Goal: Task Accomplishment & Management: Complete application form

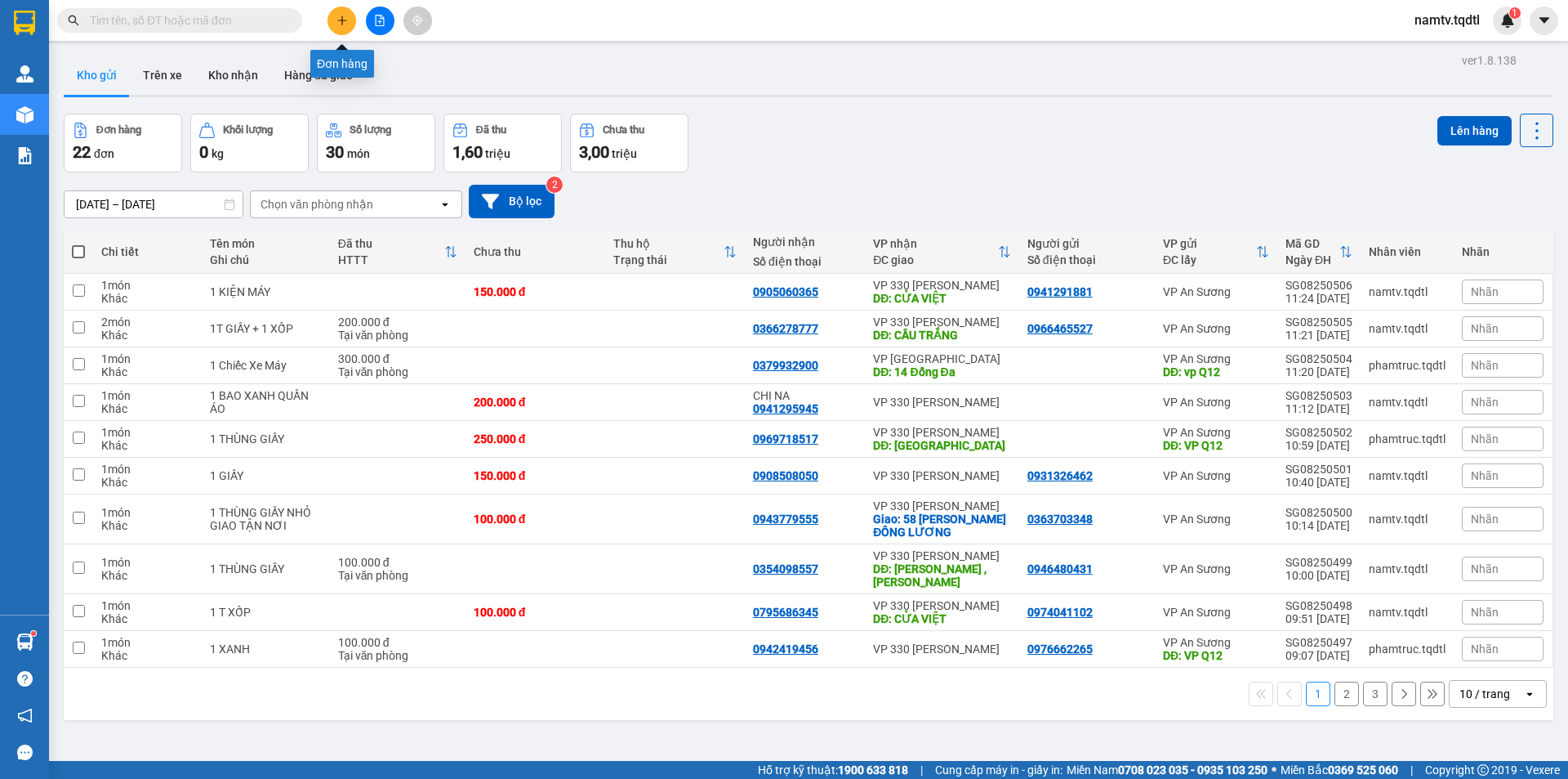
click at [348, 29] on button at bounding box center [342, 21] width 29 height 29
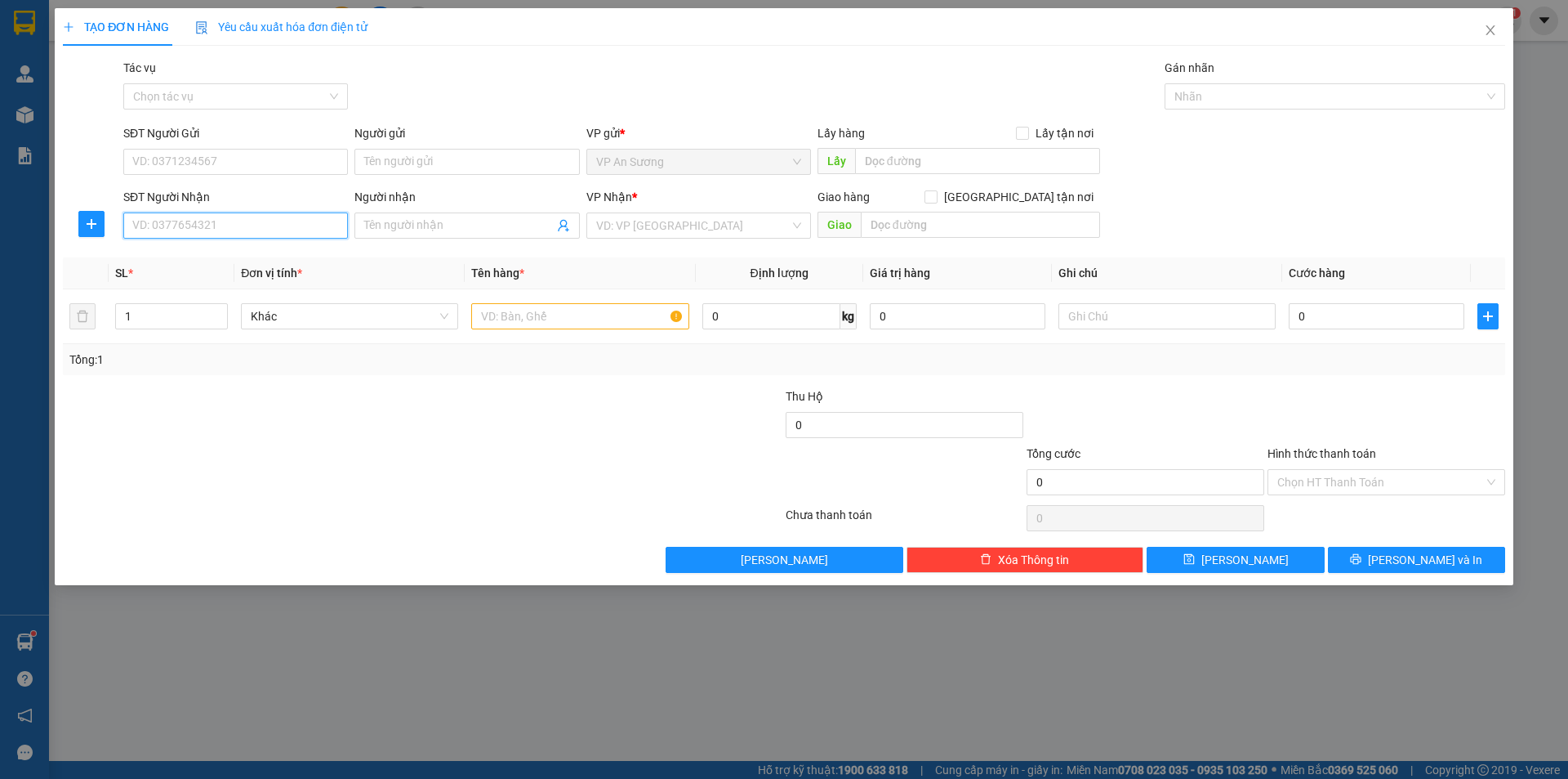
click at [306, 225] on input "SĐT Người Nhận" at bounding box center [235, 226] width 224 height 26
click at [220, 263] on div "0388765081" at bounding box center [235, 258] width 205 height 18
type input "0388765081"
type input "[PERSON_NAME]"
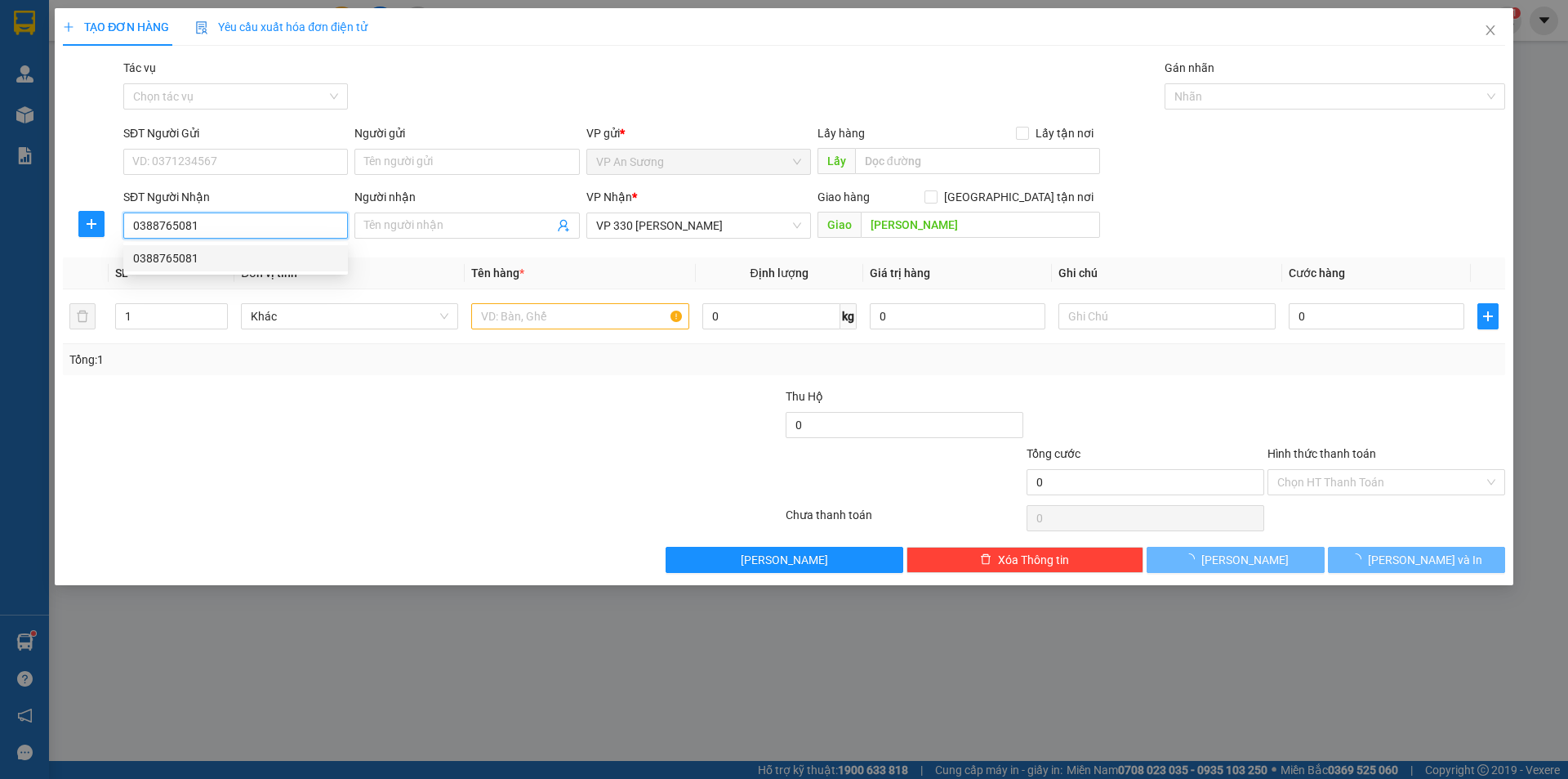
type input "100.000"
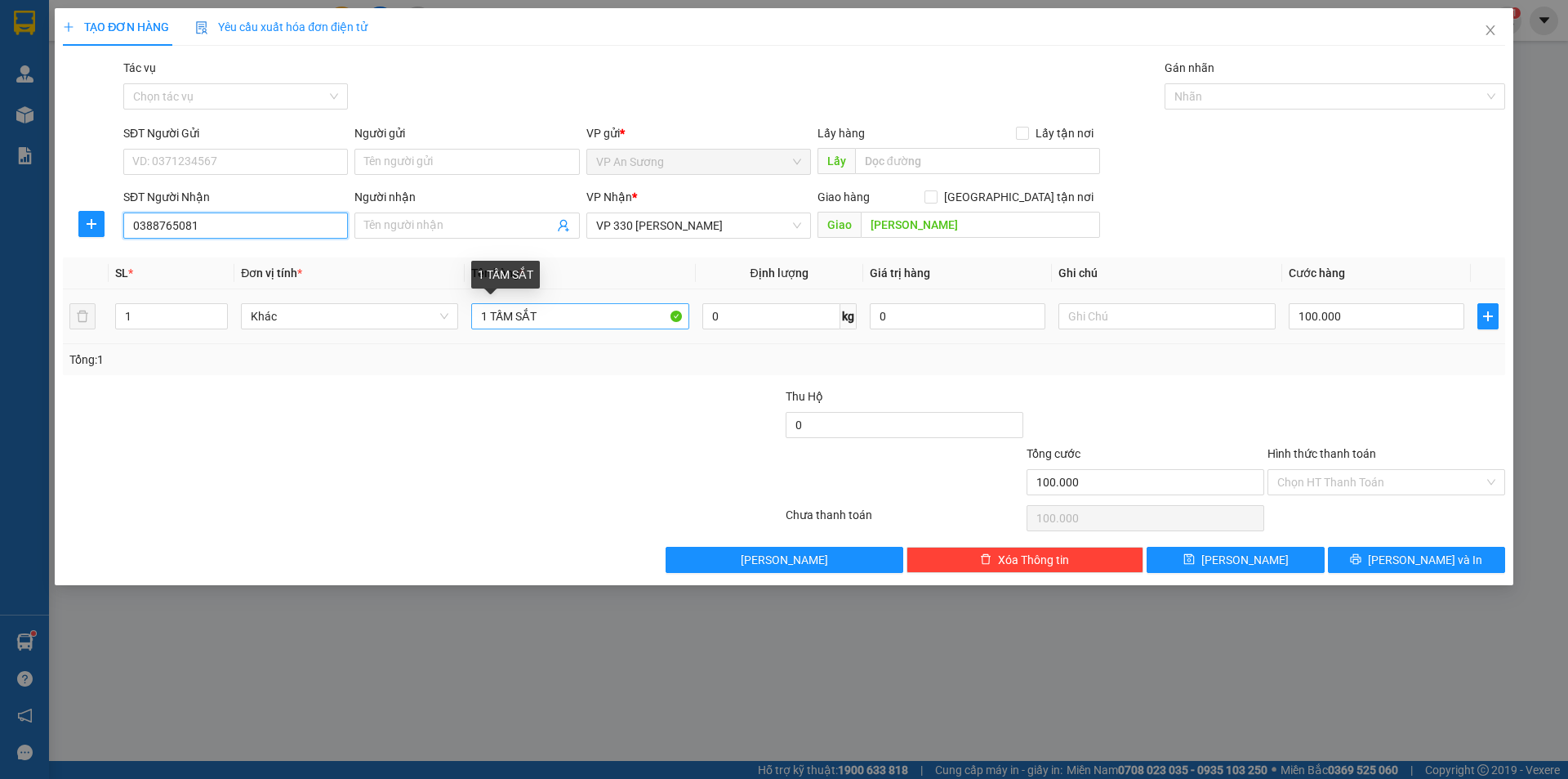
type input "0388765081"
drag, startPoint x: 548, startPoint y: 313, endPoint x: 490, endPoint y: 331, distance: 60.7
click at [490, 331] on div "1 TẤM SẮT" at bounding box center [579, 316] width 217 height 33
type input "1 HỘP NHỎ"
click at [1350, 320] on input "100.000" at bounding box center [1376, 316] width 176 height 26
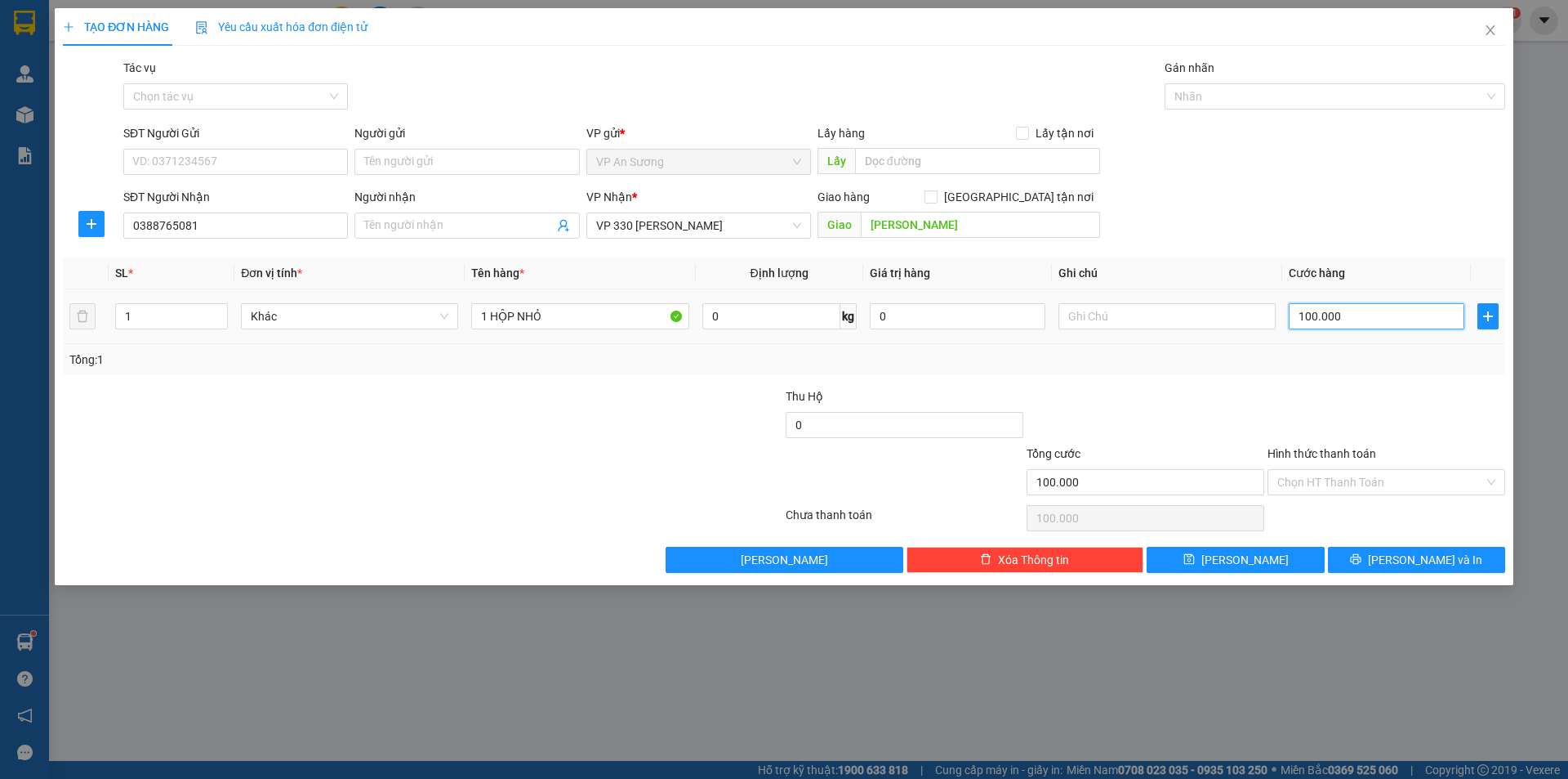
type input "5"
type input "50"
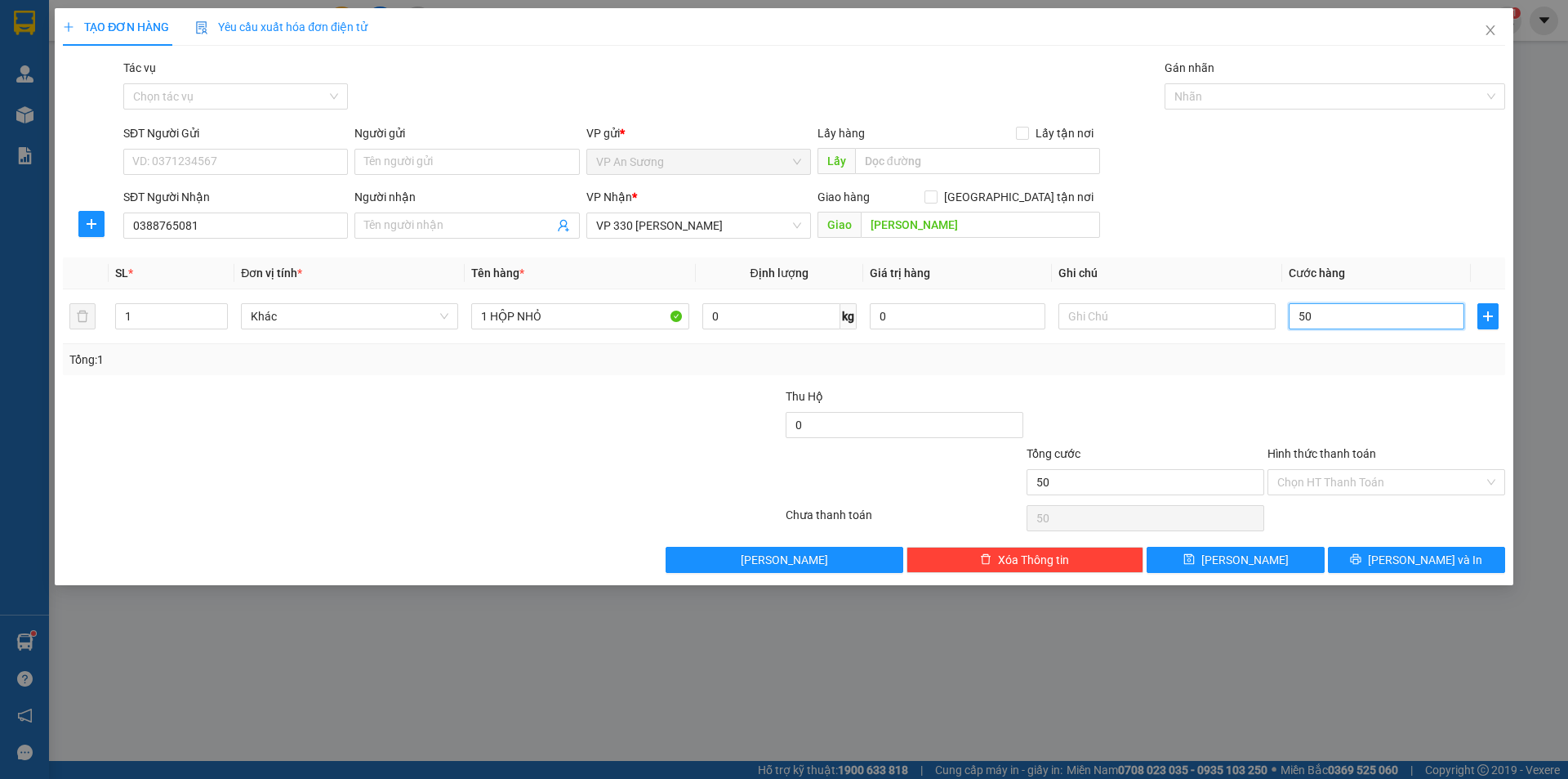
type input "50"
type input "50.000"
click at [1399, 397] on div at bounding box center [1386, 416] width 241 height 58
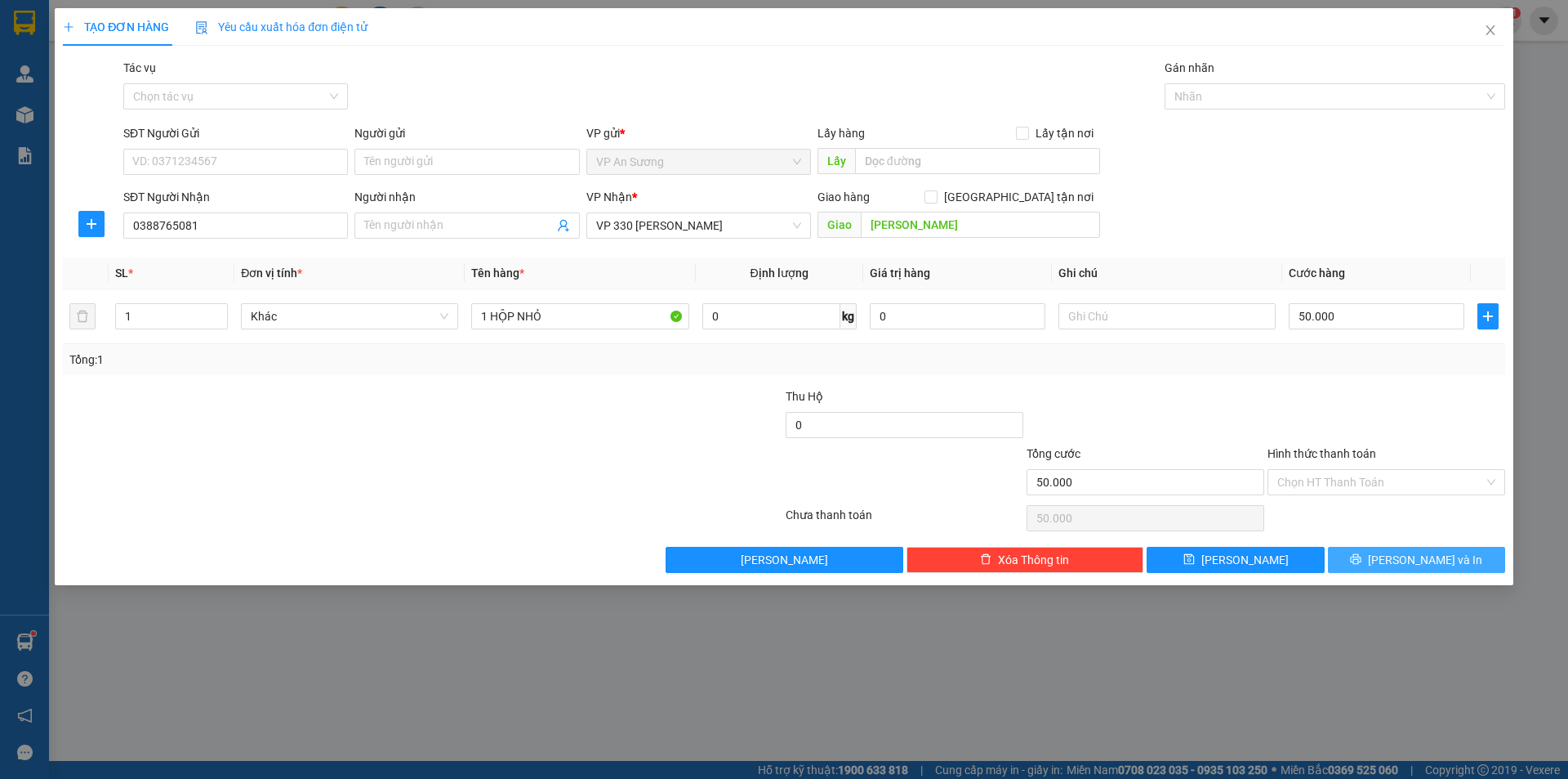
click at [1423, 570] on button "[PERSON_NAME] và In" at bounding box center [1416, 559] width 177 height 26
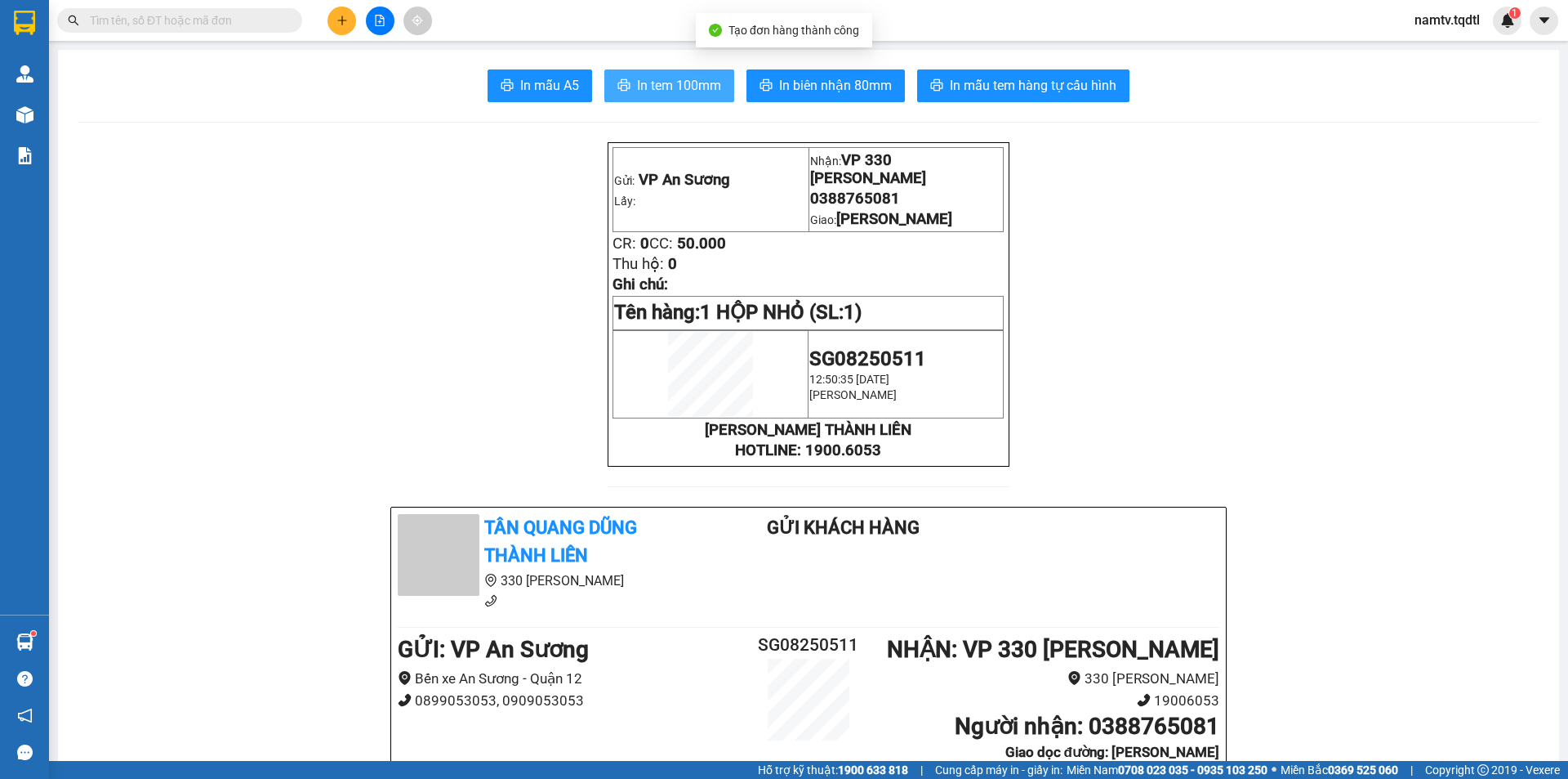
click at [703, 83] on span "In tem 100mm" at bounding box center [678, 85] width 84 height 21
click at [340, 19] on icon "plus" at bounding box center [343, 21] width 12 height 12
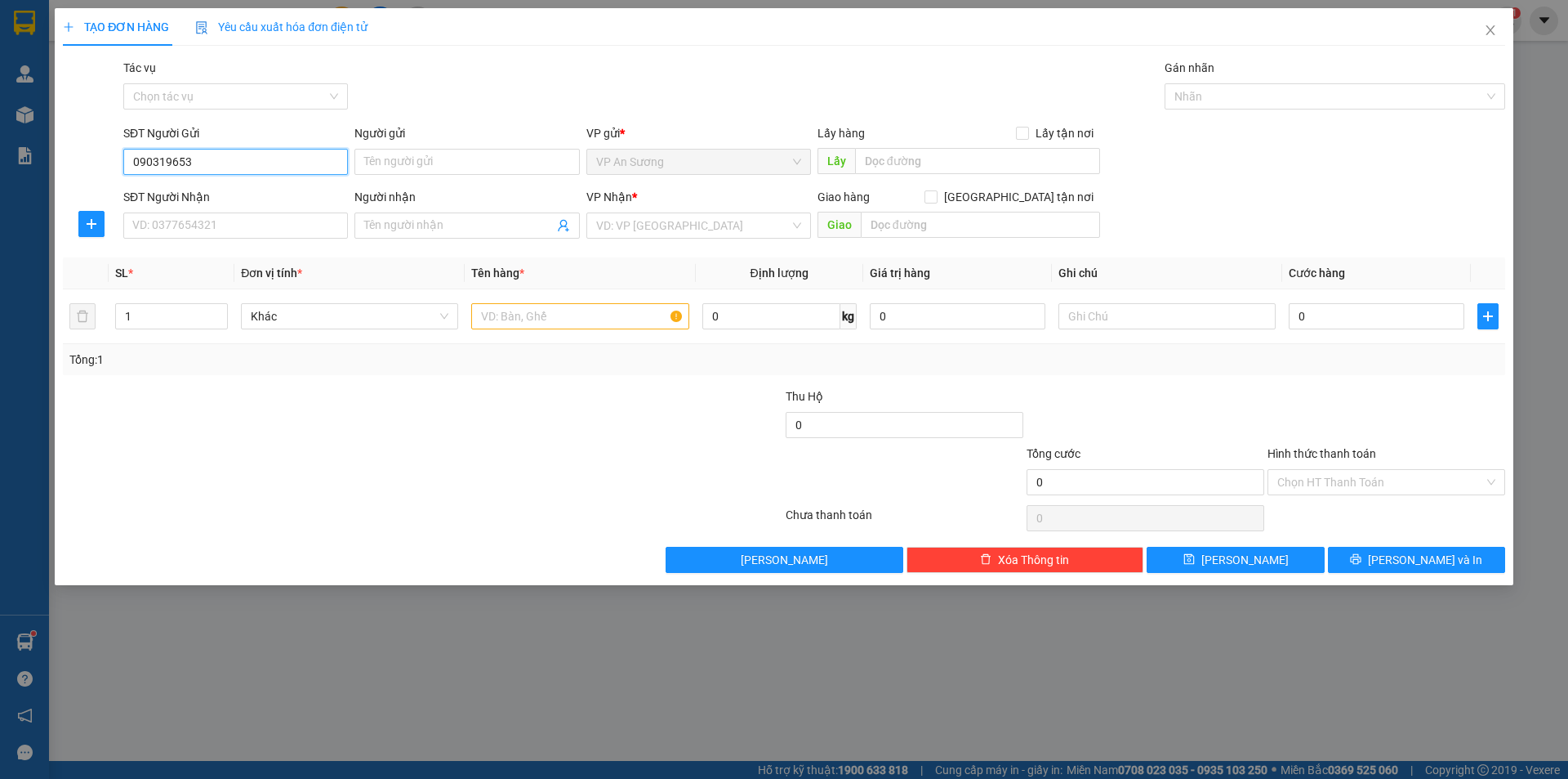
type input "0903196536"
click at [272, 196] on div "0903196536" at bounding box center [235, 195] width 205 height 18
type input "0987030331"
type input "TRẠM THU PHÍ HUẾ"
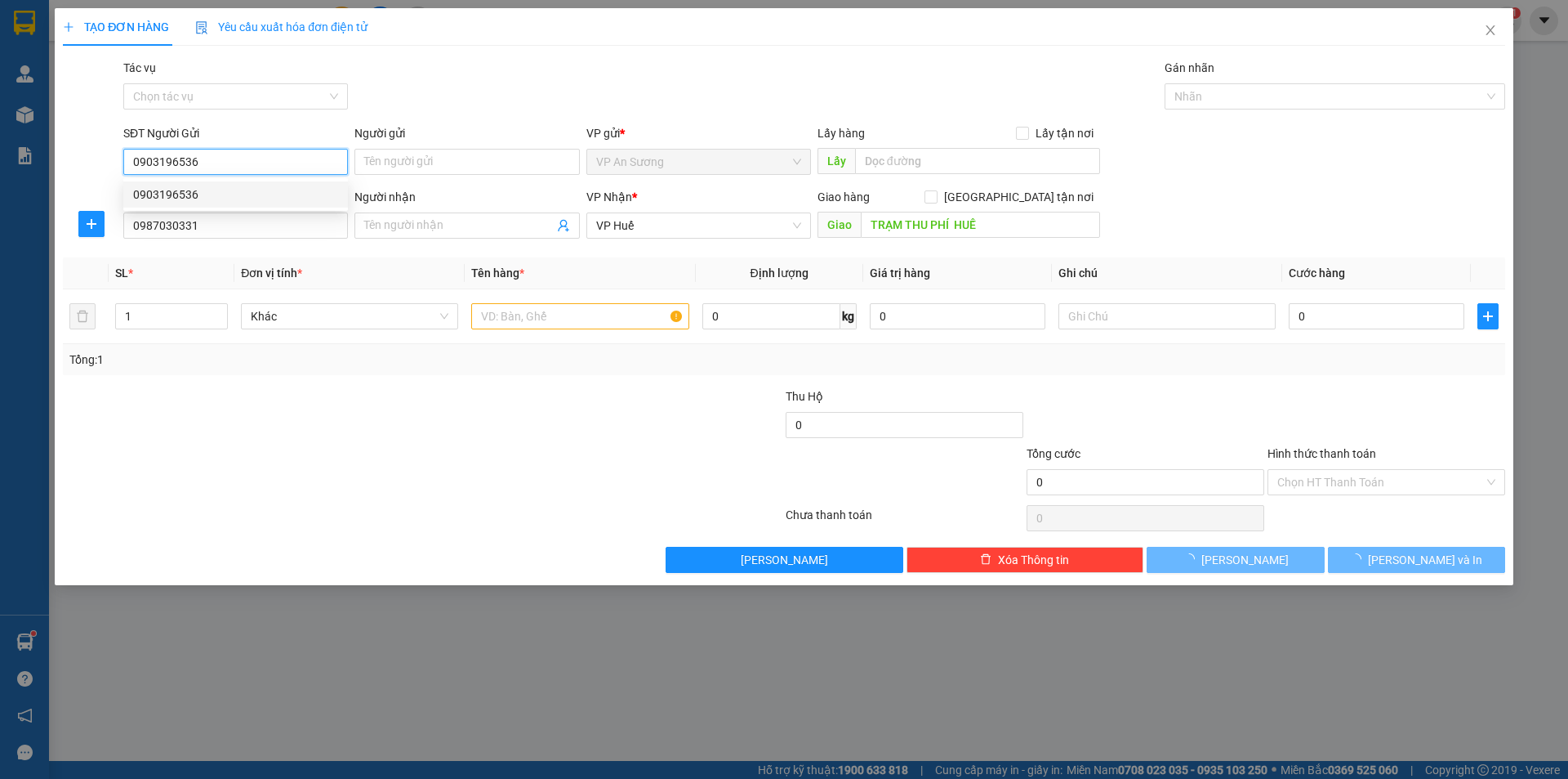
type input "150.000"
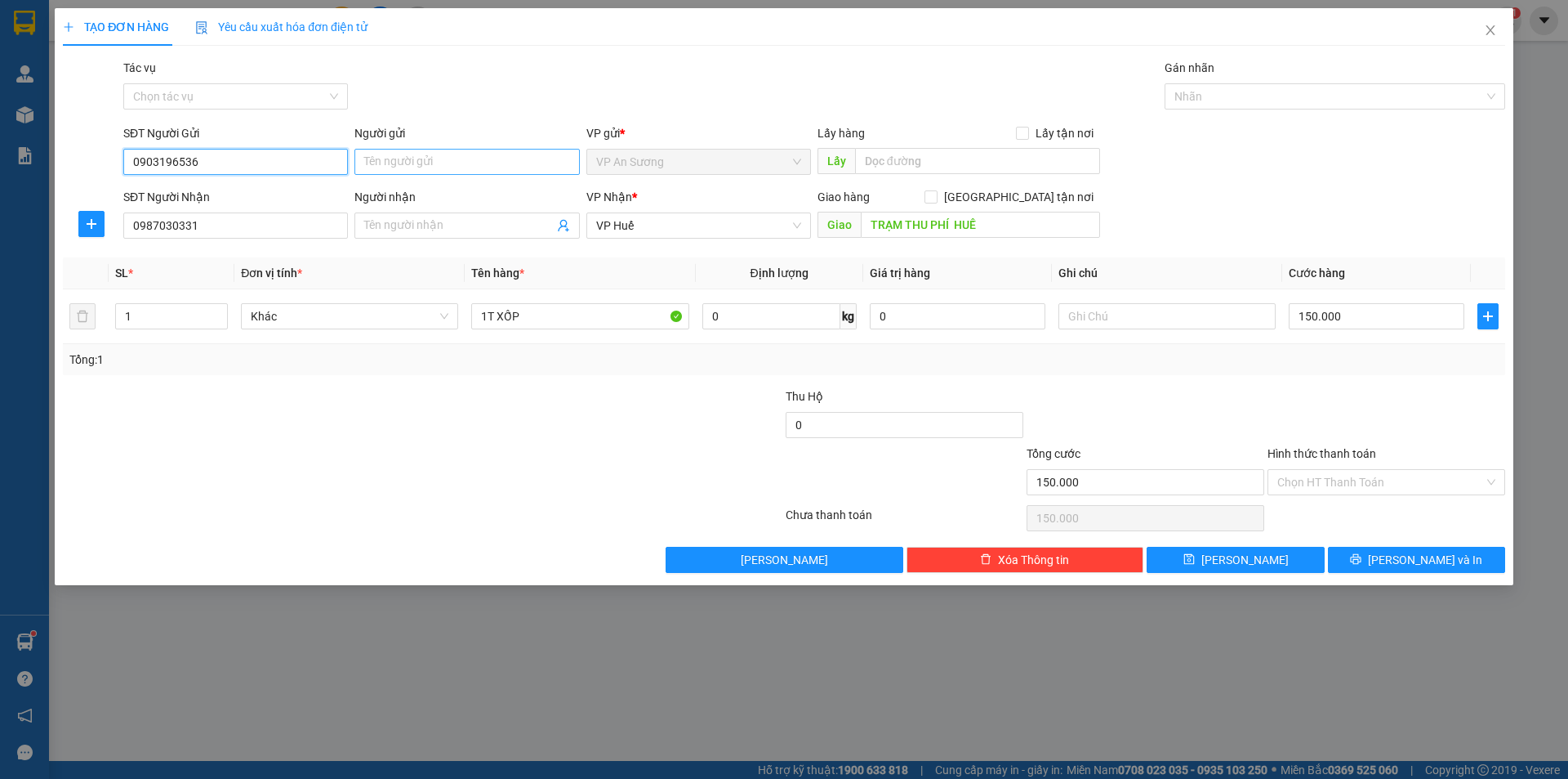
type input "0903196536"
click at [387, 162] on input "Người gửi" at bounding box center [467, 162] width 224 height 26
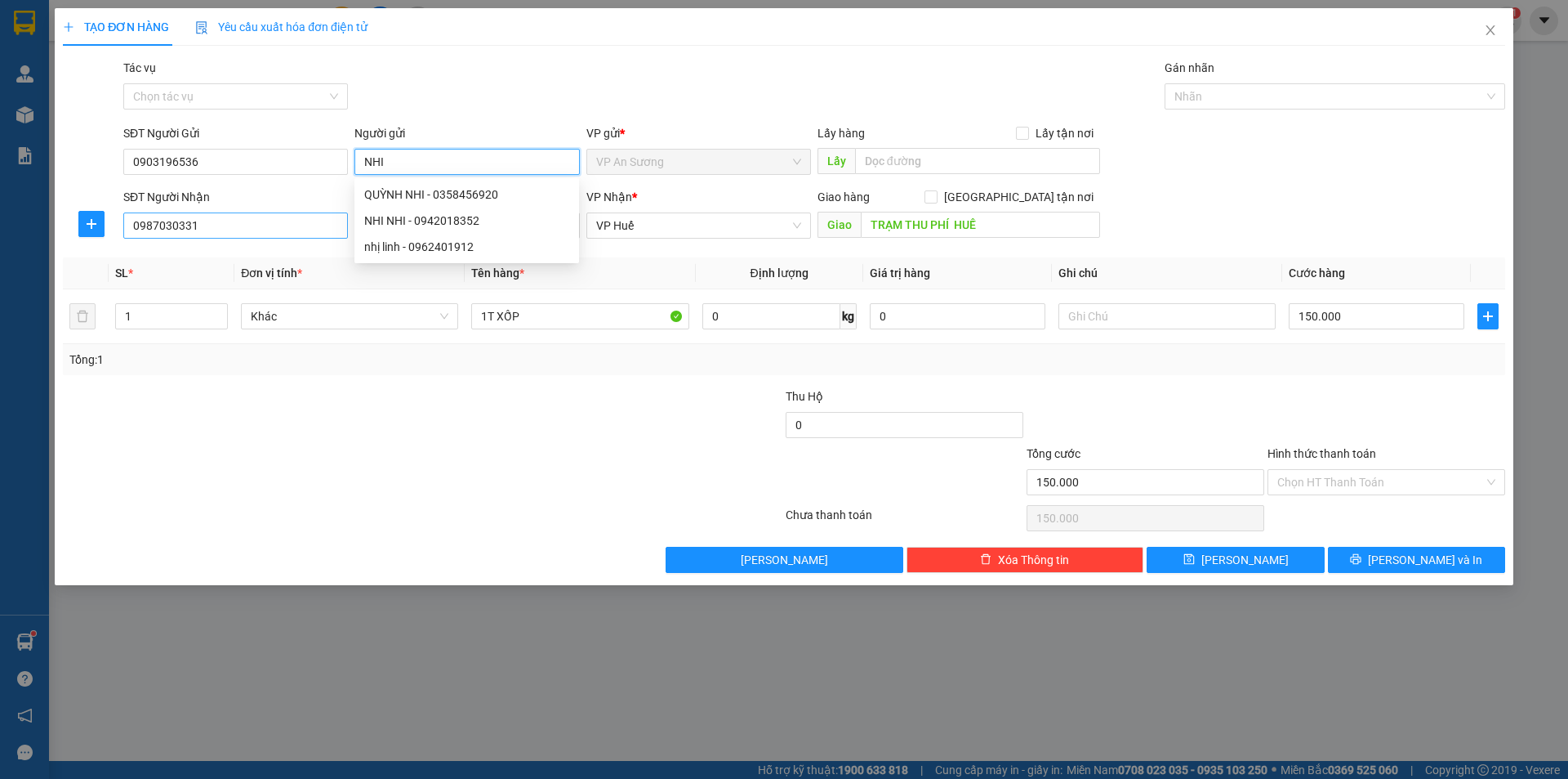
type input "NHI"
click at [254, 225] on input "0987030331" at bounding box center [235, 226] width 224 height 26
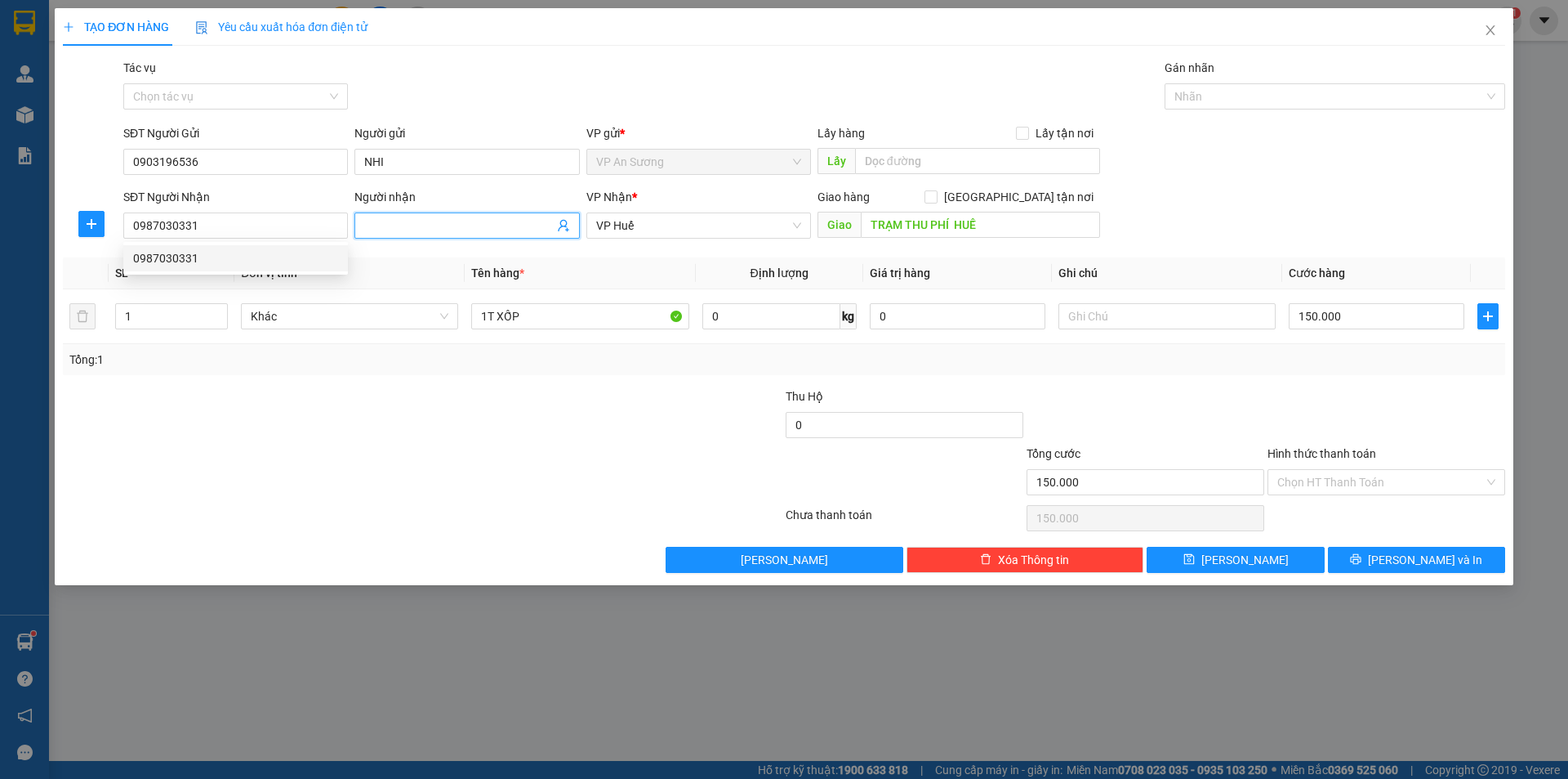
click at [395, 233] on input "Người nhận" at bounding box center [459, 226] width 189 height 18
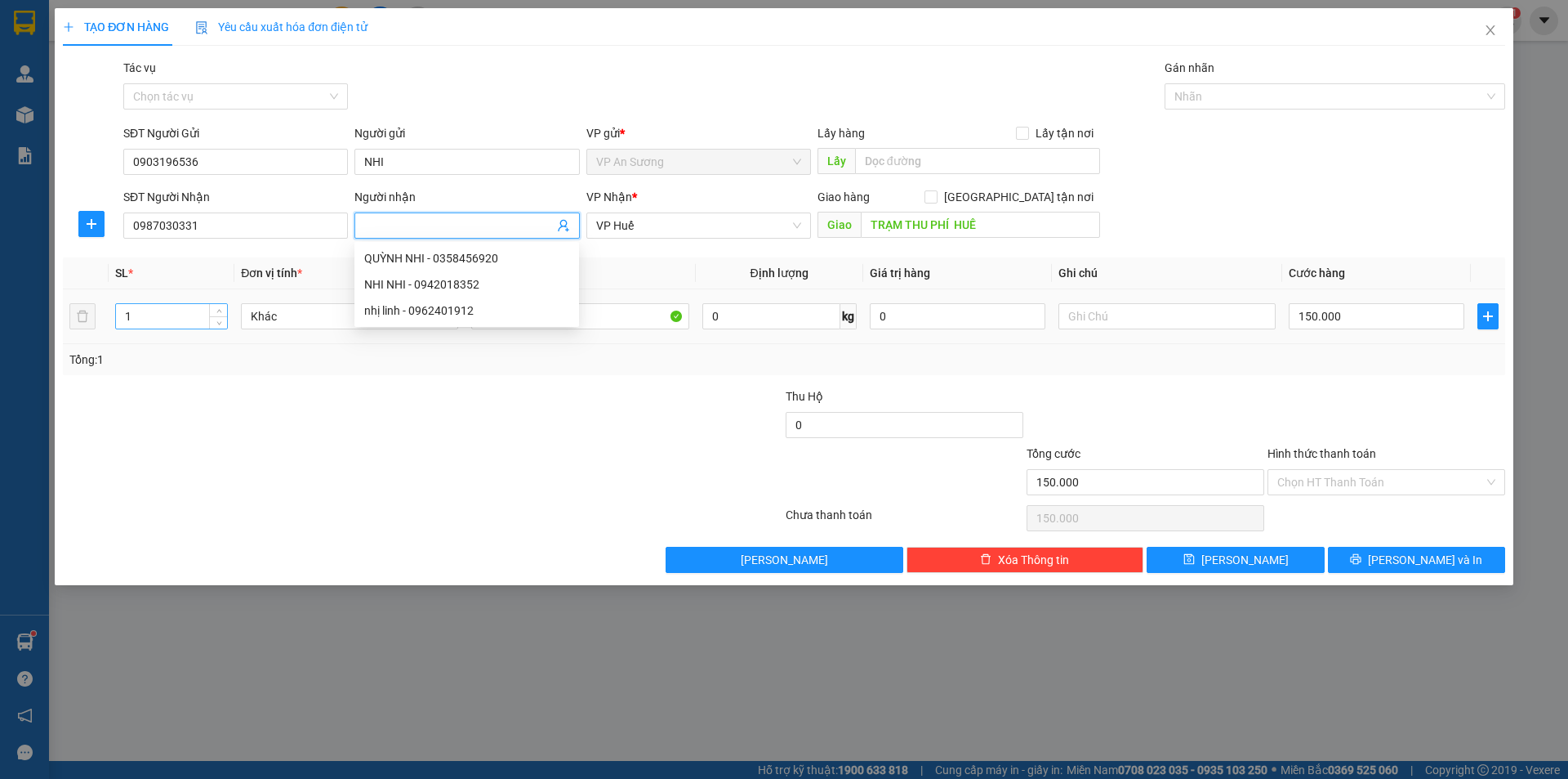
click at [163, 324] on input "1" at bounding box center [172, 316] width 111 height 25
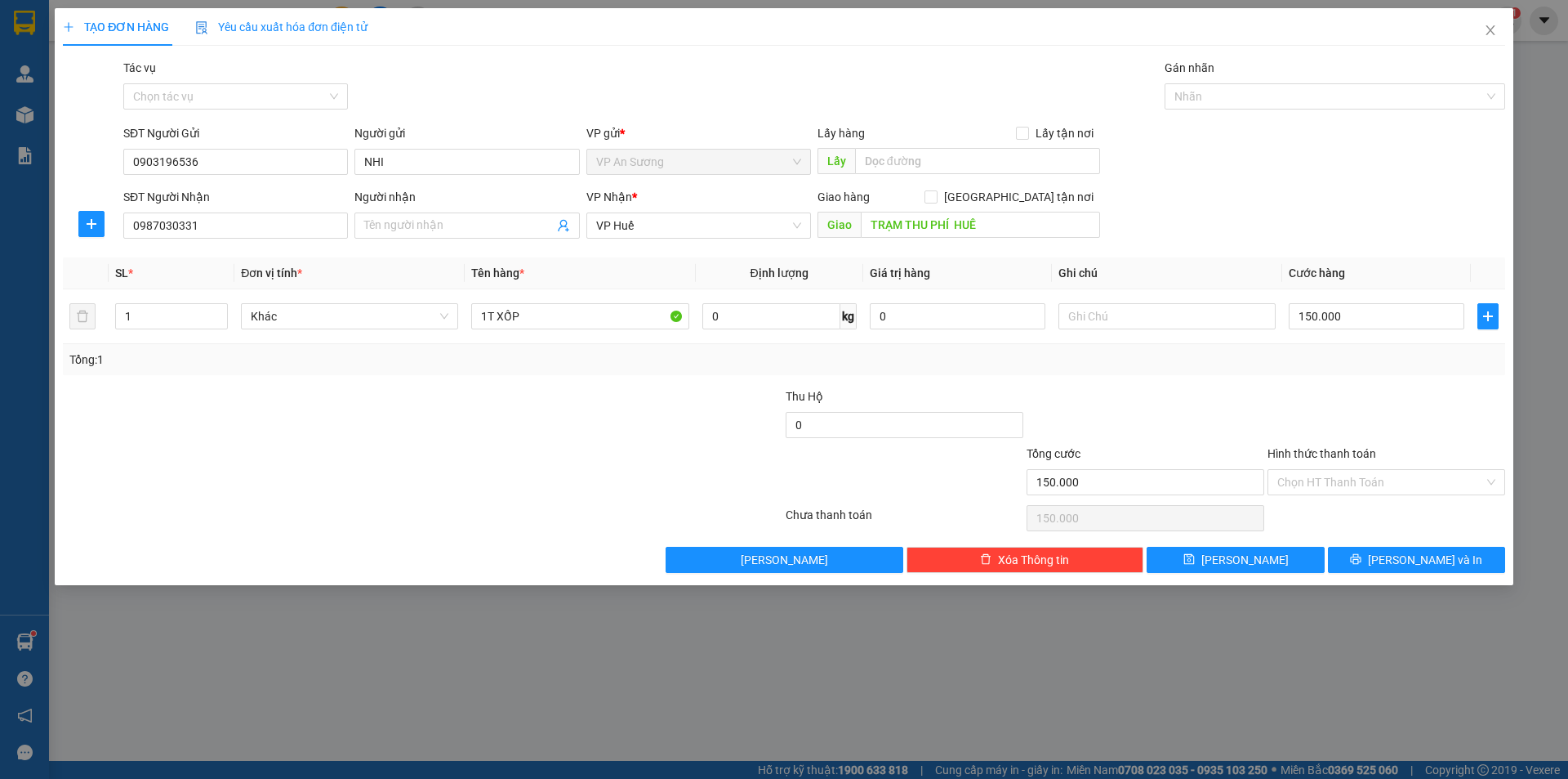
click at [590, 408] on div at bounding box center [663, 416] width 241 height 58
click at [1409, 334] on td "150.000" at bounding box center [1376, 316] width 189 height 55
click at [1404, 326] on input "150.000" at bounding box center [1376, 316] width 176 height 26
click at [973, 232] on input "TRẠM THU PHÍ HUẾ" at bounding box center [980, 225] width 239 height 26
type input "LĂNG CÔ"
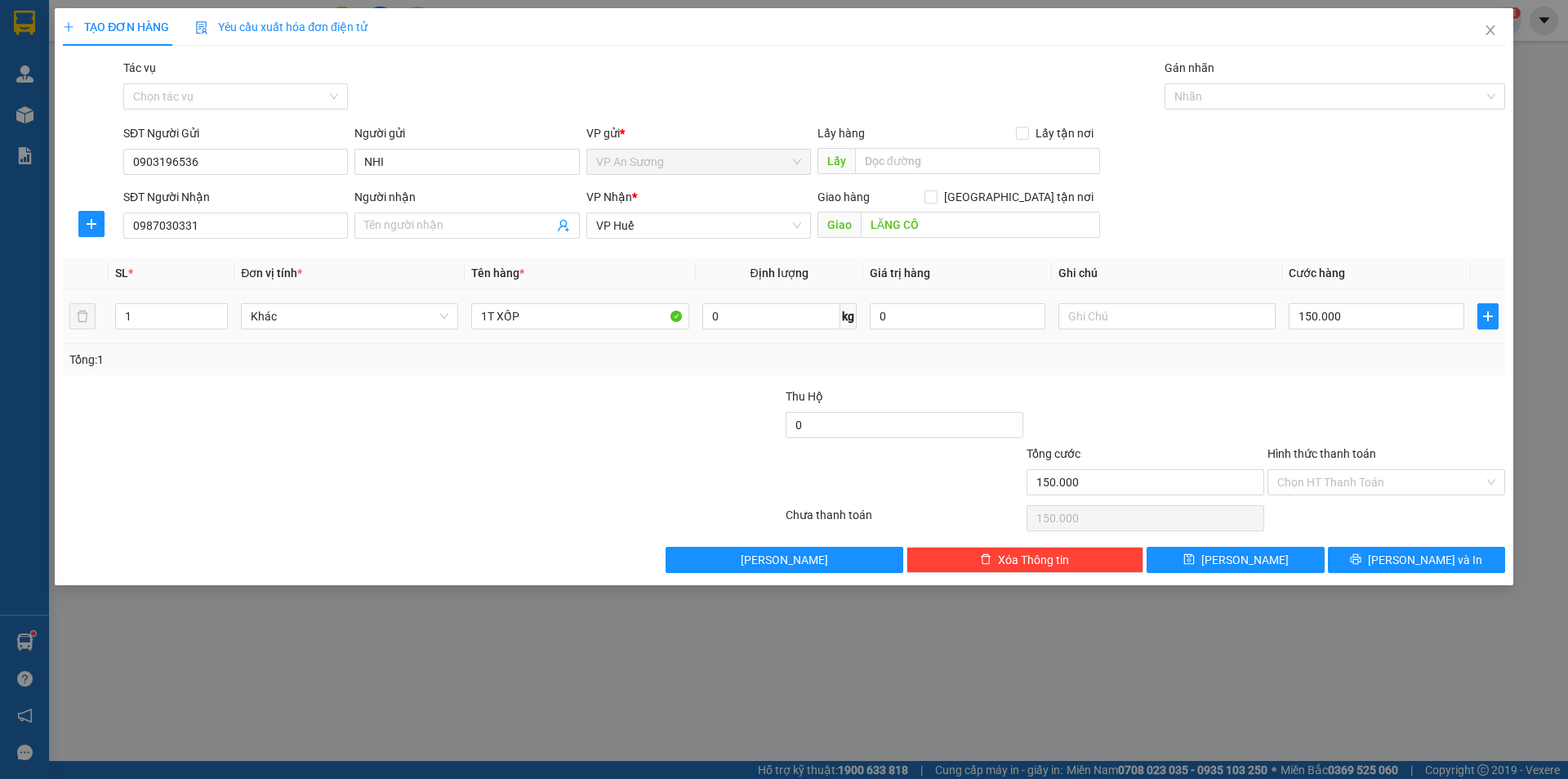
click at [1402, 330] on div "150.000" at bounding box center [1376, 316] width 176 height 33
click at [1398, 315] on input "150.000" at bounding box center [1376, 316] width 176 height 26
type input "3"
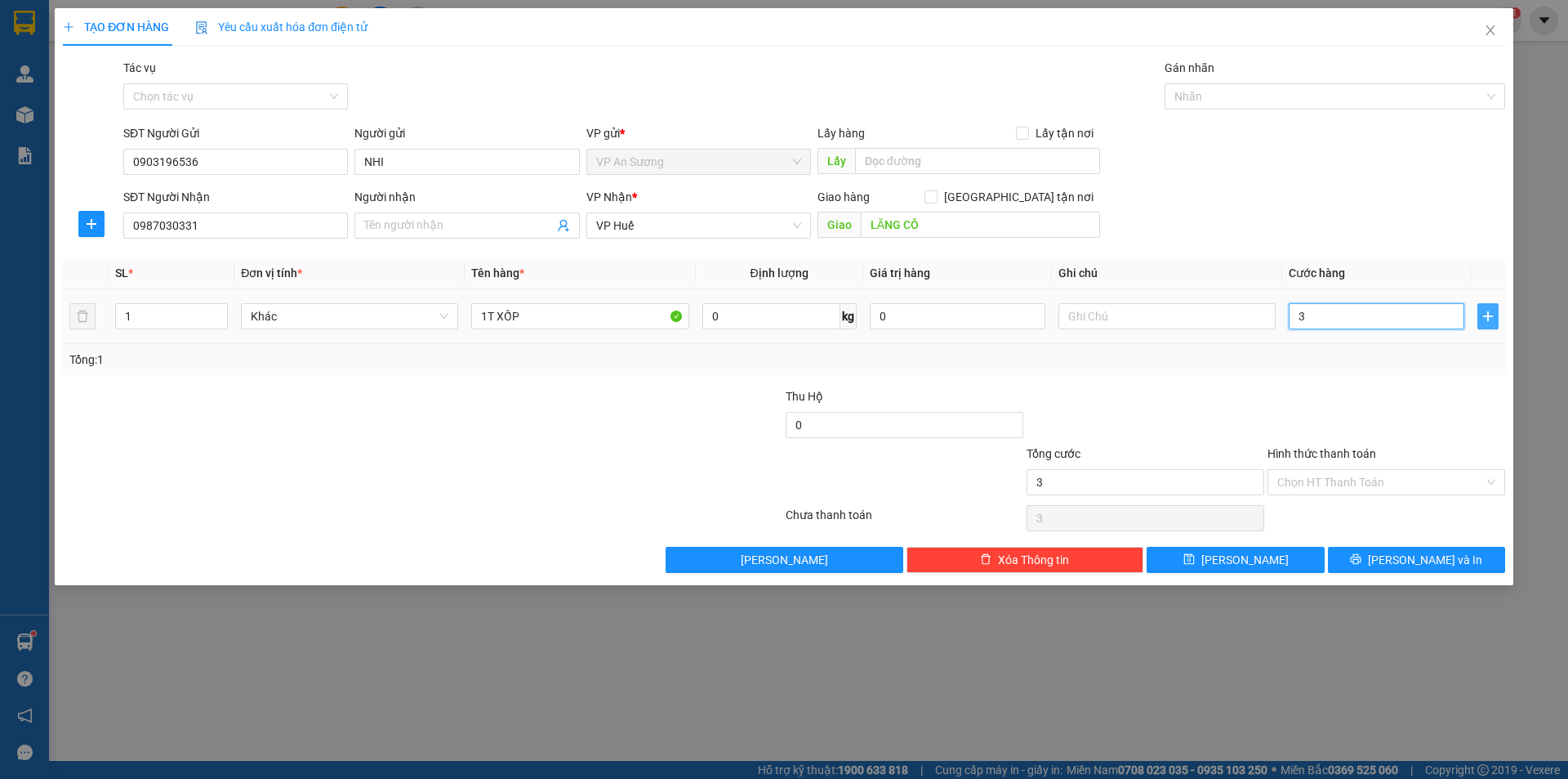
type input "30"
type input "300"
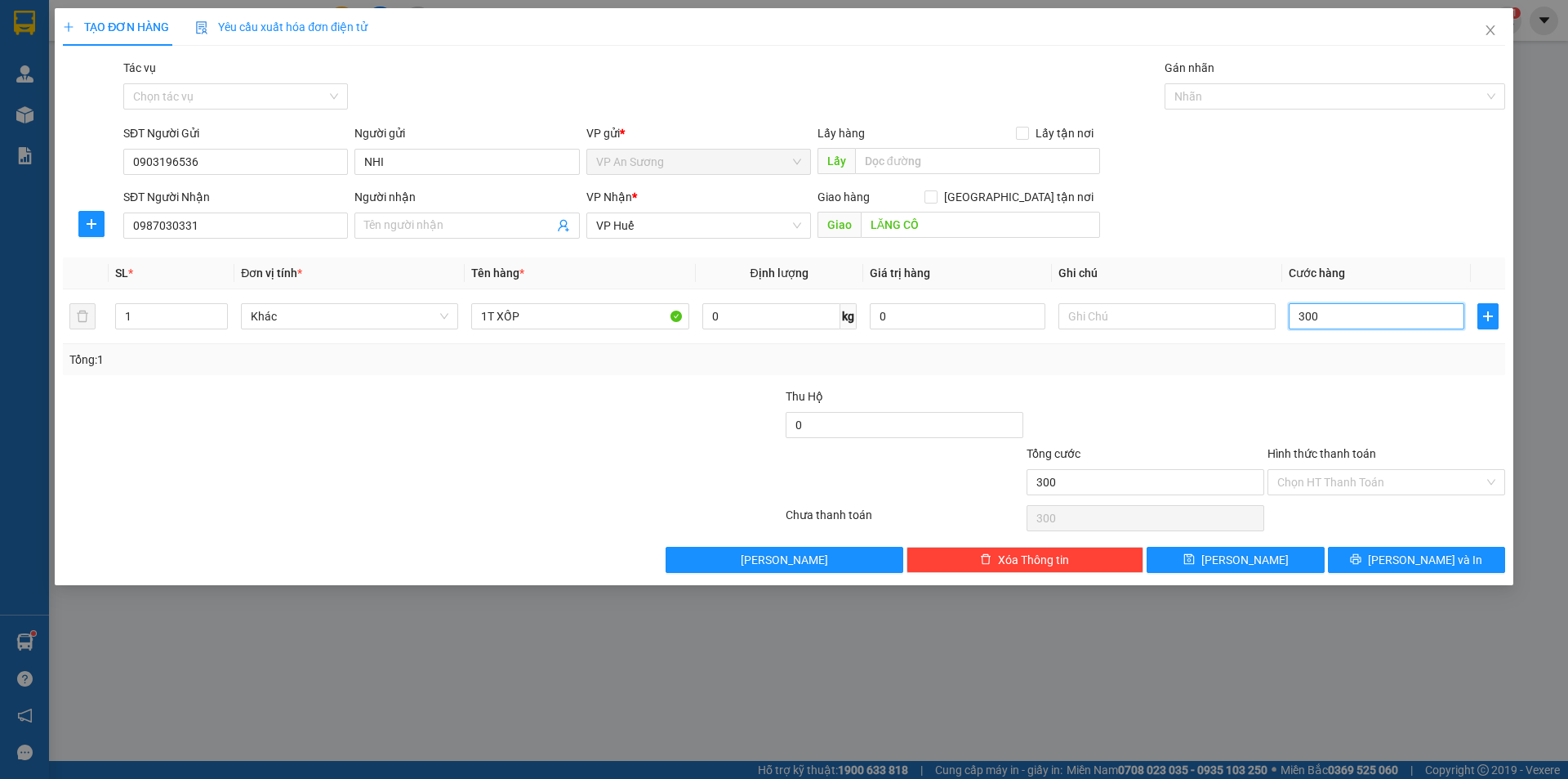
type input "300"
type input "300.000"
click at [1235, 395] on div at bounding box center [1145, 416] width 241 height 58
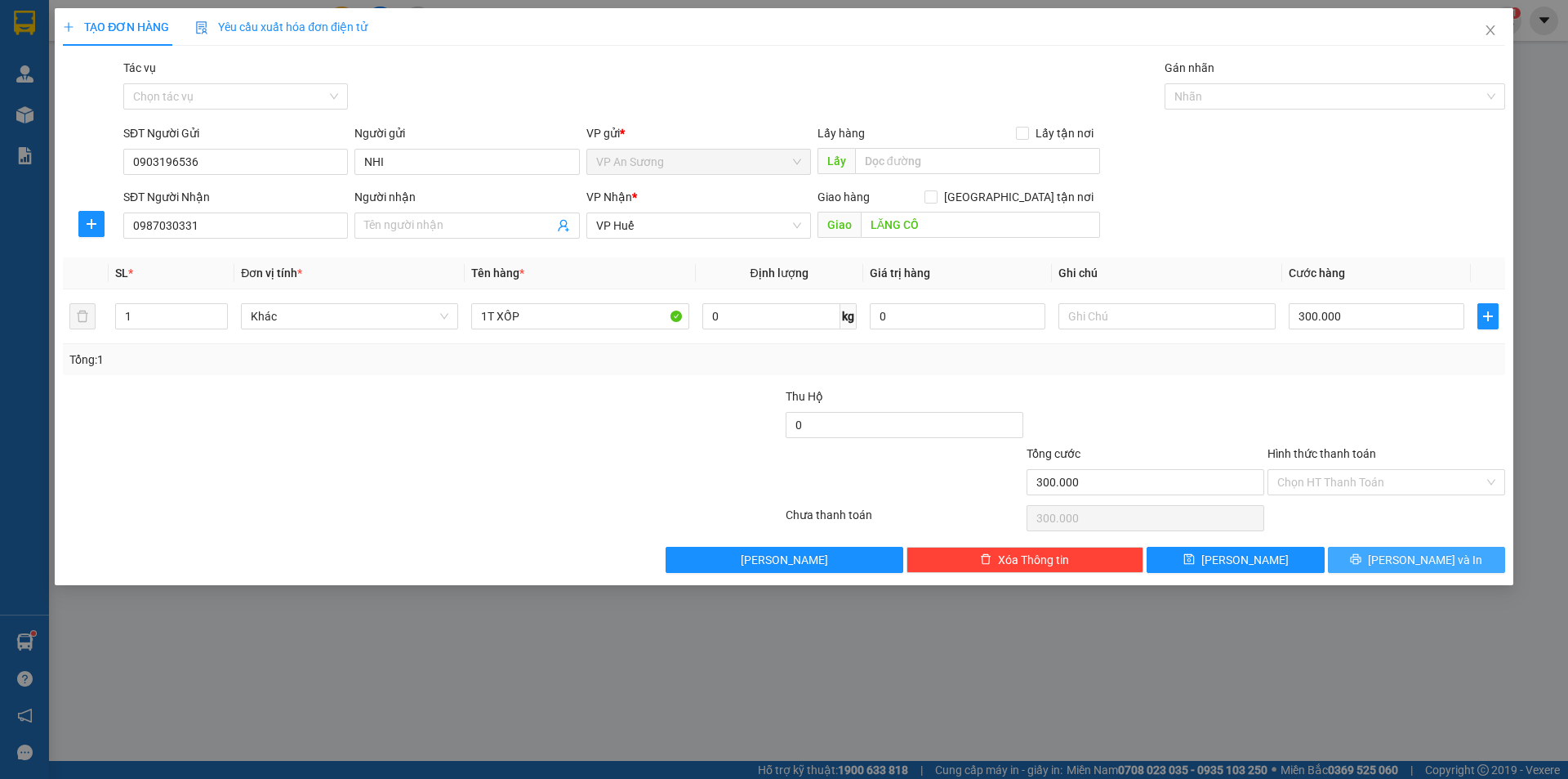
click at [1430, 560] on span "[PERSON_NAME] và In" at bounding box center [1424, 559] width 114 height 18
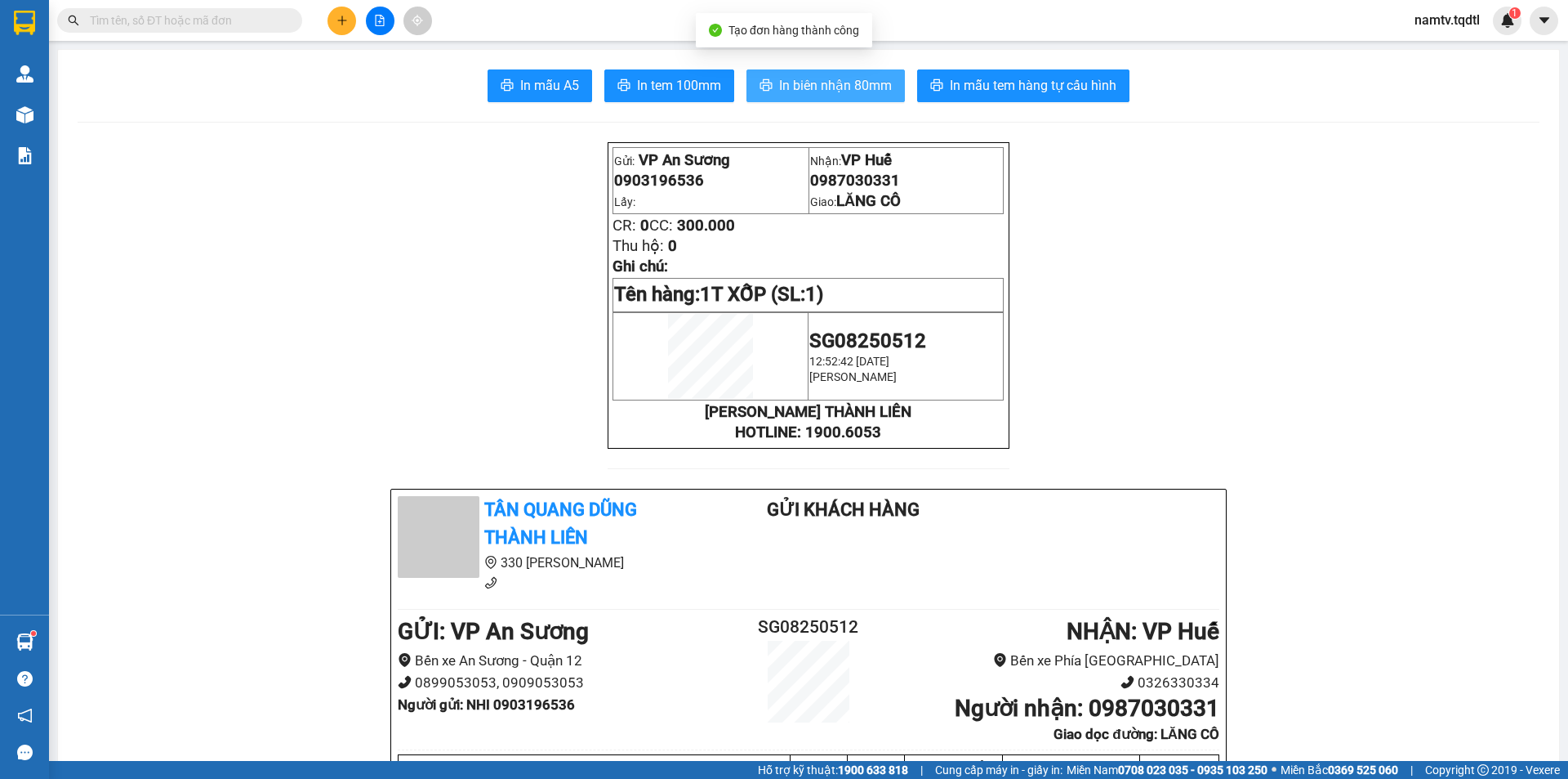
click at [836, 79] on span "In biên nhận 80mm" at bounding box center [835, 85] width 112 height 21
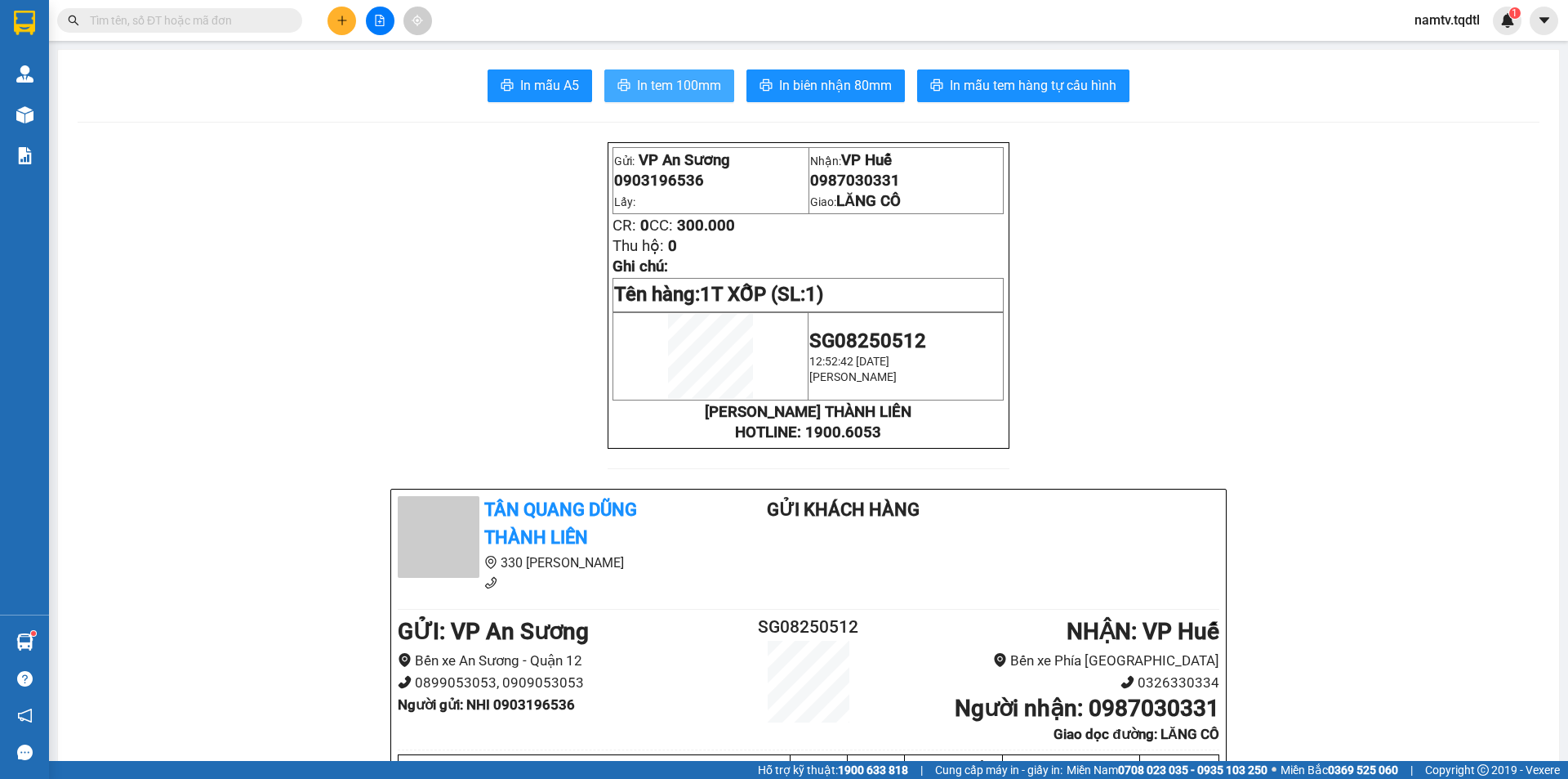
click at [692, 86] on span "In tem 100mm" at bounding box center [678, 85] width 84 height 21
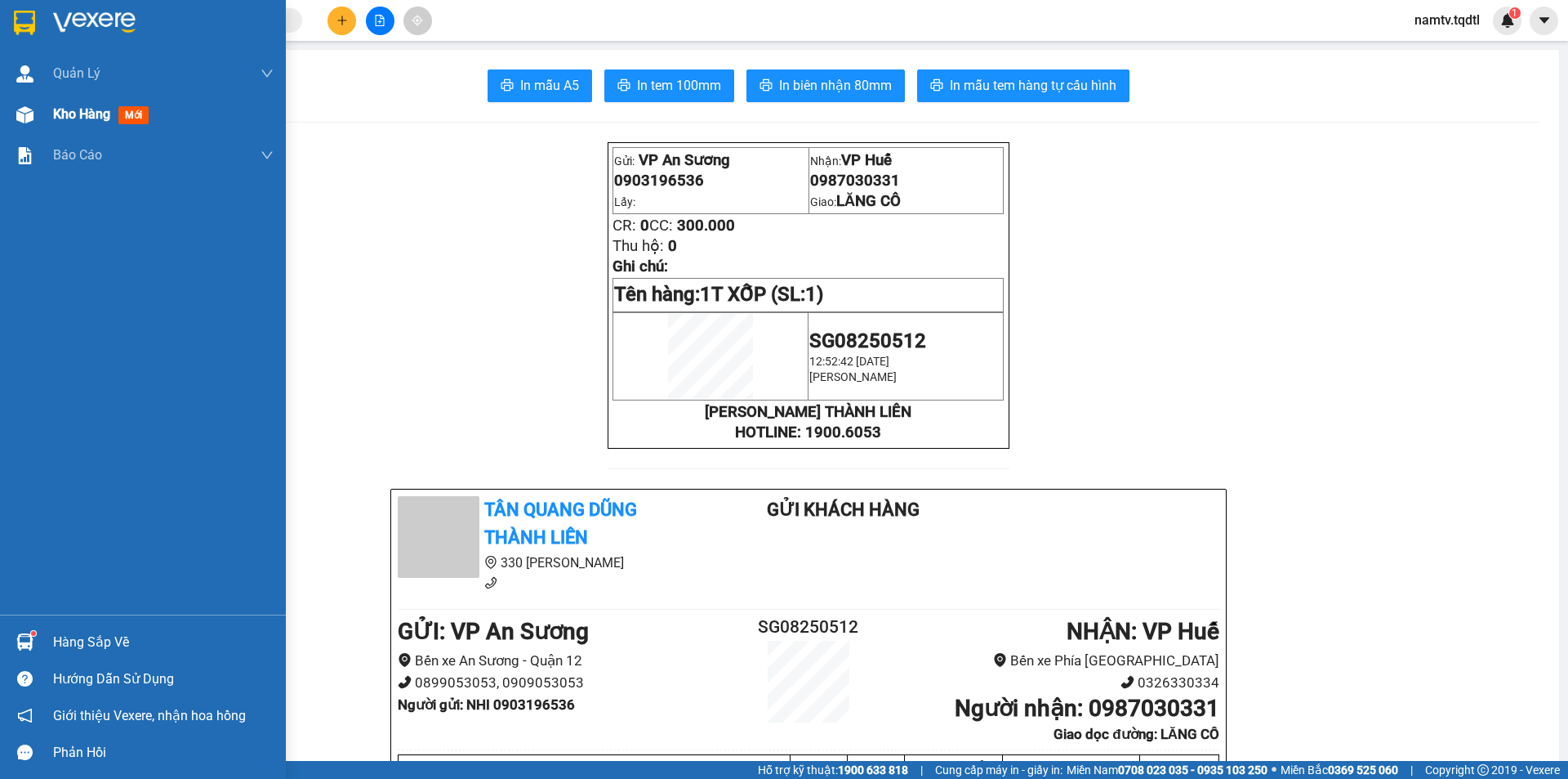
click at [27, 113] on img at bounding box center [24, 114] width 17 height 17
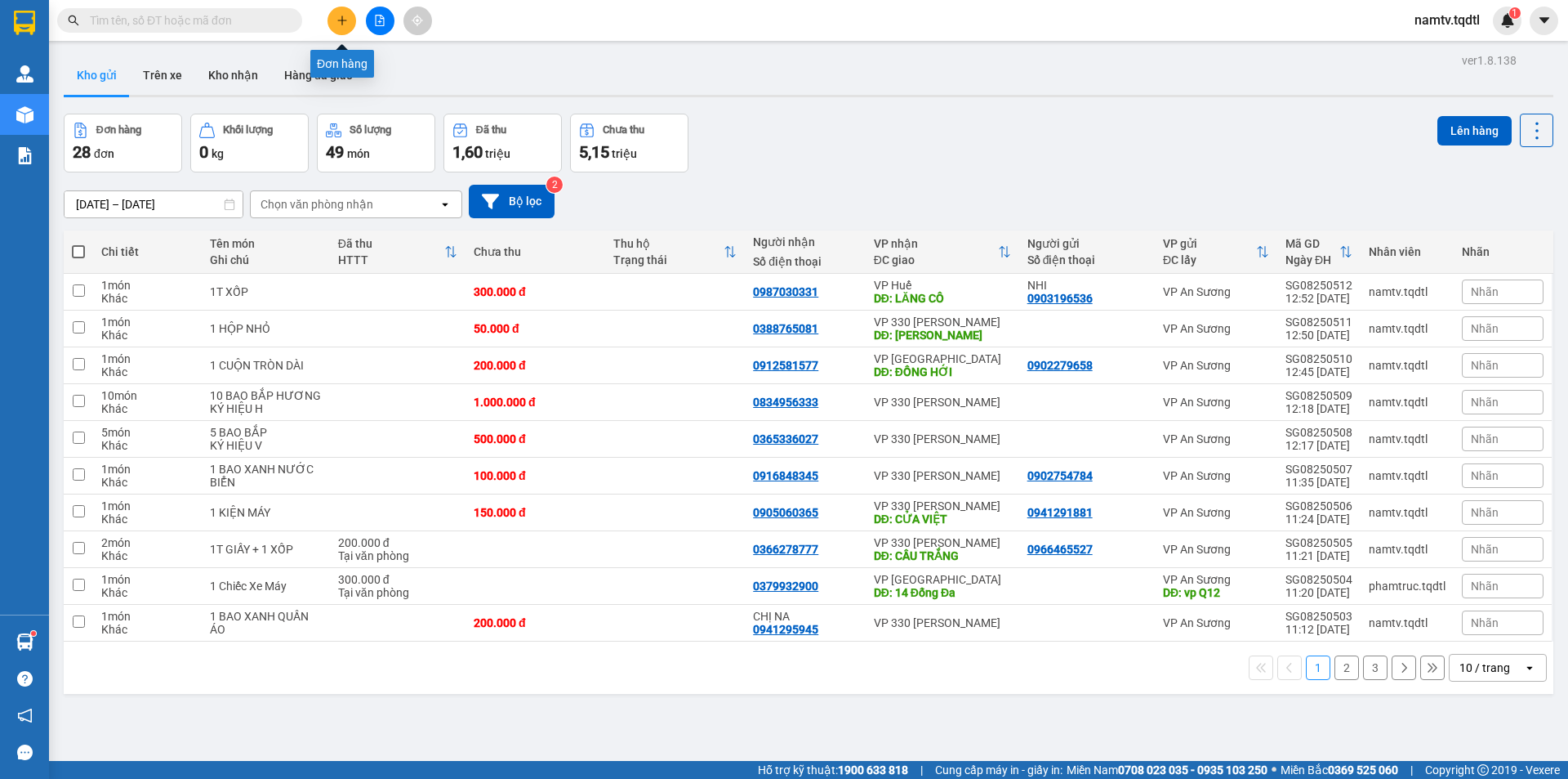
click at [352, 25] on button at bounding box center [342, 21] width 29 height 29
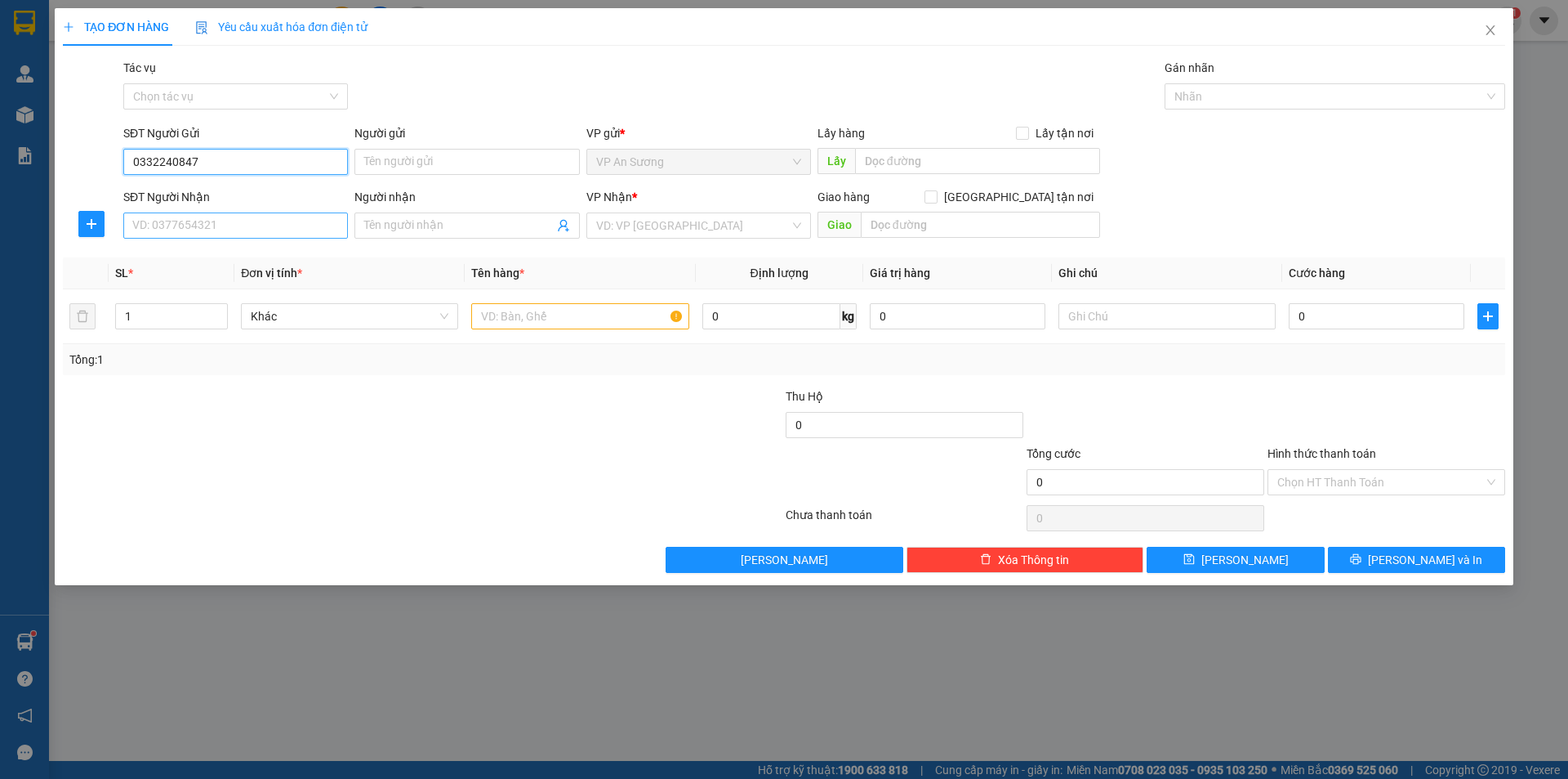
type input "0332240847"
click at [238, 219] on input "SĐT Người Nhận" at bounding box center [235, 226] width 224 height 26
type input "0363177474"
click at [648, 229] on input "search" at bounding box center [692, 226] width 194 height 25
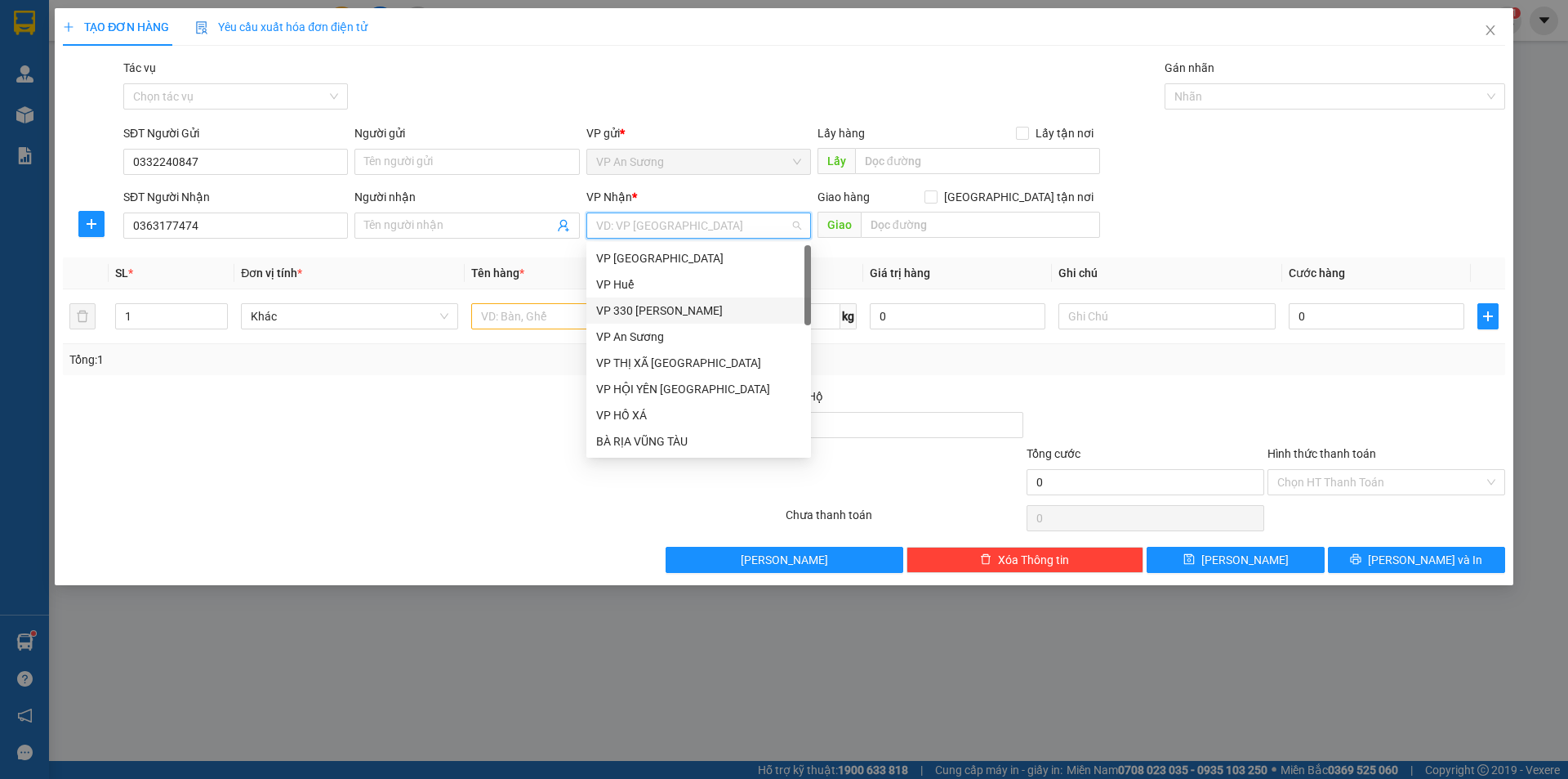
click at [671, 306] on div "VP 330 [PERSON_NAME]" at bounding box center [698, 310] width 205 height 18
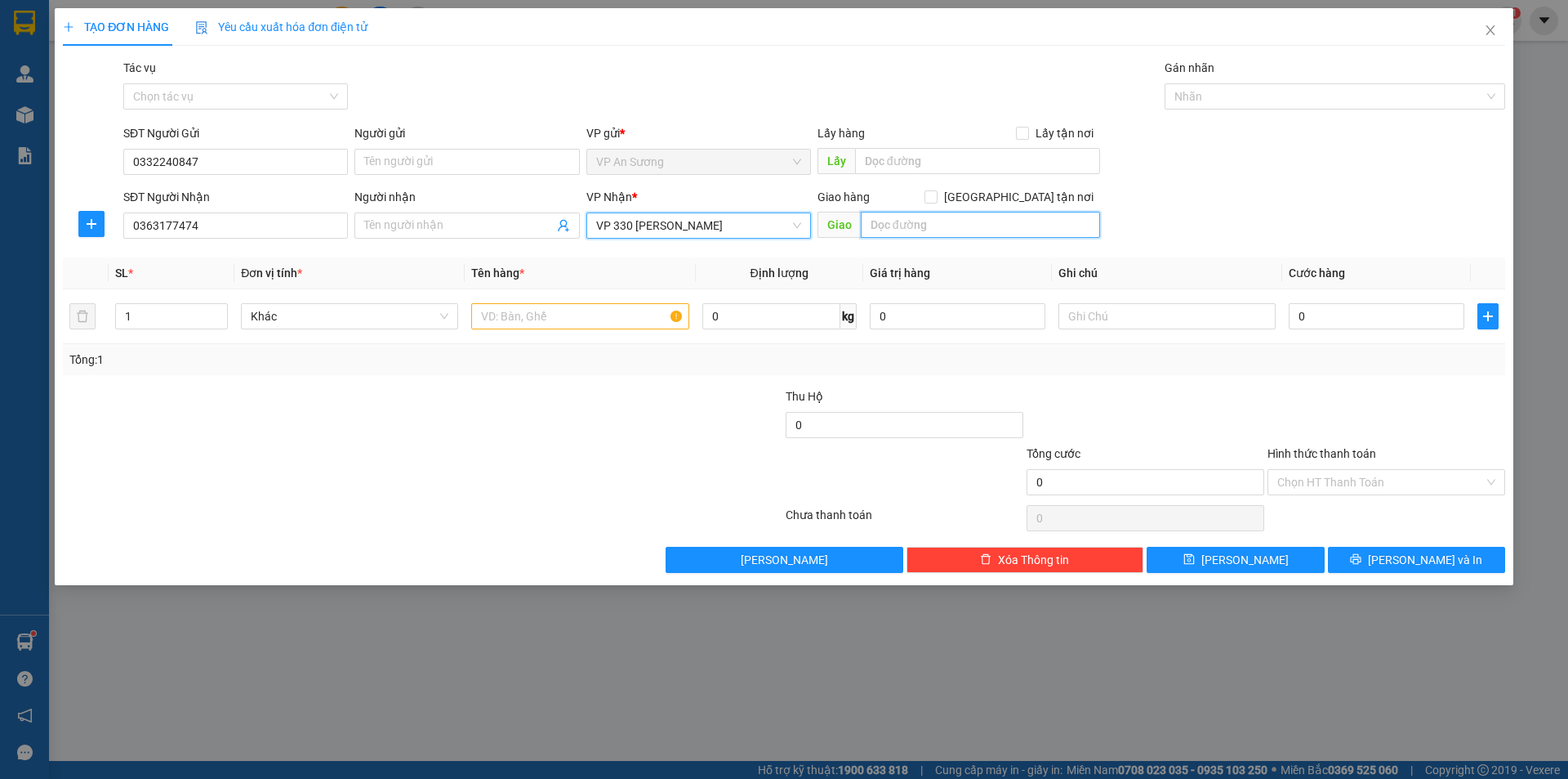
click at [917, 229] on input "text" at bounding box center [980, 225] width 239 height 26
type input "NGÃ [GEOGRAPHIC_DATA]"
click at [558, 324] on input "text" at bounding box center [579, 316] width 217 height 26
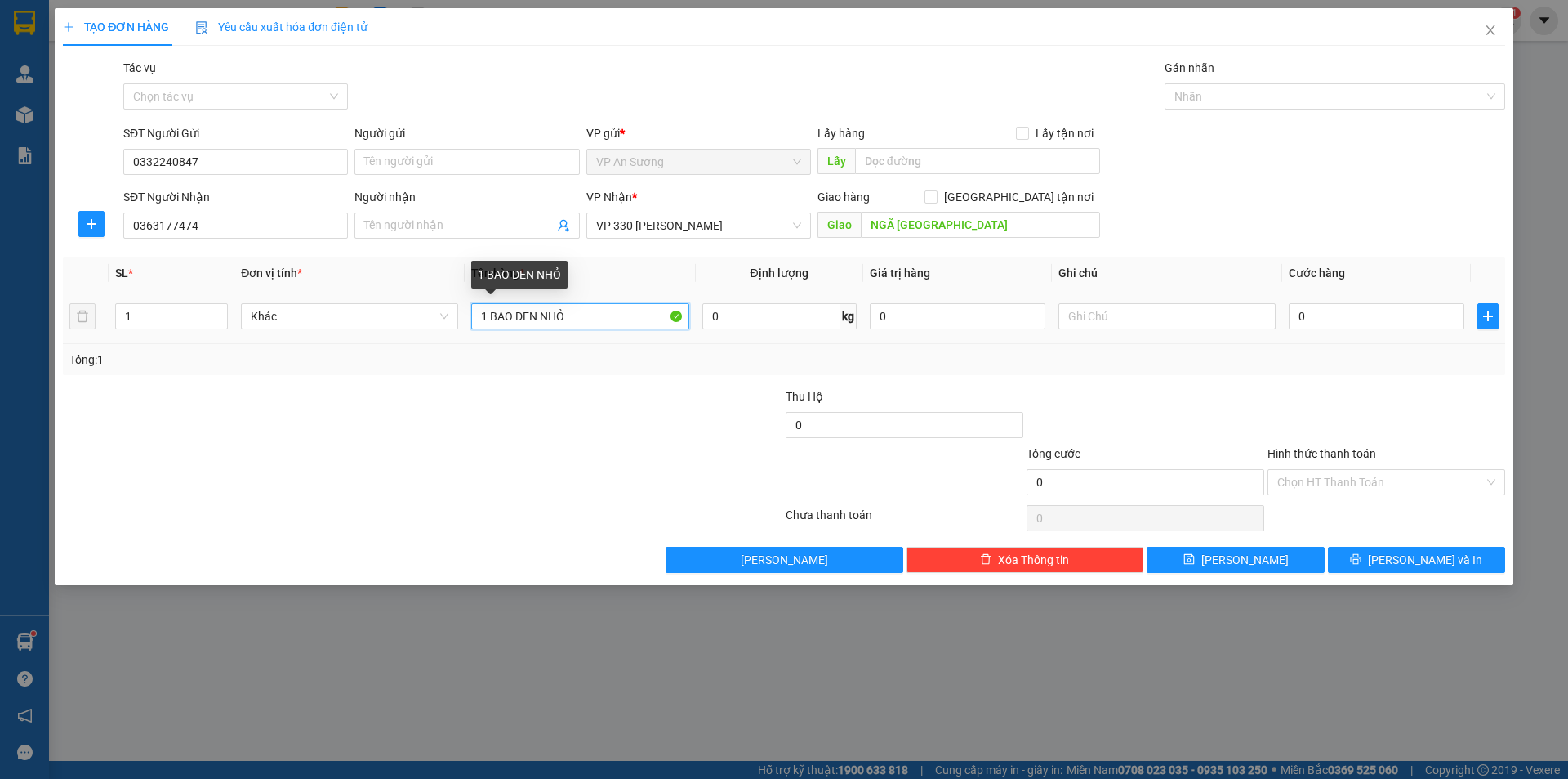
click at [522, 320] on input "1 BAO DEN NHỎ" at bounding box center [579, 316] width 217 height 26
drag, startPoint x: 544, startPoint y: 318, endPoint x: 516, endPoint y: 323, distance: 28.4
click at [516, 323] on input "1 BAO DDEN NHỎ" at bounding box center [579, 316] width 217 height 26
type input "1 BAO ĐEN NHỎ"
click at [1308, 310] on input "0" at bounding box center [1376, 316] width 176 height 26
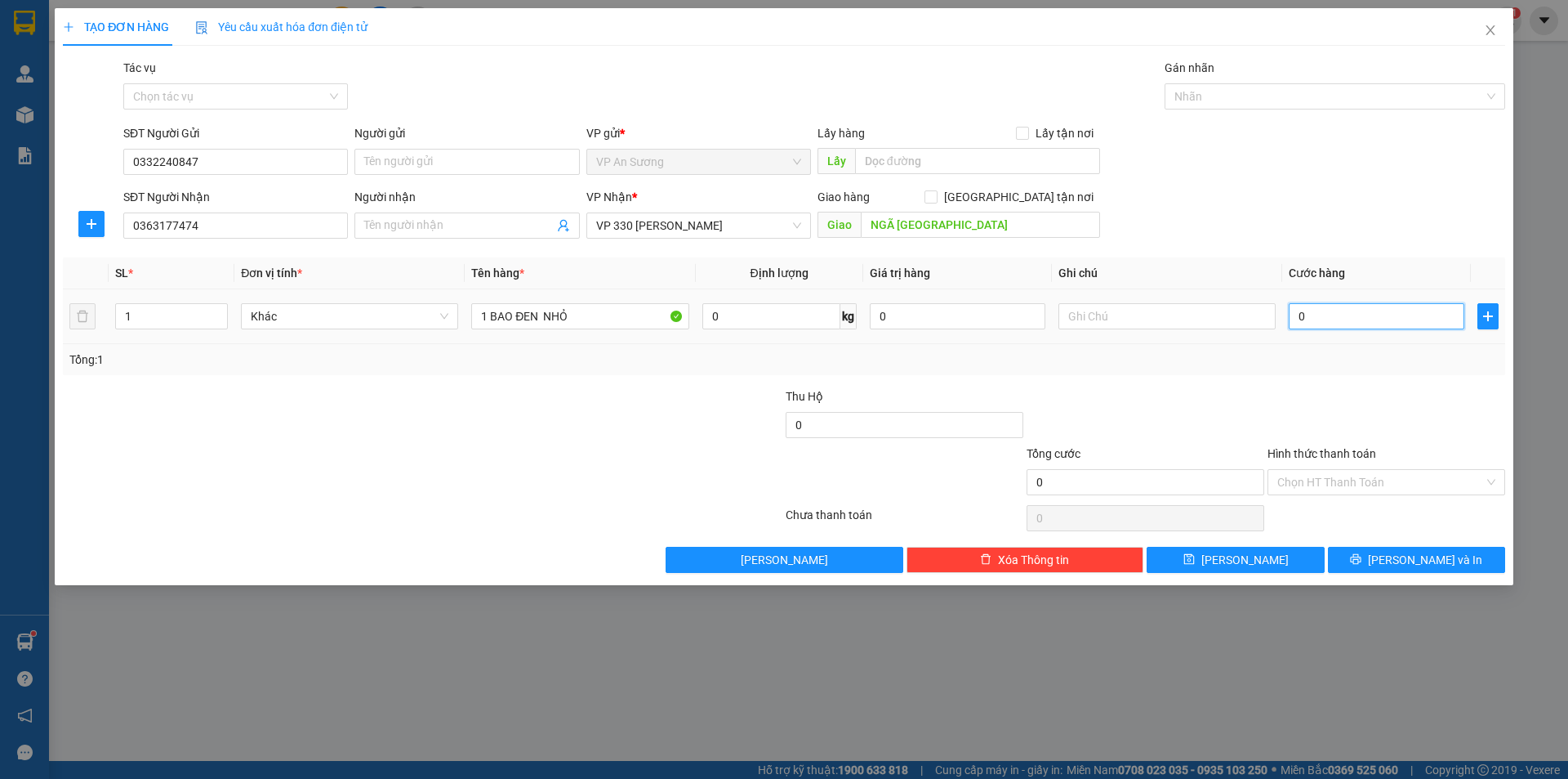
type input "5"
type input "50"
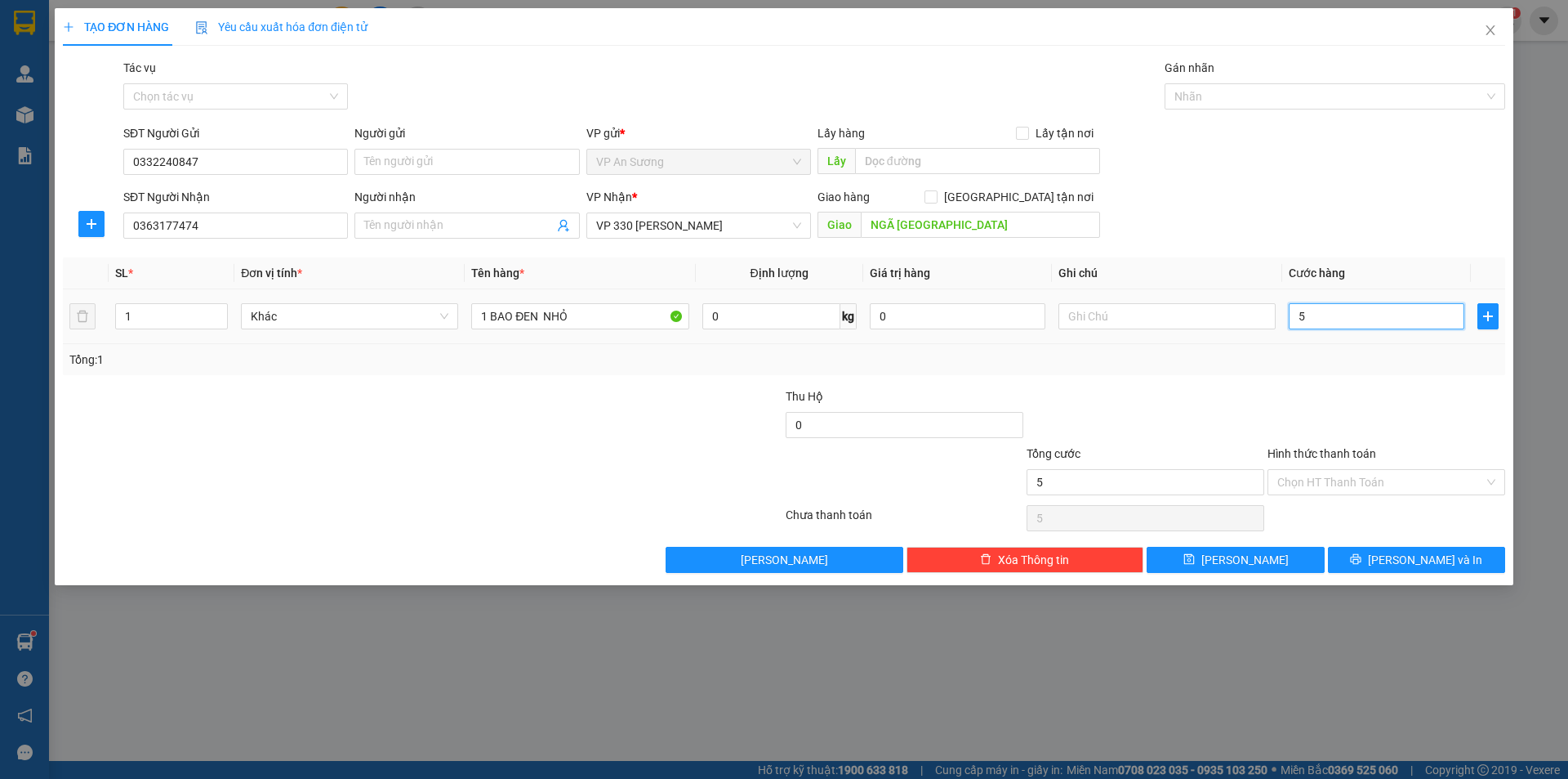
type input "50"
type input "50.000"
click at [1396, 402] on div at bounding box center [1386, 416] width 241 height 58
click at [1399, 490] on input "Hình thức thanh toán" at bounding box center [1380, 482] width 207 height 25
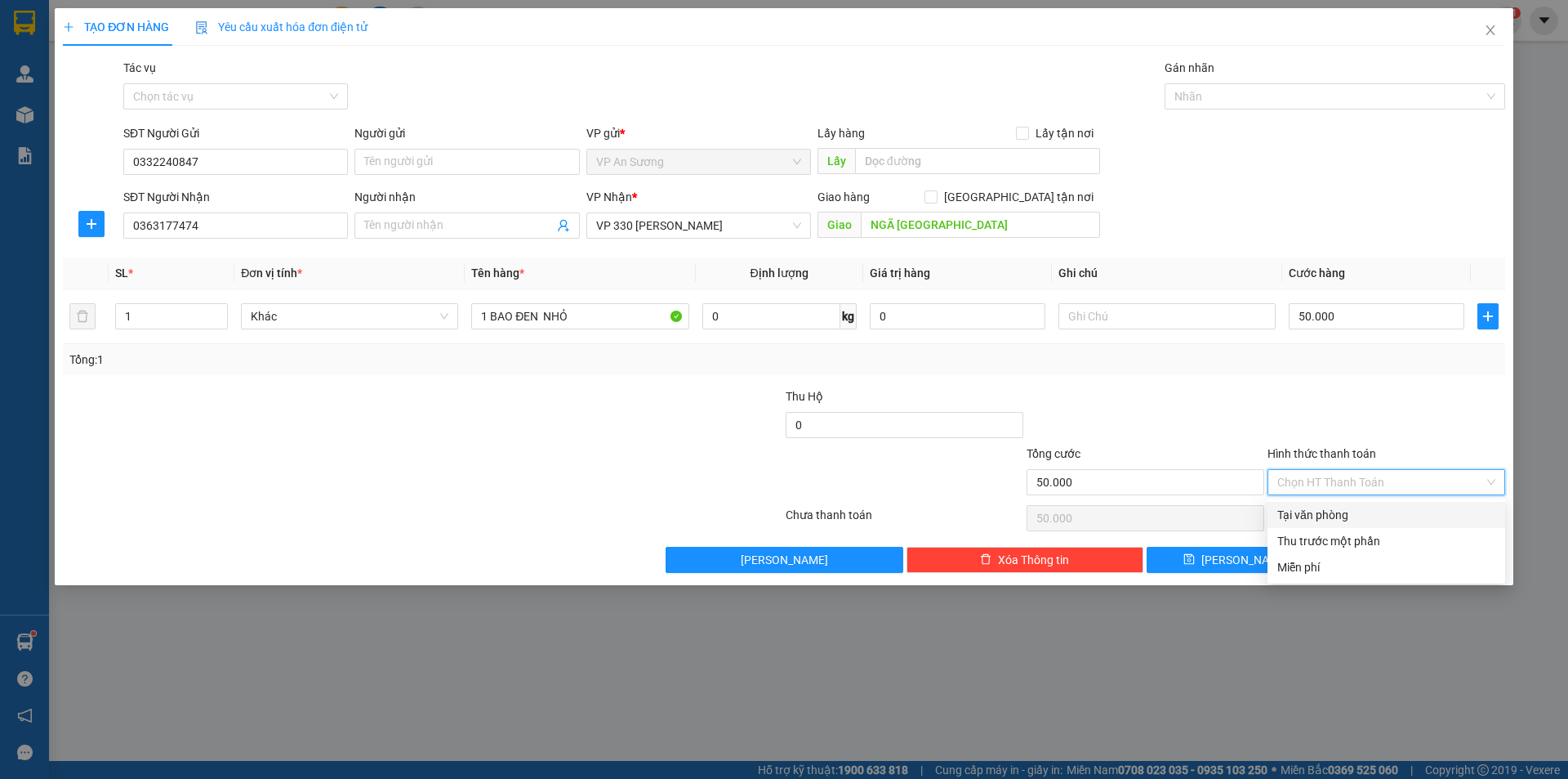
click at [1369, 515] on div "Tại văn phòng" at bounding box center [1386, 515] width 218 height 18
type input "0"
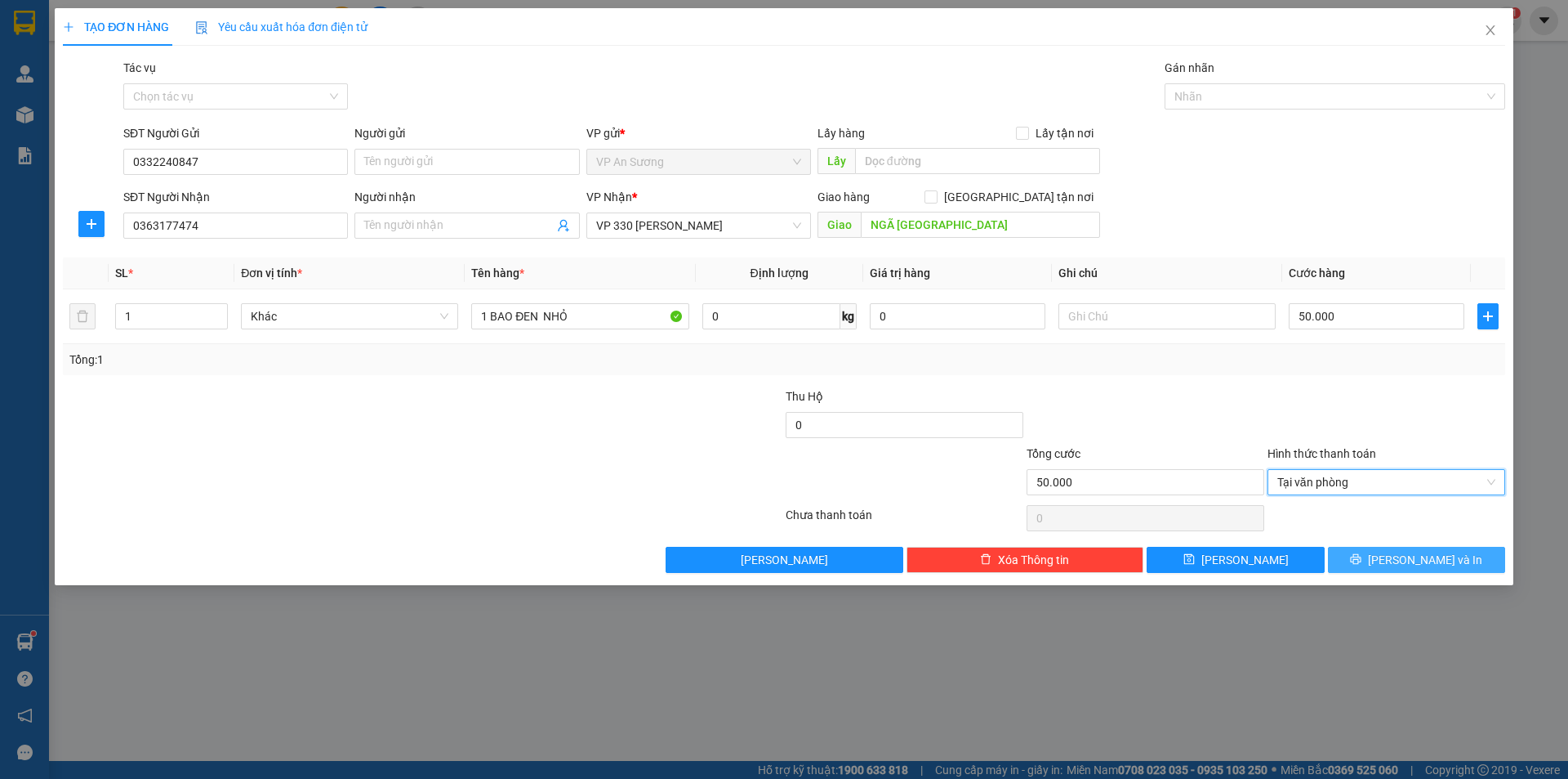
click at [1402, 553] on span "[PERSON_NAME] và In" at bounding box center [1424, 559] width 114 height 18
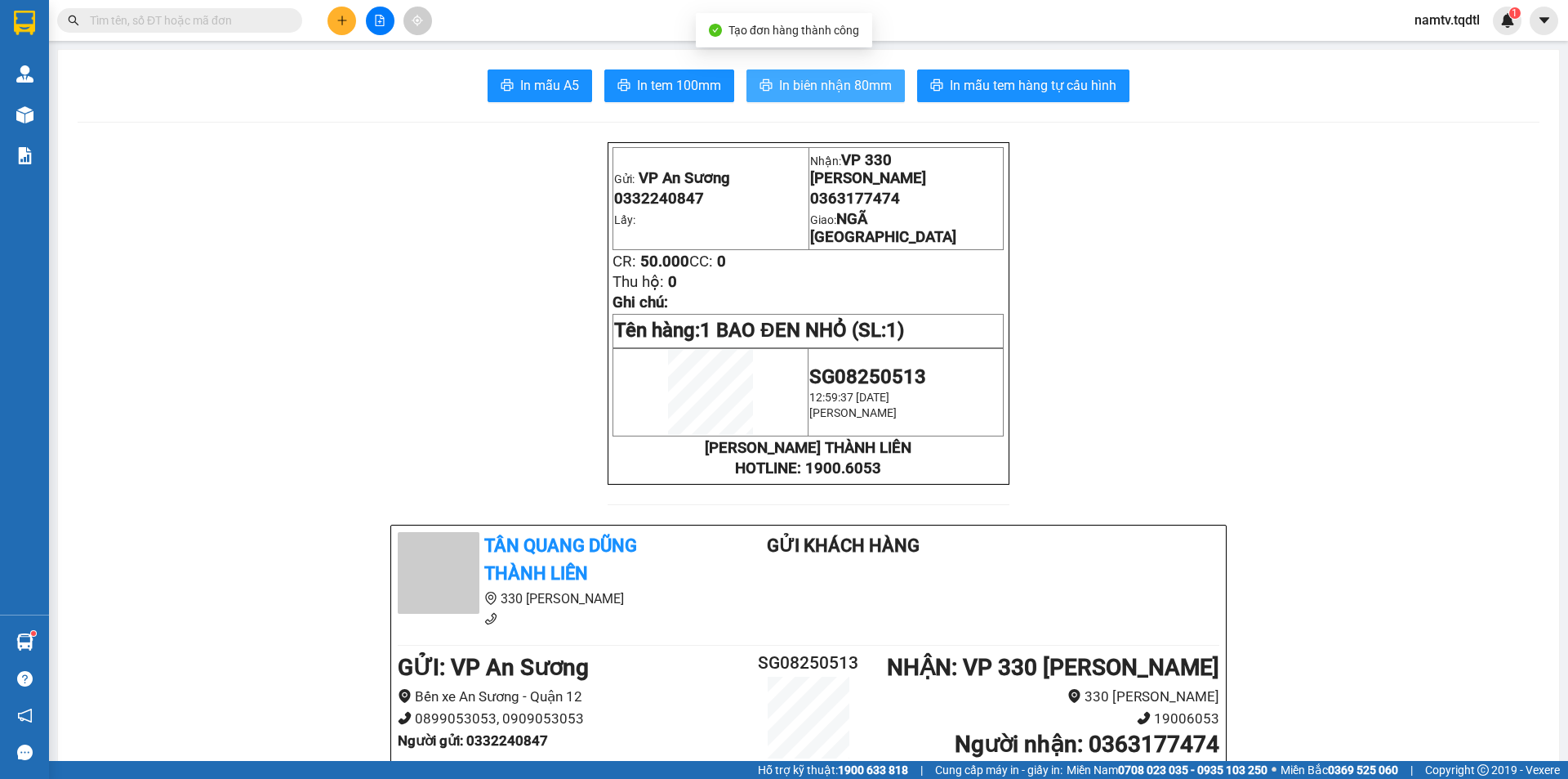
click at [852, 91] on span "In biên nhận 80mm" at bounding box center [835, 85] width 112 height 21
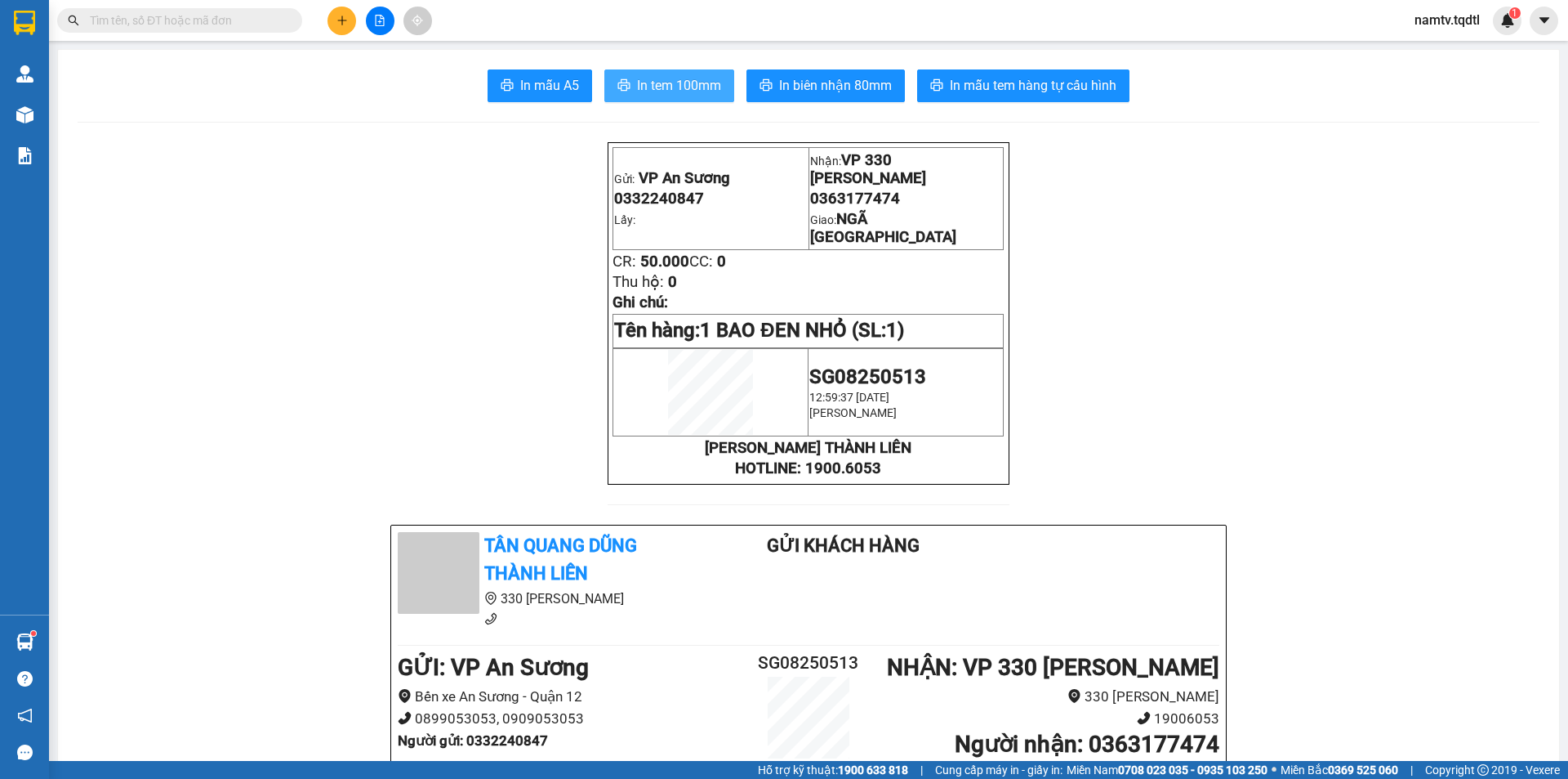
click at [702, 100] on button "In tem 100mm" at bounding box center [669, 85] width 130 height 33
click at [346, 9] on button at bounding box center [342, 21] width 29 height 29
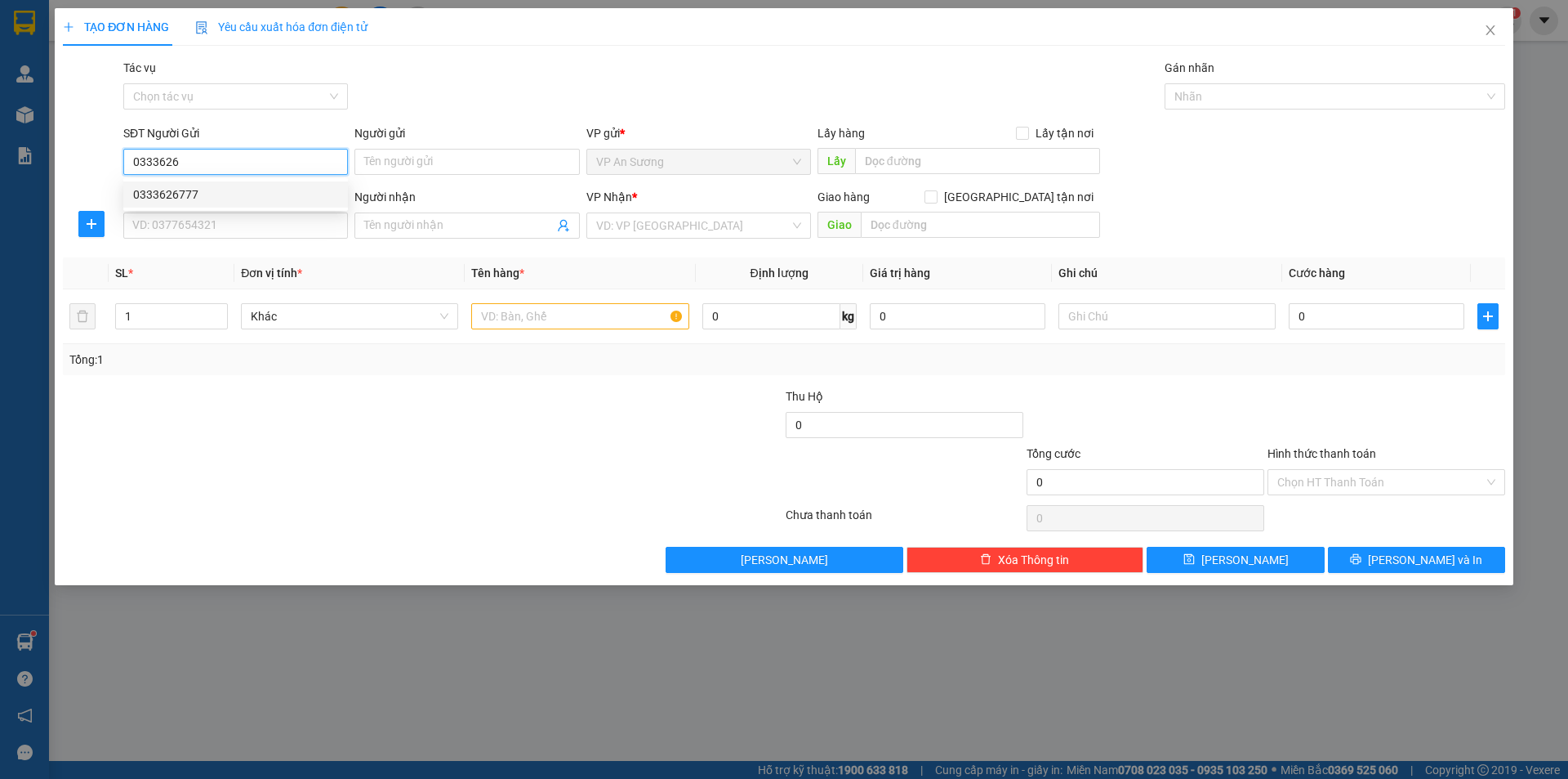
click at [237, 191] on div "0333626777" at bounding box center [235, 195] width 205 height 18
type input "0333626777"
type input "0912069326"
type input "châu"
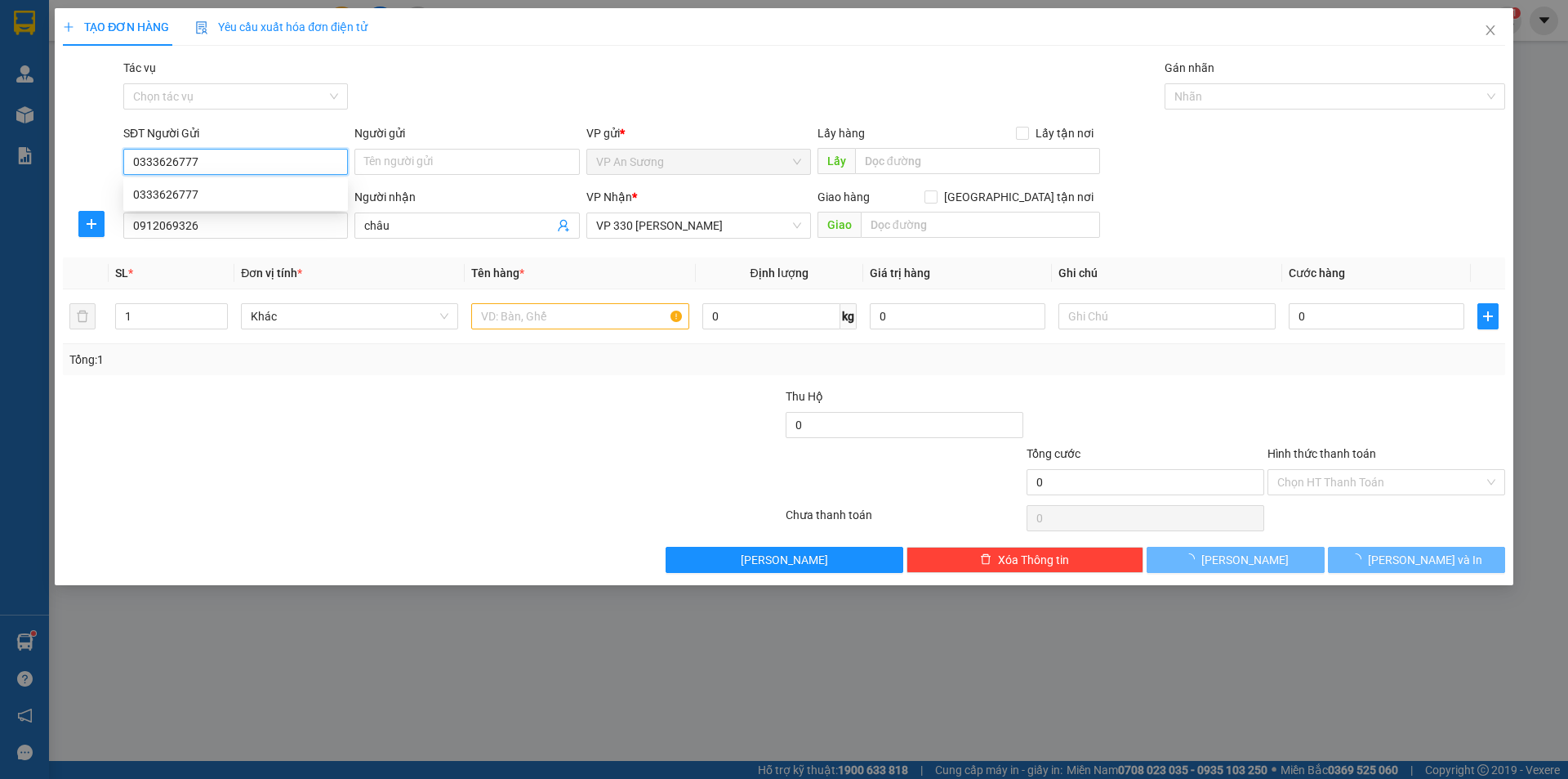
type input "300.000"
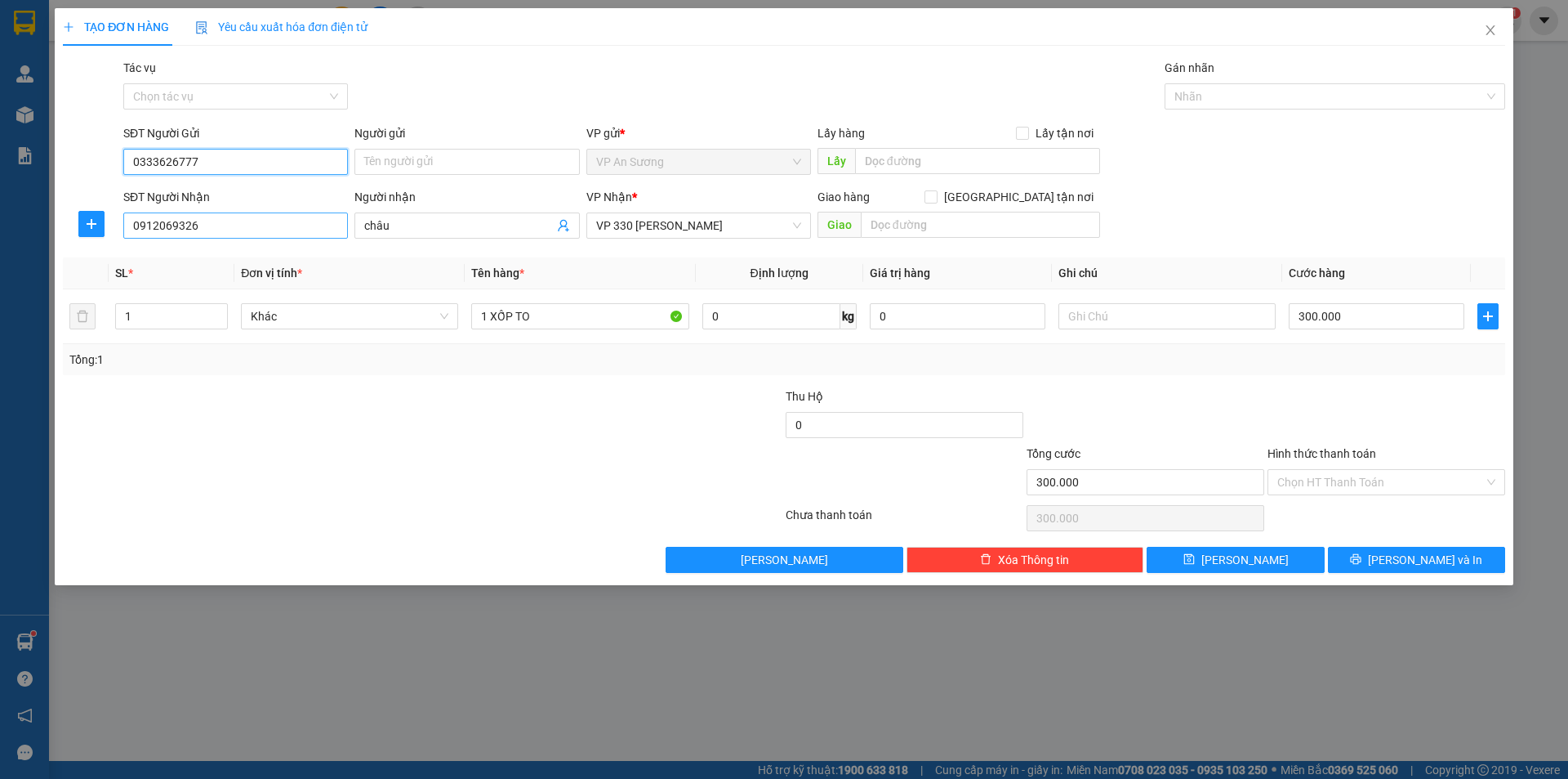
type input "0333626777"
click at [259, 219] on input "0912069326" at bounding box center [235, 226] width 224 height 26
drag, startPoint x: 259, startPoint y: 219, endPoint x: 109, endPoint y: 232, distance: 150.6
click at [115, 231] on div "SĐT Người Nhận 0912069326 Người nhận châu VP Nhận * VP 330 [PERSON_NAME] hàng G…" at bounding box center [784, 217] width 1446 height 58
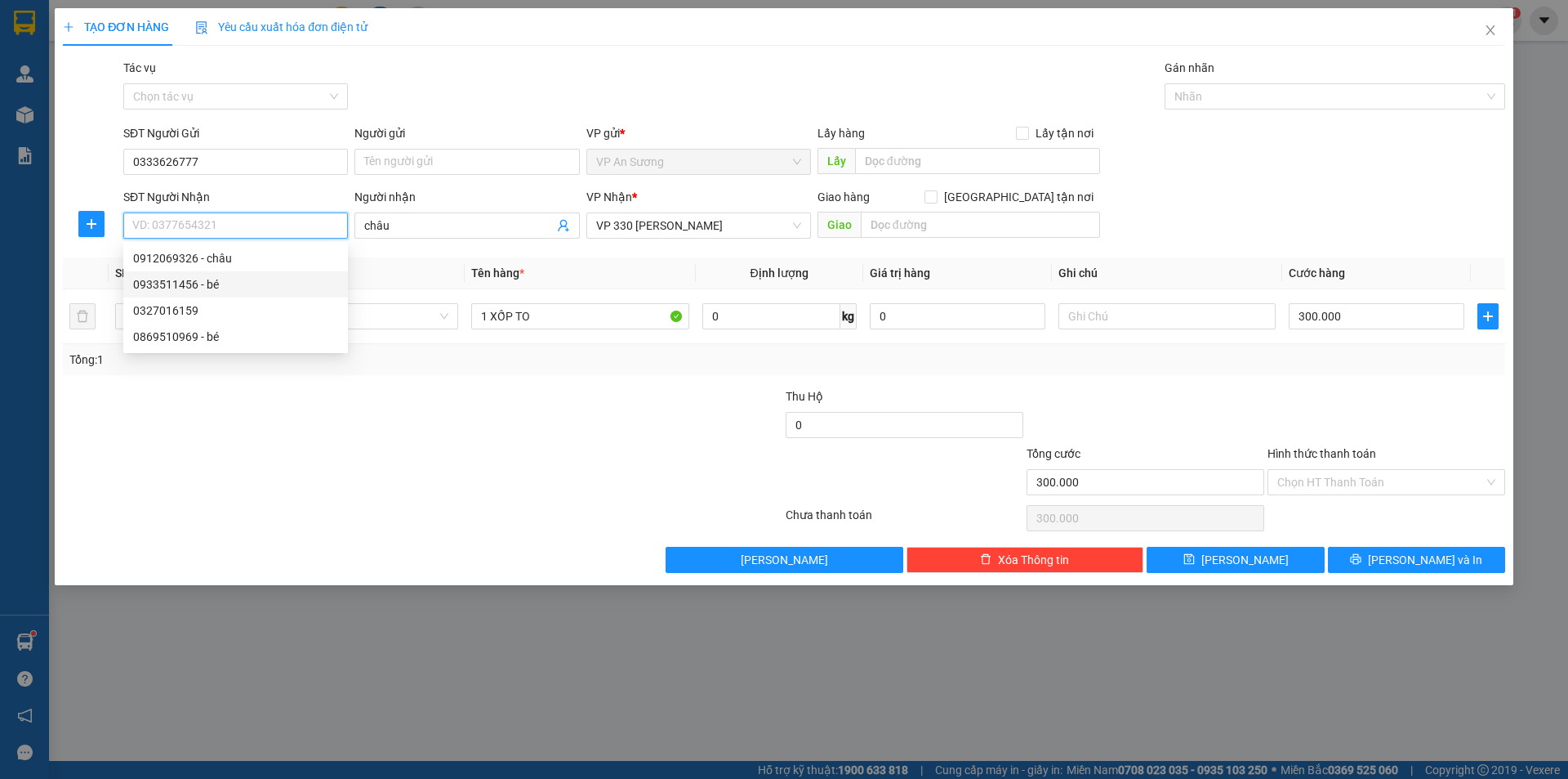
click at [171, 287] on div "0933511456 - bé" at bounding box center [235, 284] width 205 height 18
type input "0933511456"
type input "bé"
type input "ĐÔNG HÀ"
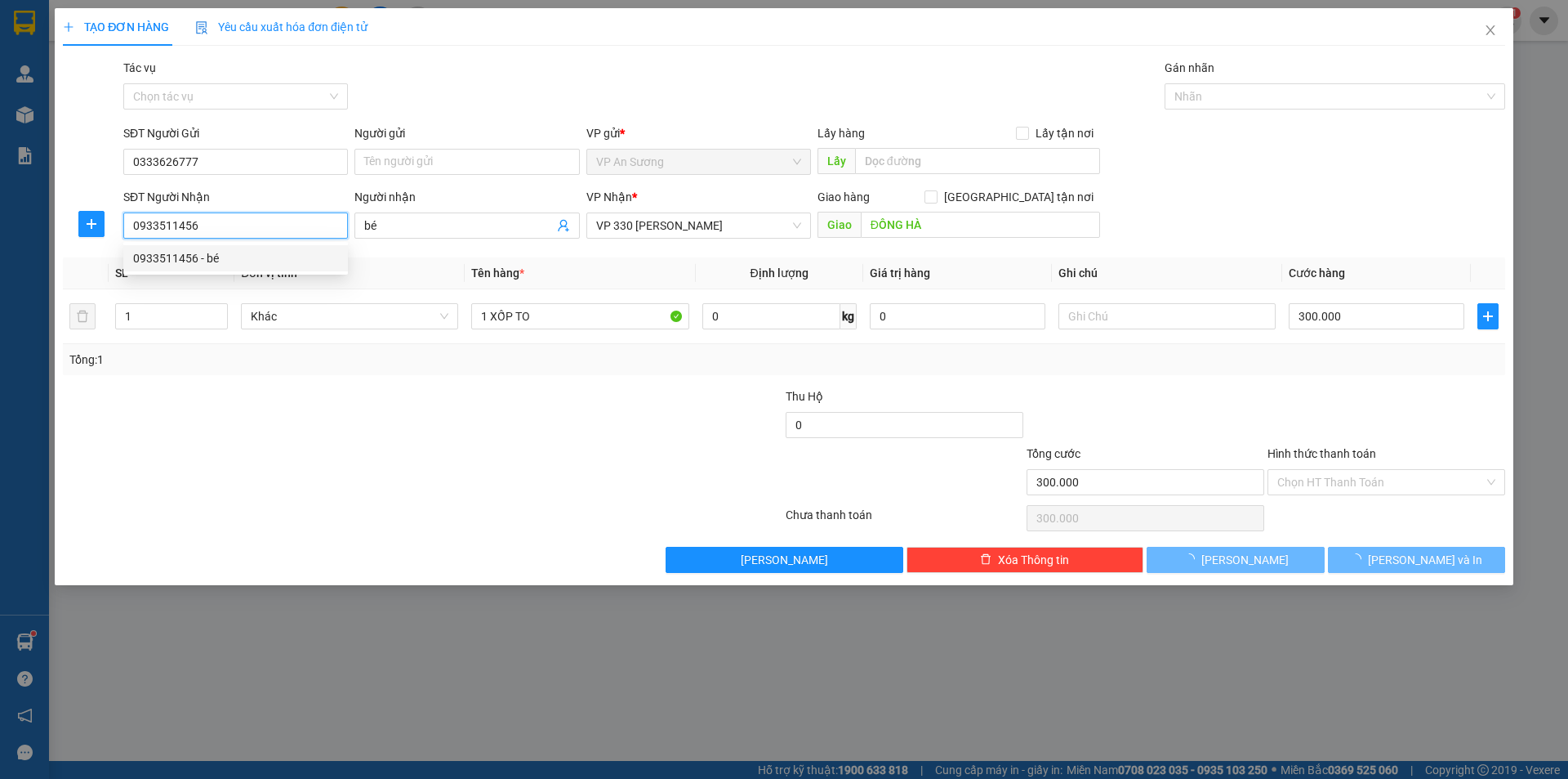
type input "200.000"
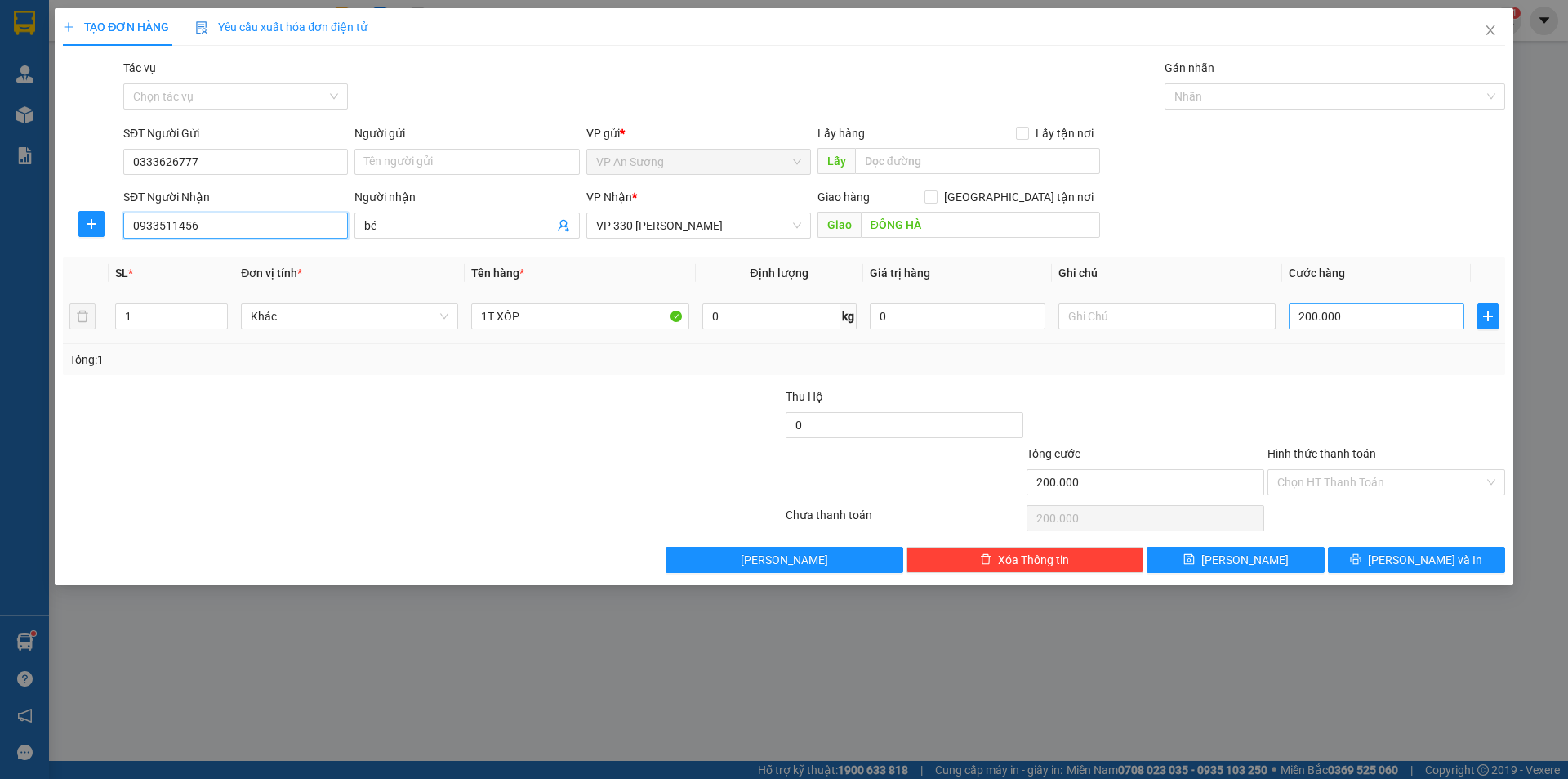
type input "0933511456"
click at [1362, 313] on input "200.000" at bounding box center [1376, 316] width 176 height 26
type input "2"
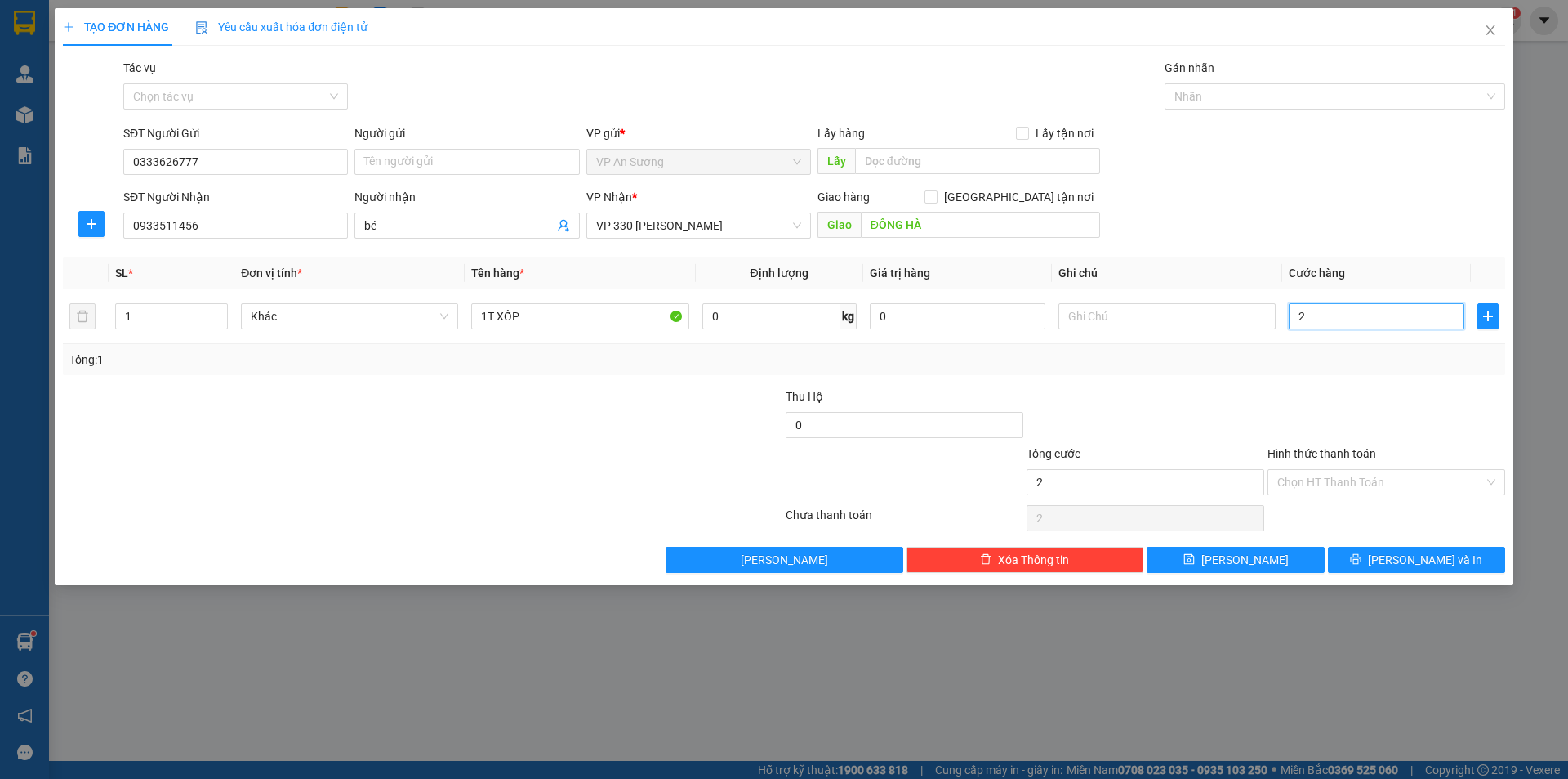
type input "25"
type input "250"
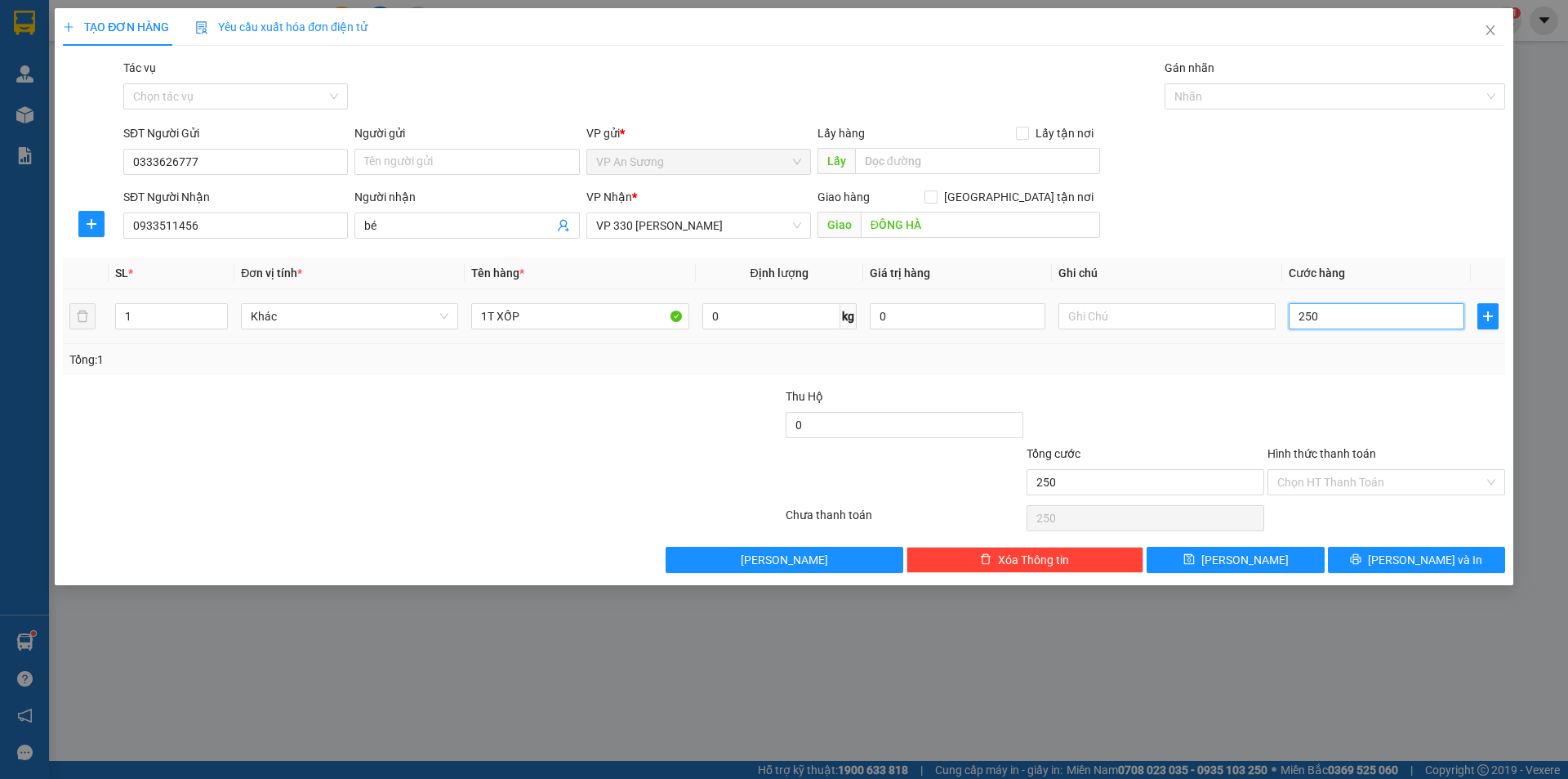
type input "250"
type input "250.000"
click at [1312, 399] on div at bounding box center [1386, 416] width 241 height 58
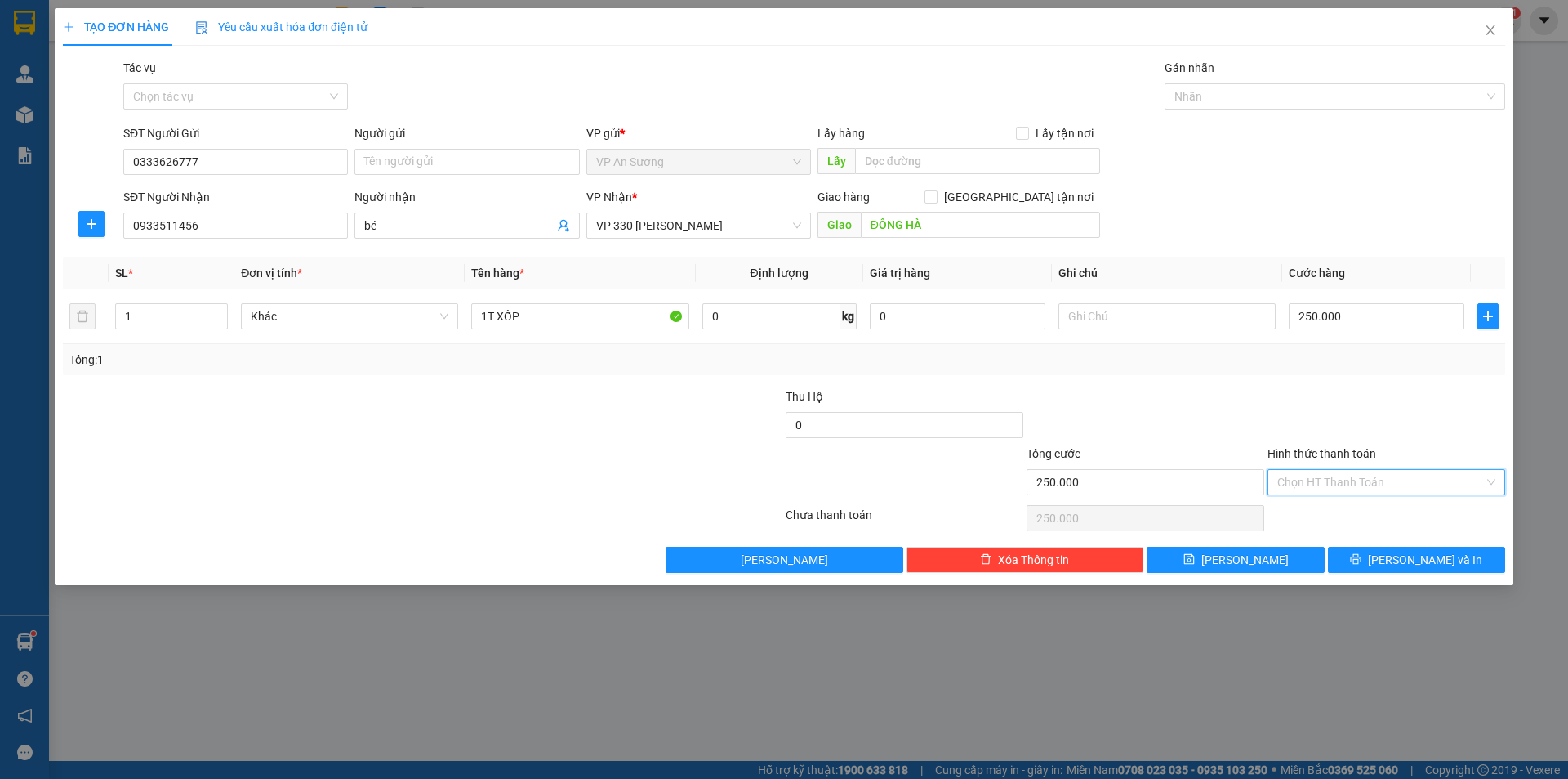
click at [1359, 476] on input "Hình thức thanh toán" at bounding box center [1380, 482] width 207 height 25
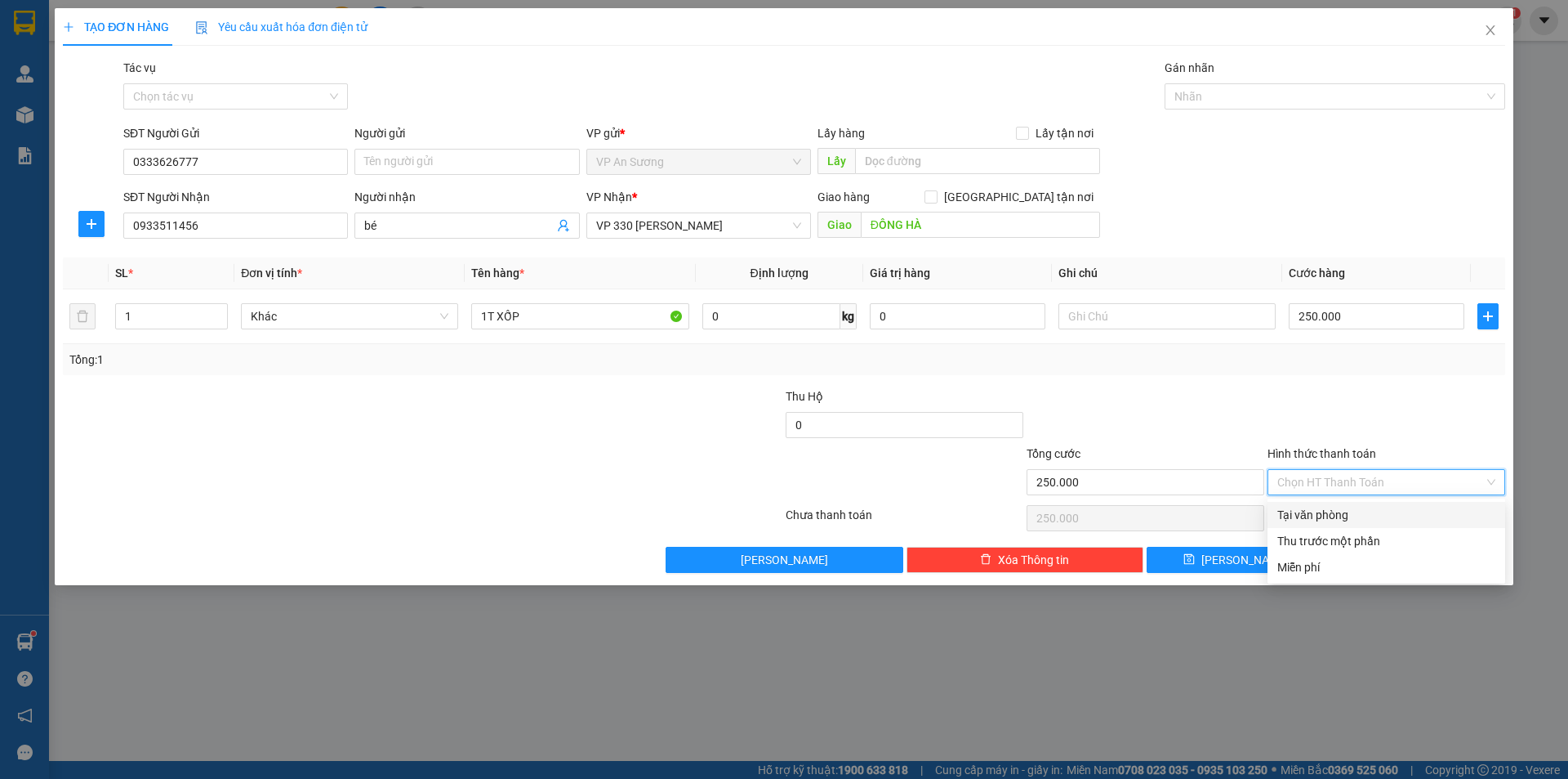
click at [1348, 515] on div "Tại văn phòng" at bounding box center [1386, 515] width 218 height 18
type input "0"
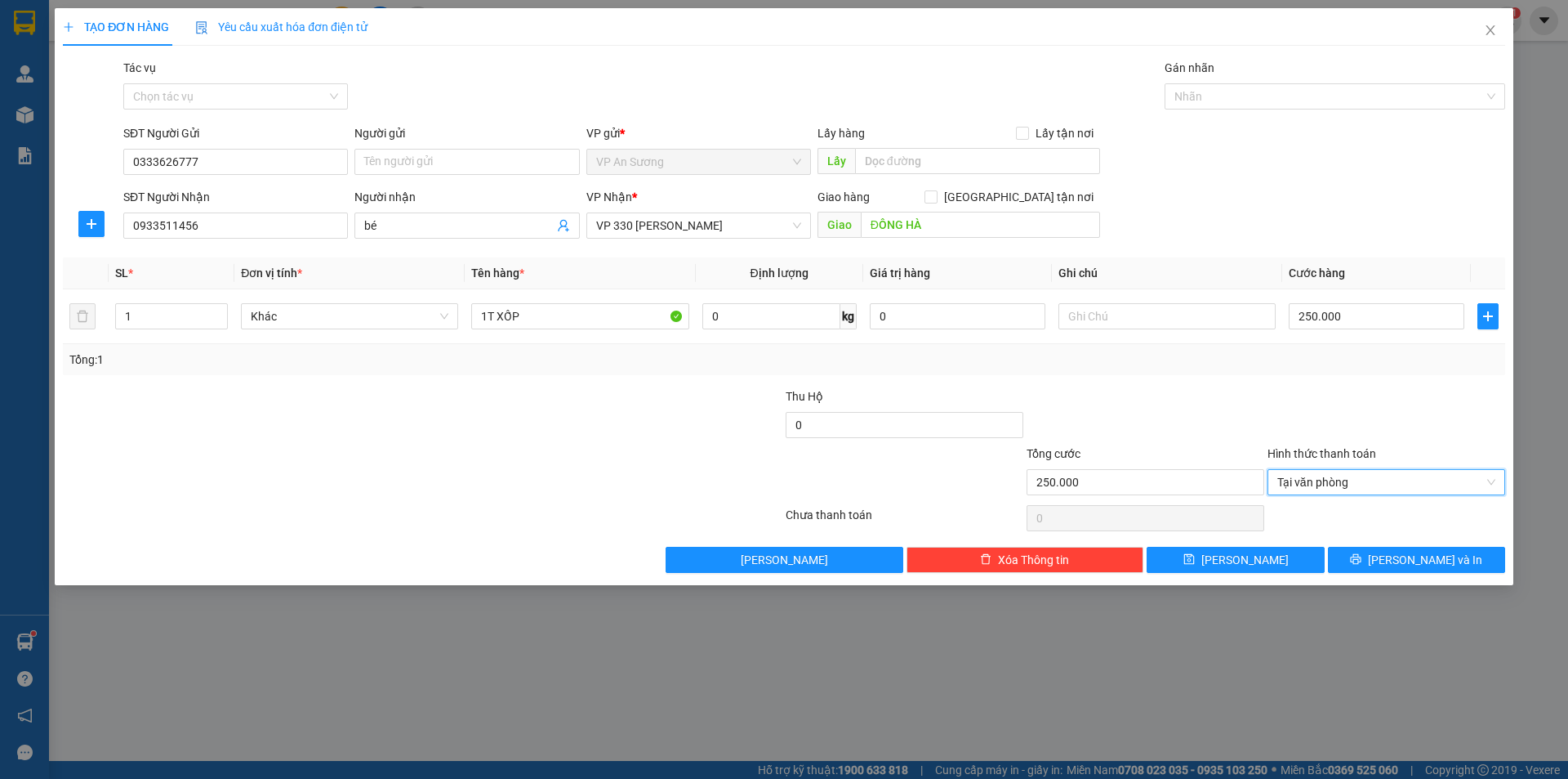
click at [1395, 442] on div at bounding box center [1386, 416] width 241 height 58
click at [1457, 567] on button "[PERSON_NAME] và In" at bounding box center [1416, 559] width 177 height 26
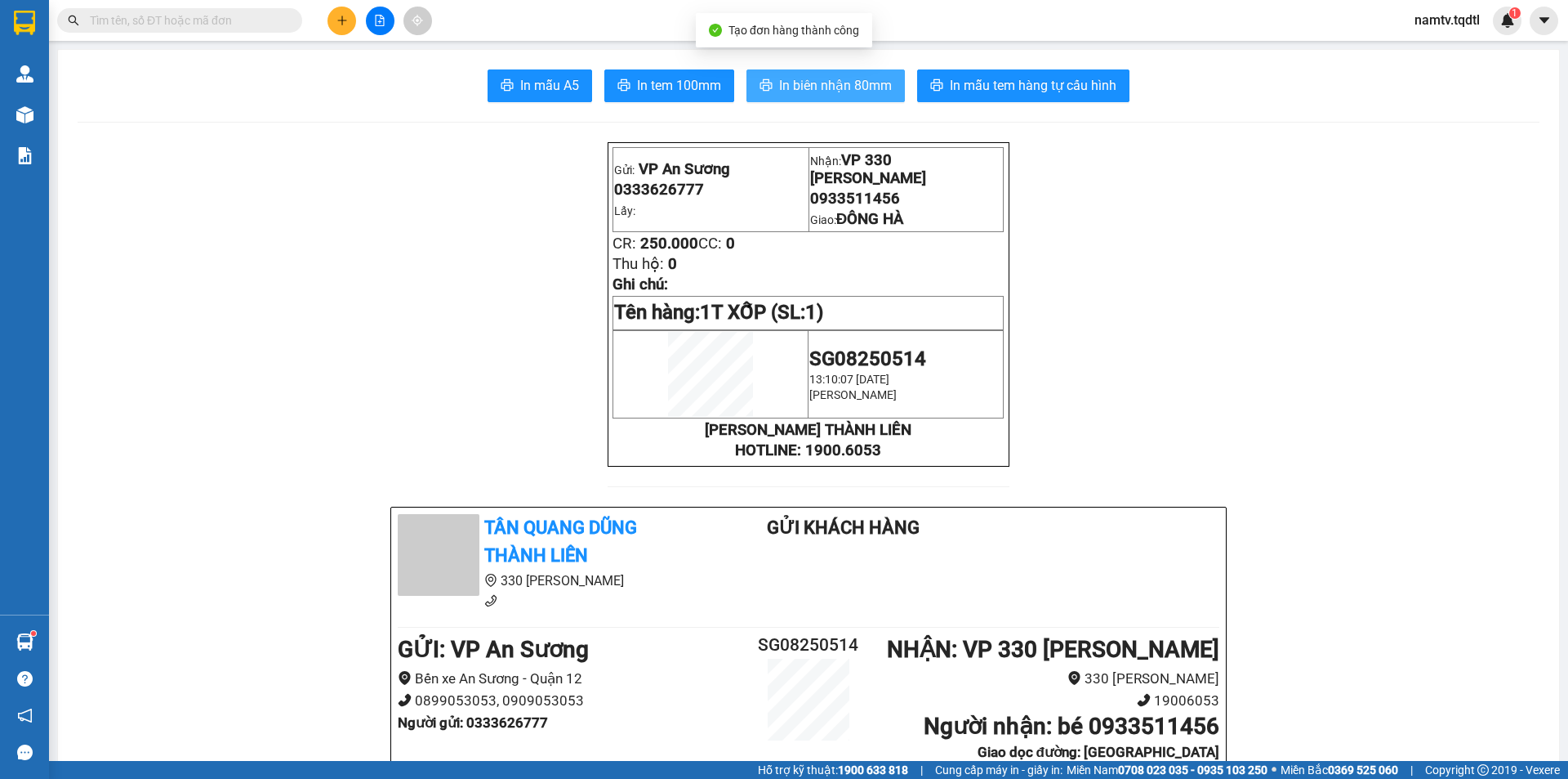
click at [828, 94] on span "In biên nhận 80mm" at bounding box center [835, 85] width 112 height 21
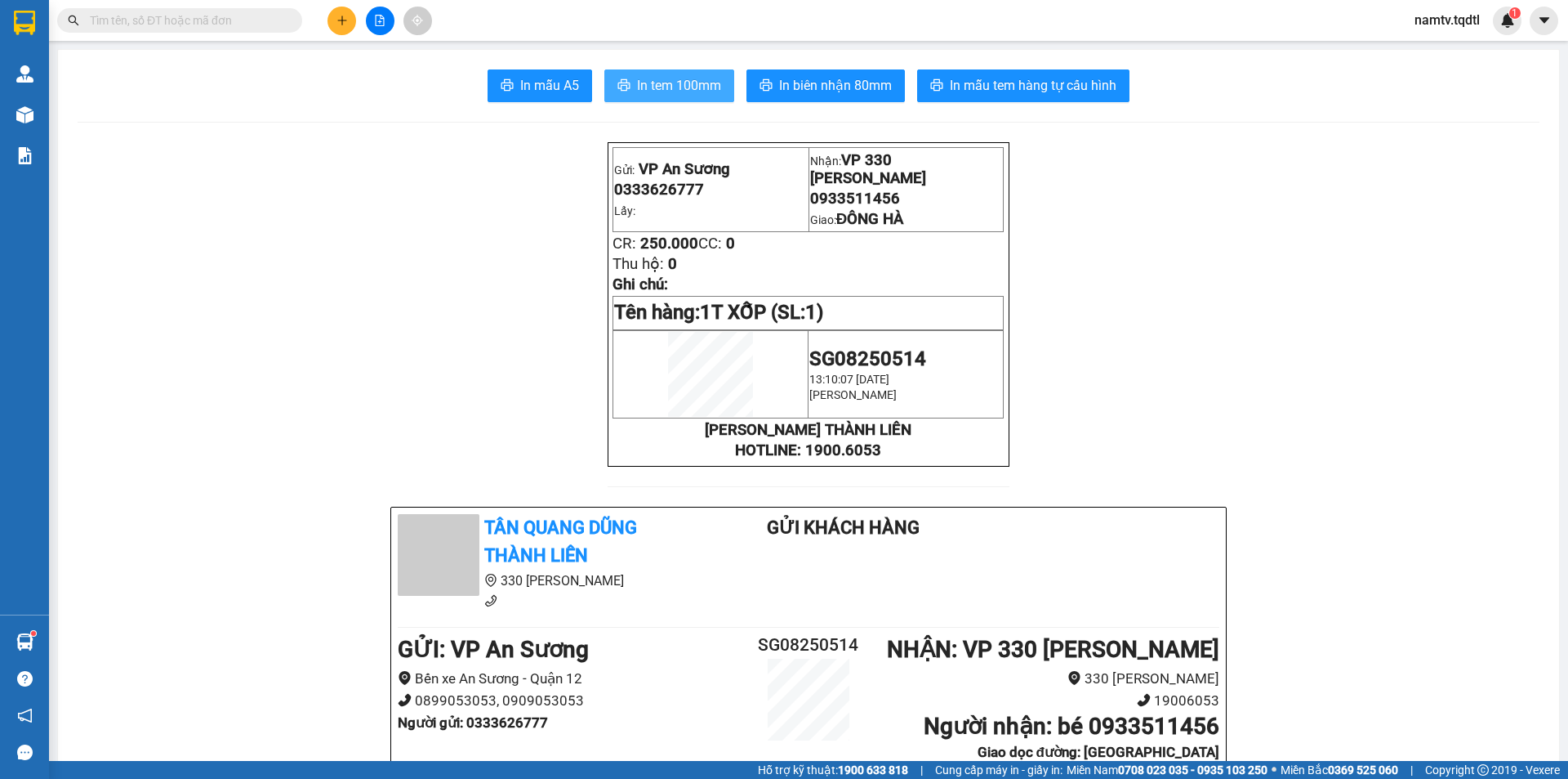
click at [651, 88] on span "In tem 100mm" at bounding box center [678, 85] width 84 height 21
click at [392, 15] on button at bounding box center [379, 21] width 29 height 29
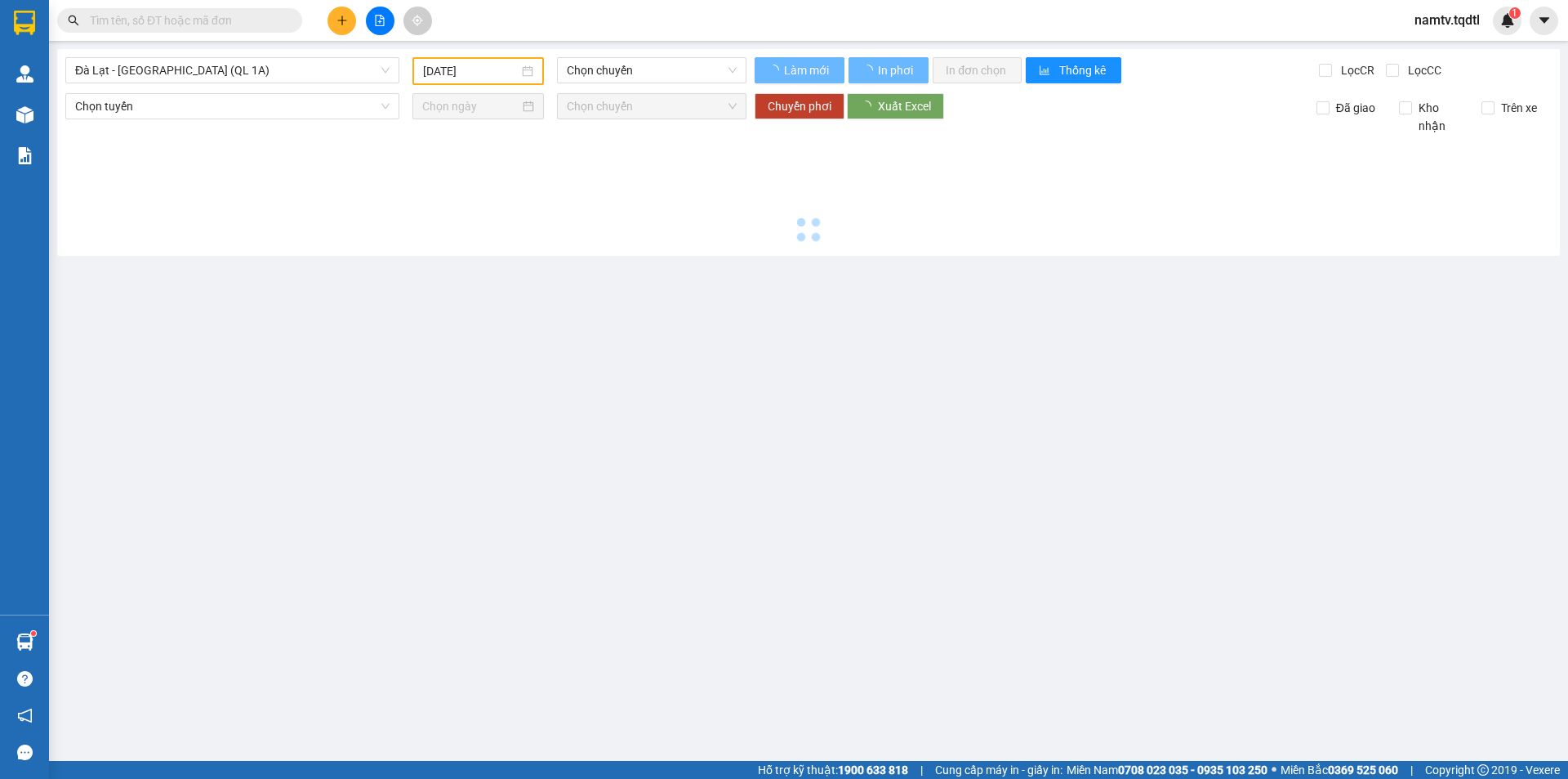
type input "[DATE]"
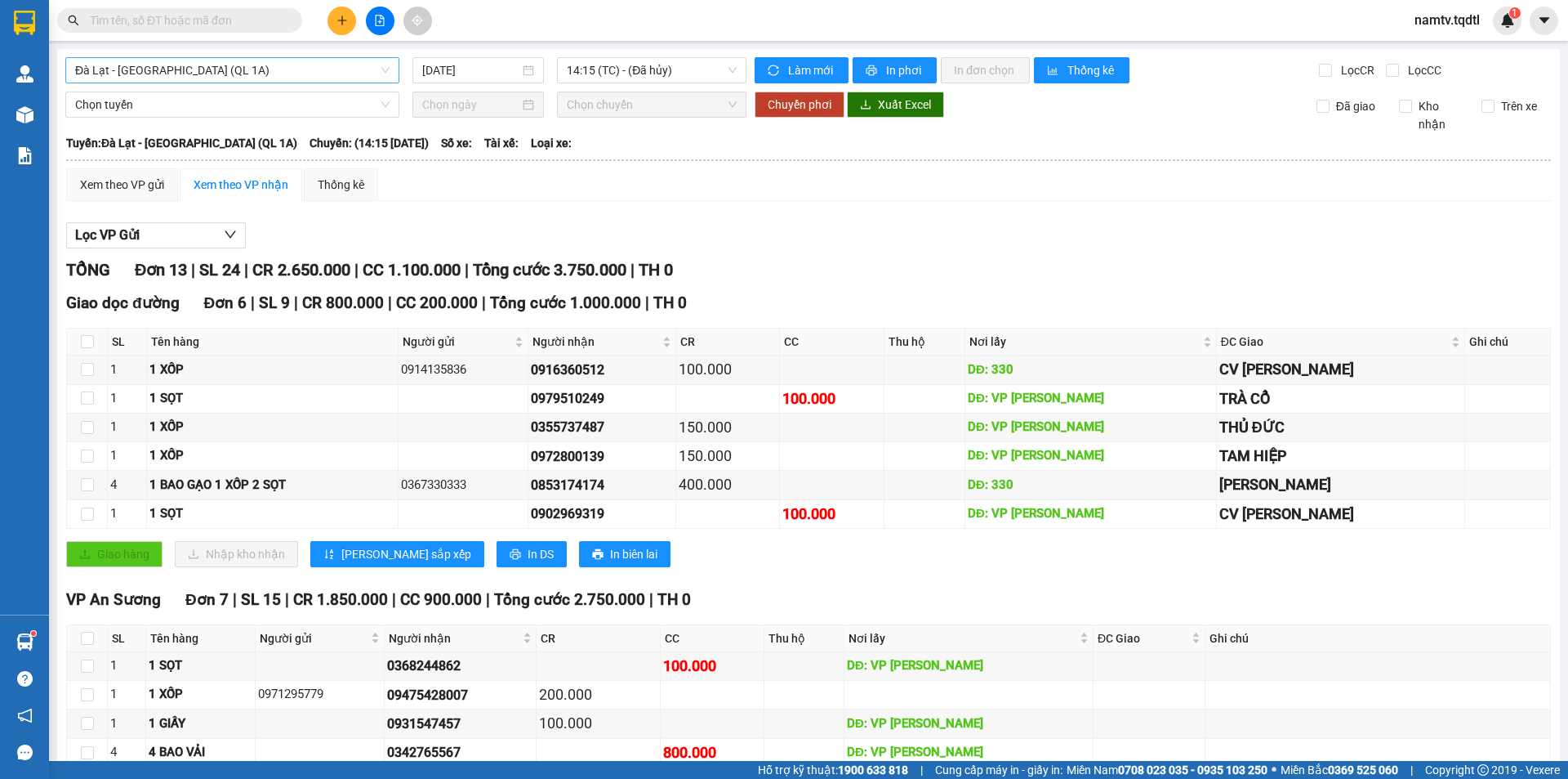
click at [219, 66] on span "Đà Lạt - [GEOGRAPHIC_DATA] (QL 1A)" at bounding box center [232, 70] width 315 height 25
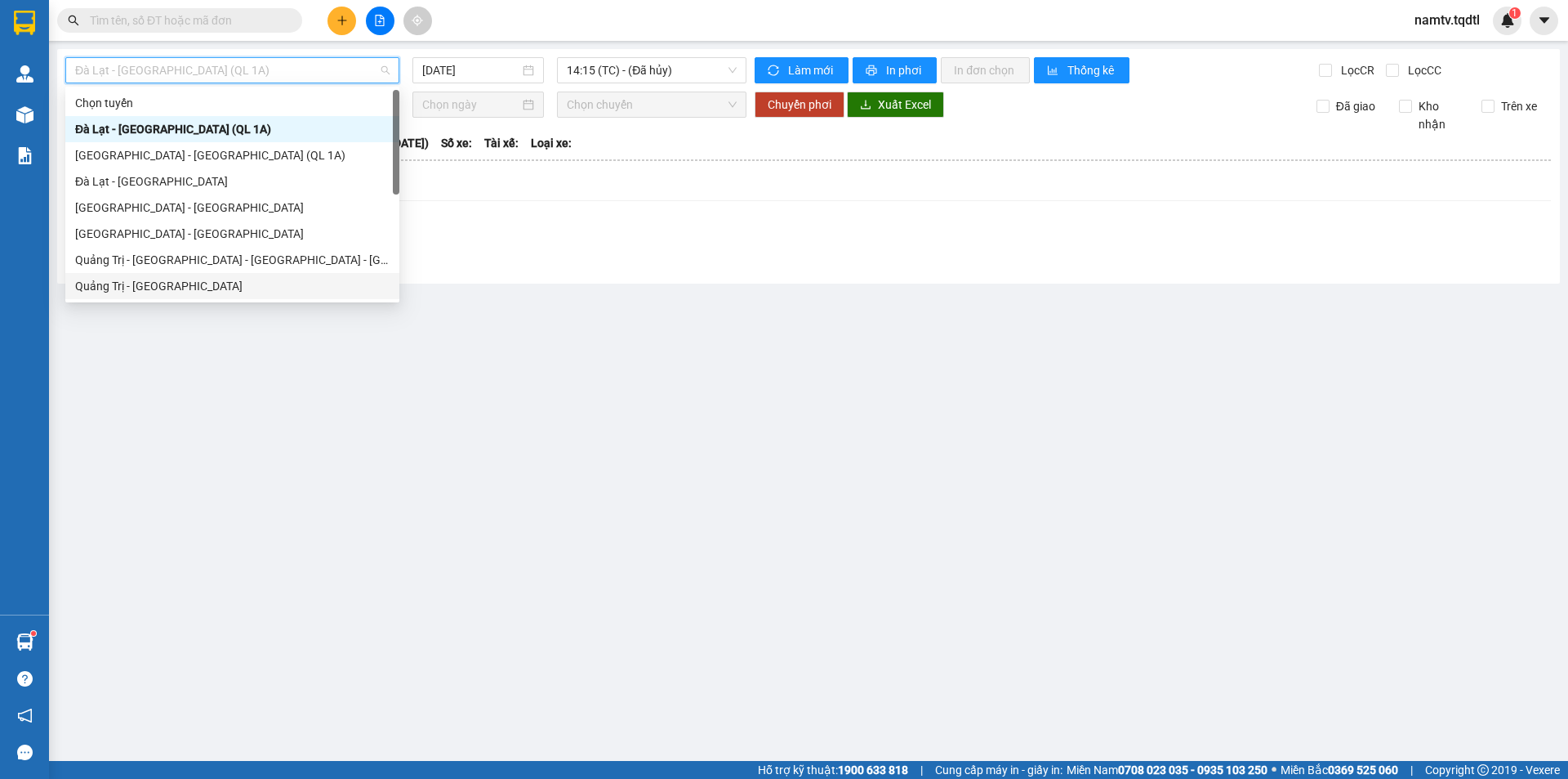
click at [169, 288] on div "Quảng Trị - [GEOGRAPHIC_DATA]" at bounding box center [232, 286] width 315 height 18
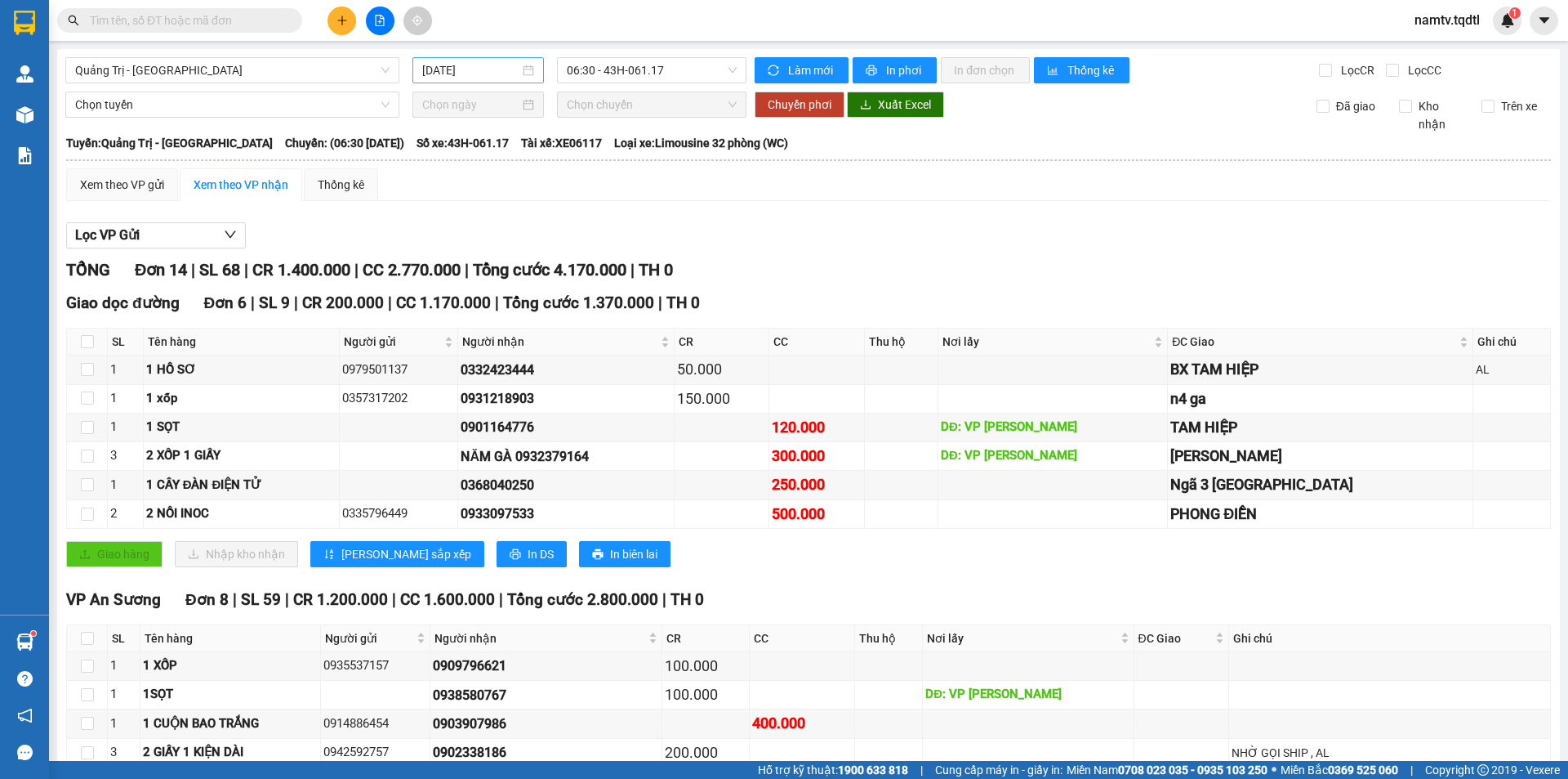
click at [448, 82] on div "[DATE]" at bounding box center [478, 71] width 131 height 26
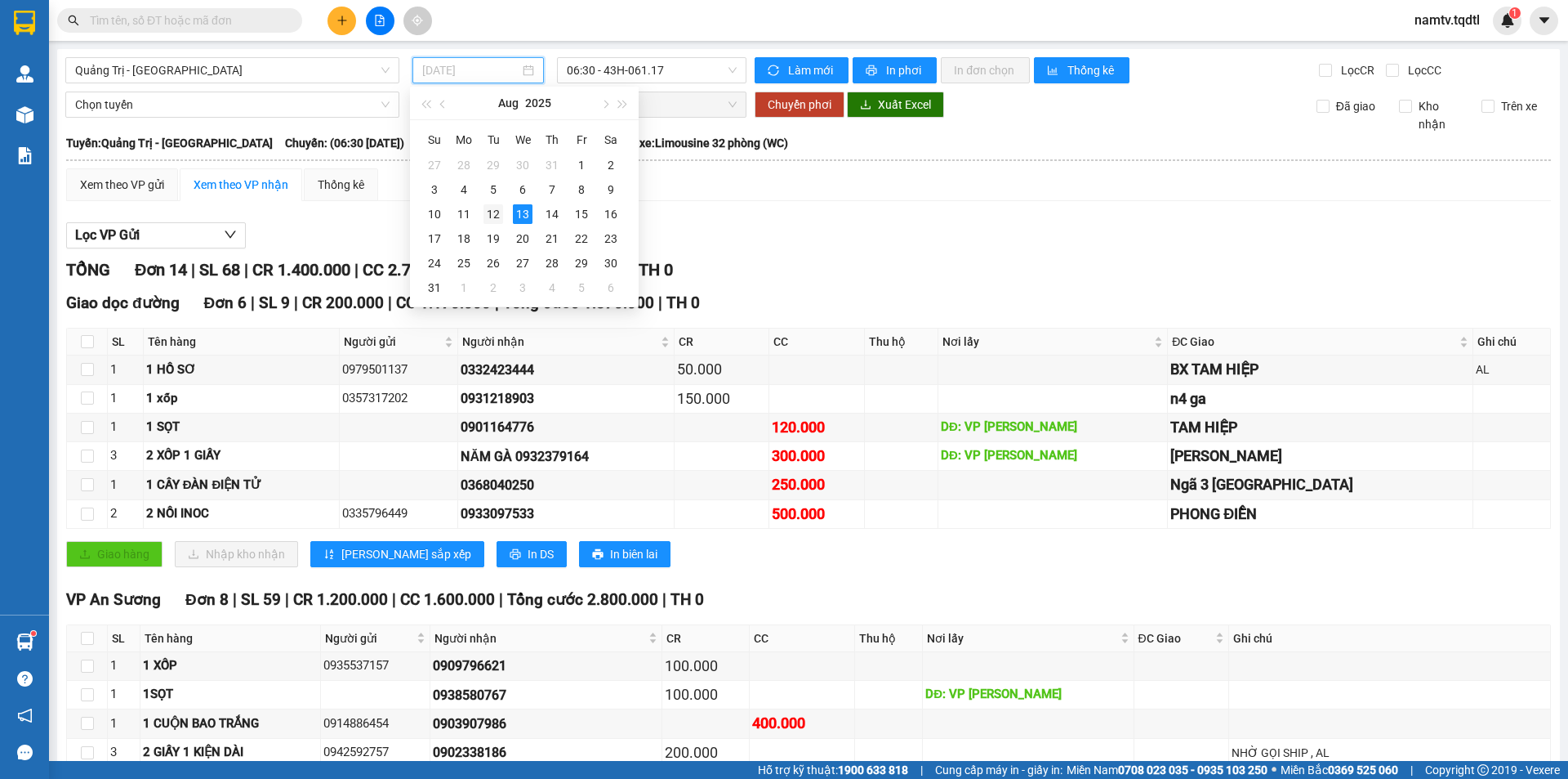
click at [501, 212] on div "12" at bounding box center [494, 215] width 20 height 20
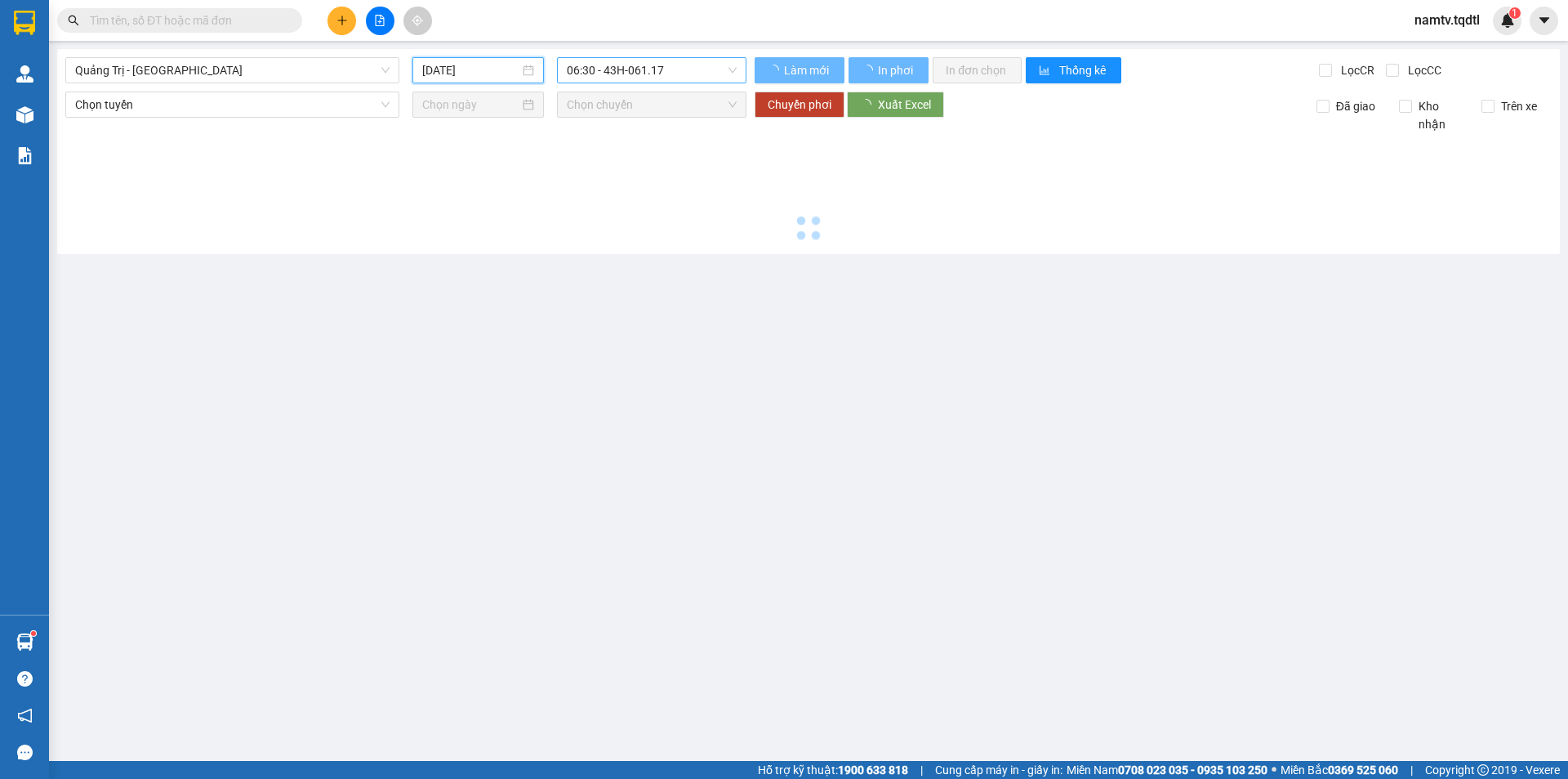
type input "[DATE]"
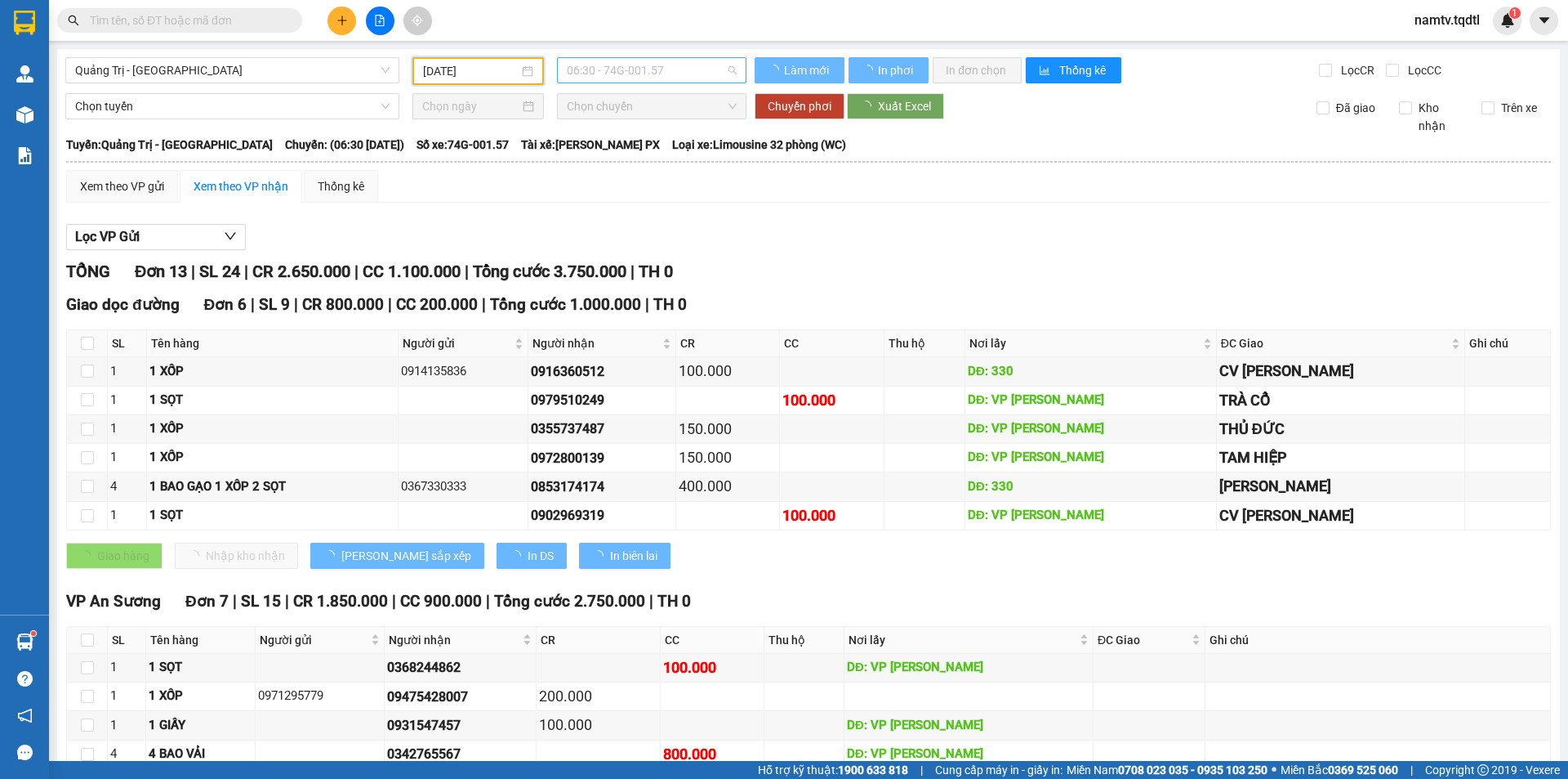
click at [668, 71] on span "06:30 - 74G-001.57" at bounding box center [651, 70] width 170 height 25
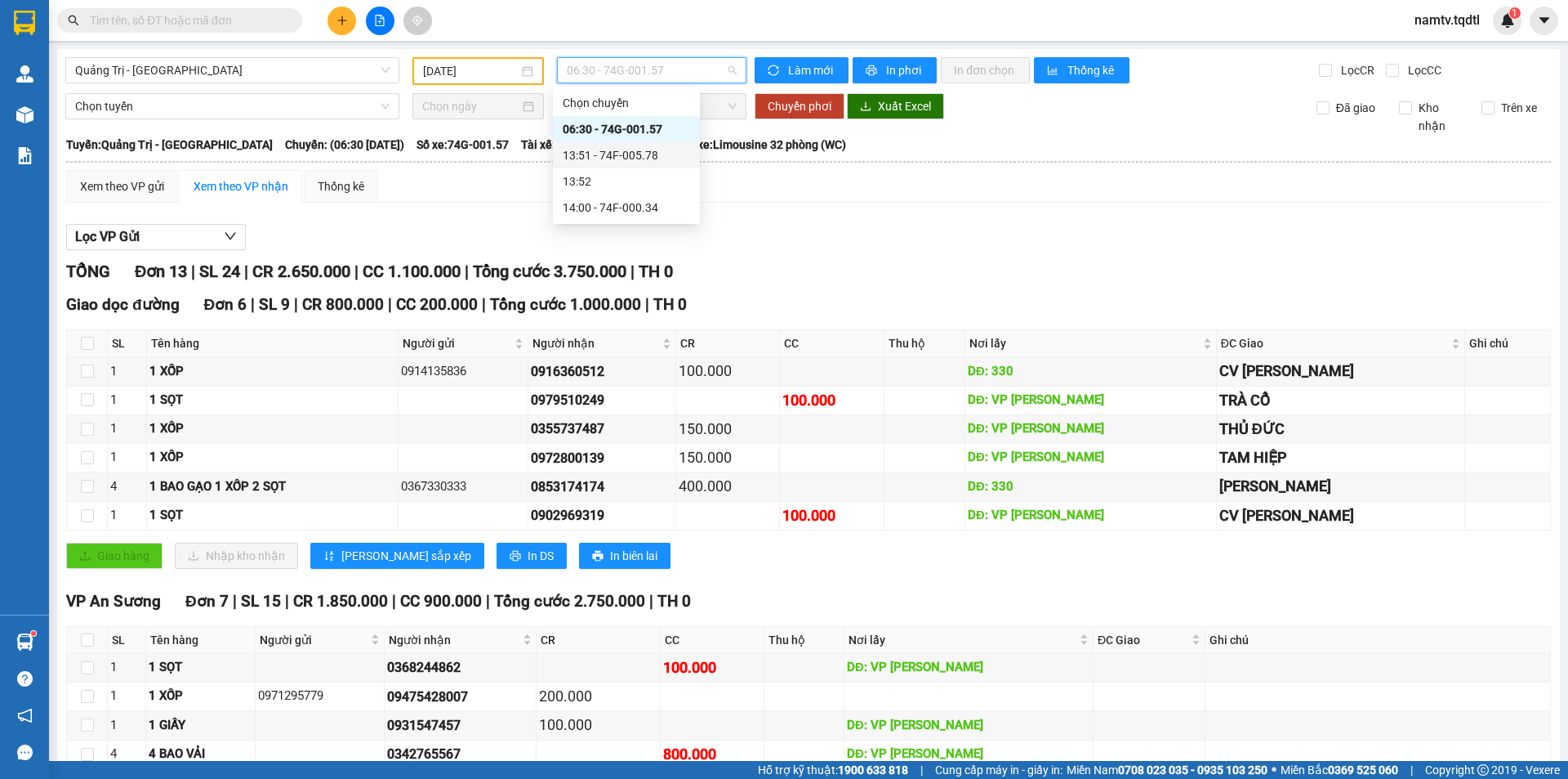
click at [669, 156] on div "13:51 - 74F-005.78" at bounding box center [627, 155] width 127 height 18
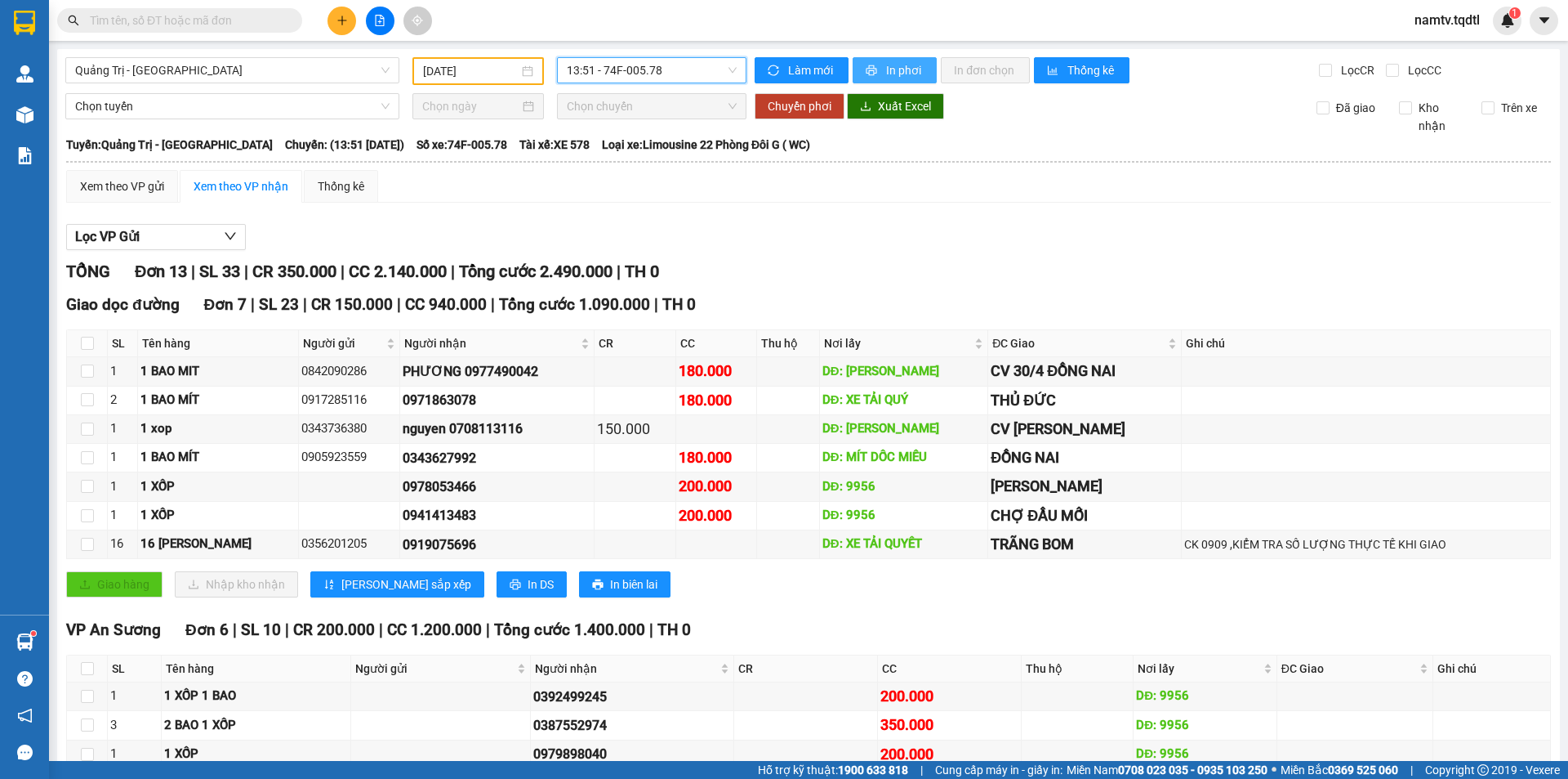
click at [896, 73] on span "In phơi" at bounding box center [905, 71] width 38 height 18
click at [681, 68] on span "13:51 - 74F-005.78" at bounding box center [651, 70] width 170 height 25
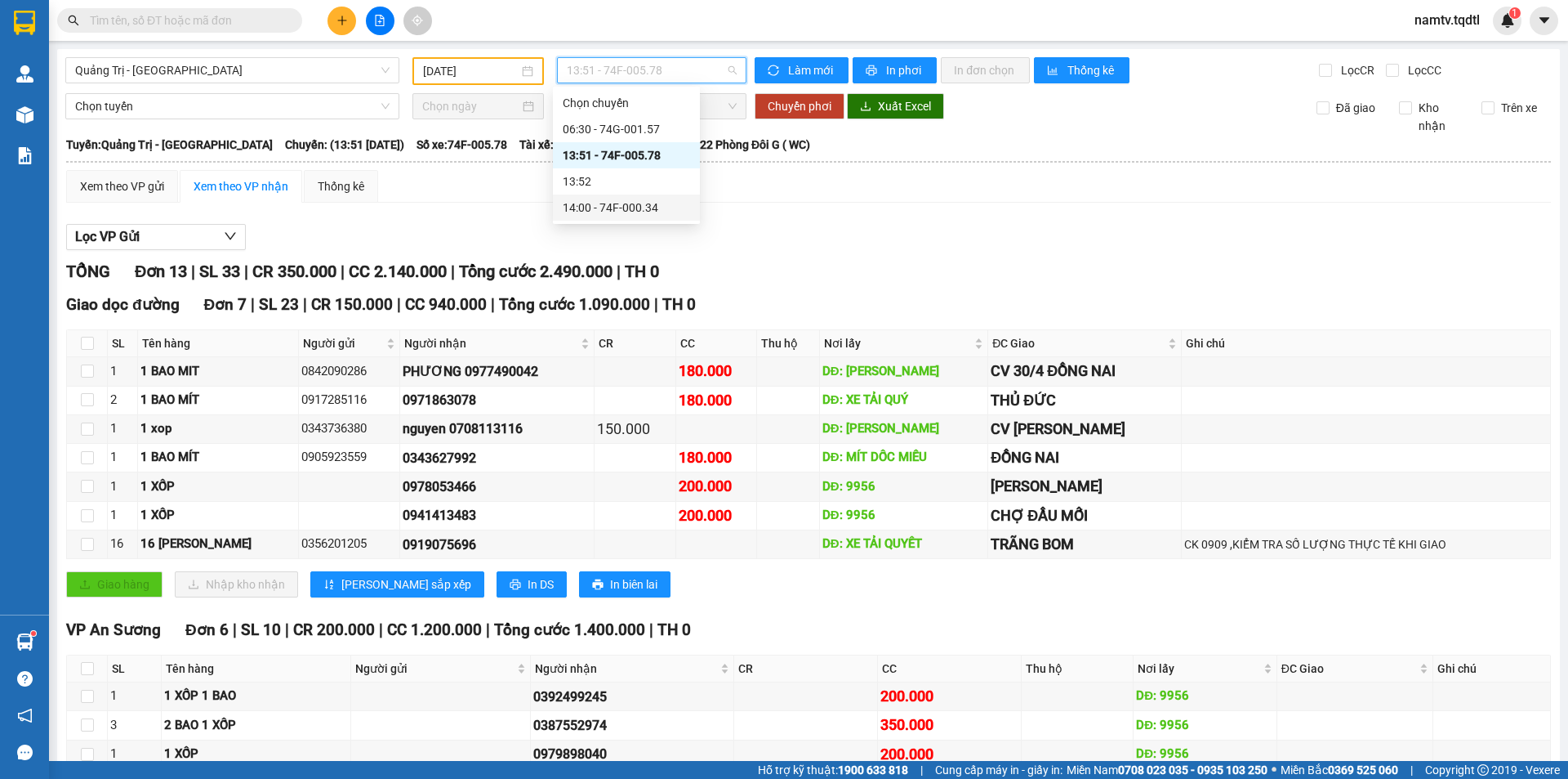
click at [664, 201] on div "14:00 - 74F-000.34" at bounding box center [627, 208] width 127 height 18
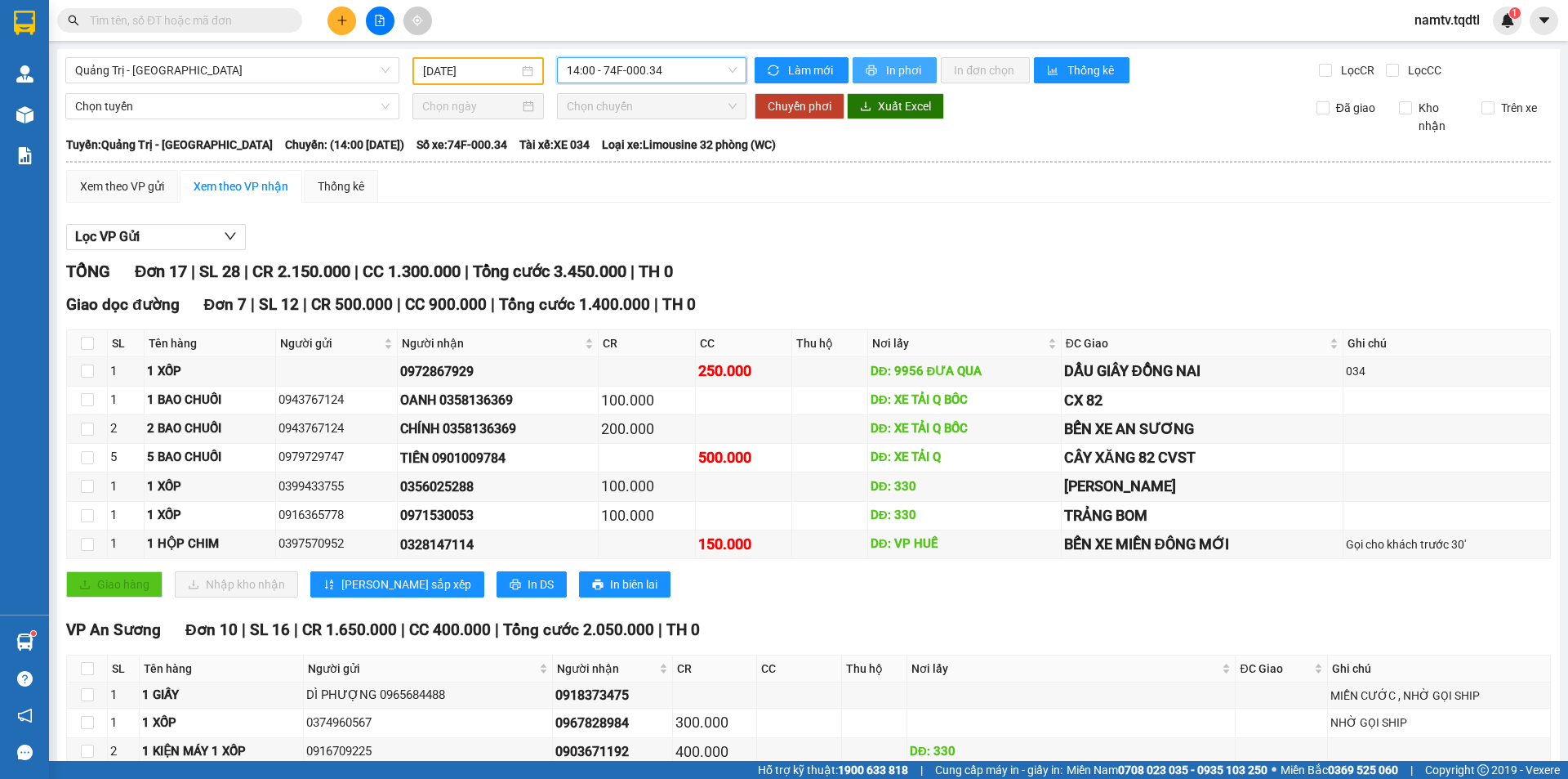
click at [919, 70] on button "In phơi" at bounding box center [895, 71] width 84 height 26
click at [1136, 385] on td "DẦU GIÂY ĐỒNG NAI" at bounding box center [1203, 371] width 282 height 29
click at [1116, 522] on tbody "1 1 XỐP 0972867929 250.000 DĐ: 9956 ĐƯA QUA DẦU GIÂY ĐỒNG NAI 034 1 1 BAO CHUỐI…" at bounding box center [808, 457] width 1484 height 202
click at [386, 25] on button at bounding box center [379, 21] width 29 height 29
drag, startPoint x: 302, startPoint y: 89, endPoint x: 300, endPoint y: 75, distance: 14.1
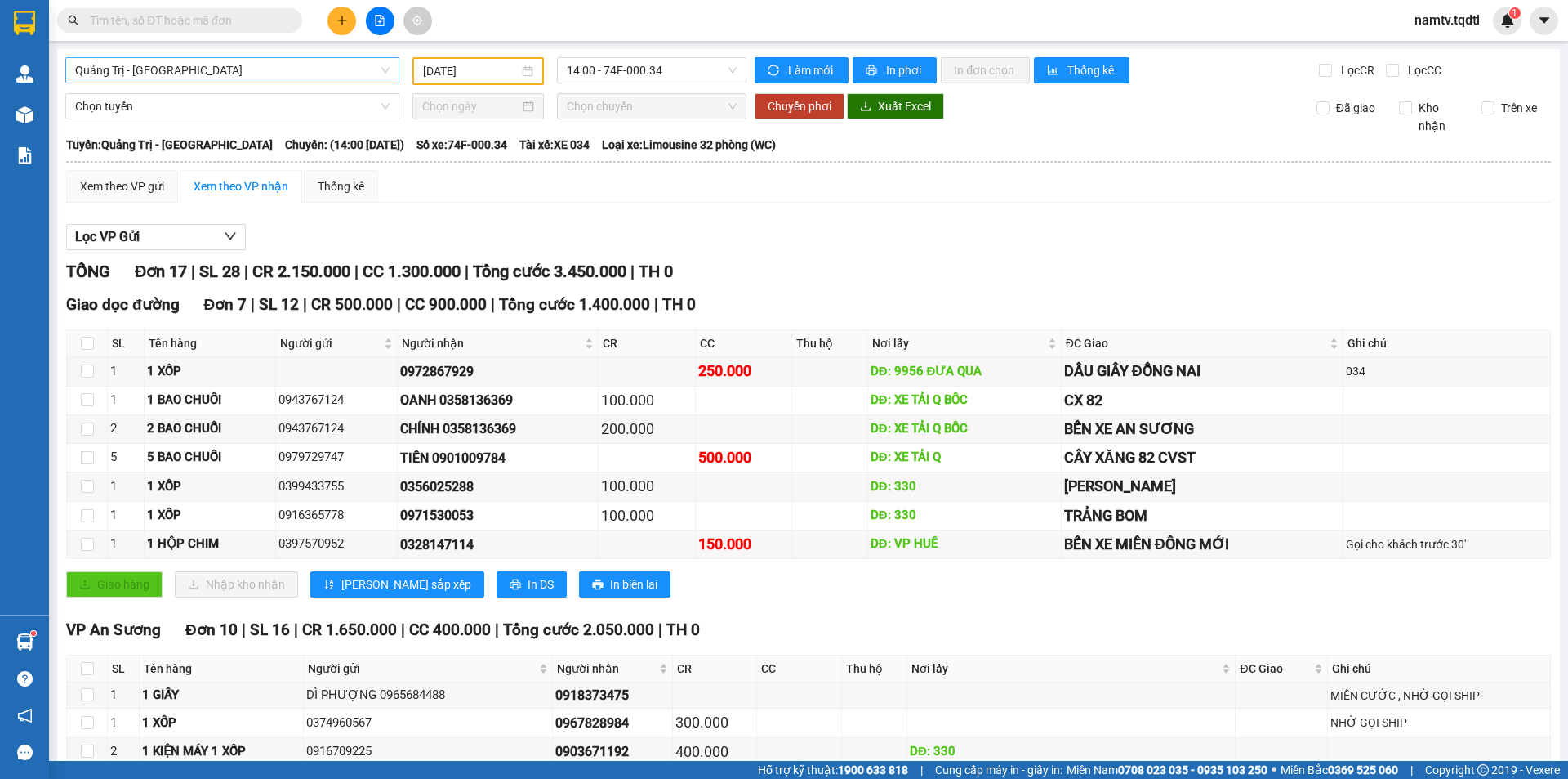
click at [302, 89] on div "Quảng Trị - [GEOGRAPHIC_DATA] [DATE] 14:00 - 74F-000.34 Làm mới In phơi In đơn …" at bounding box center [808, 545] width 1502 height 993
click at [299, 75] on span "Quảng Trị - [GEOGRAPHIC_DATA]" at bounding box center [232, 70] width 315 height 25
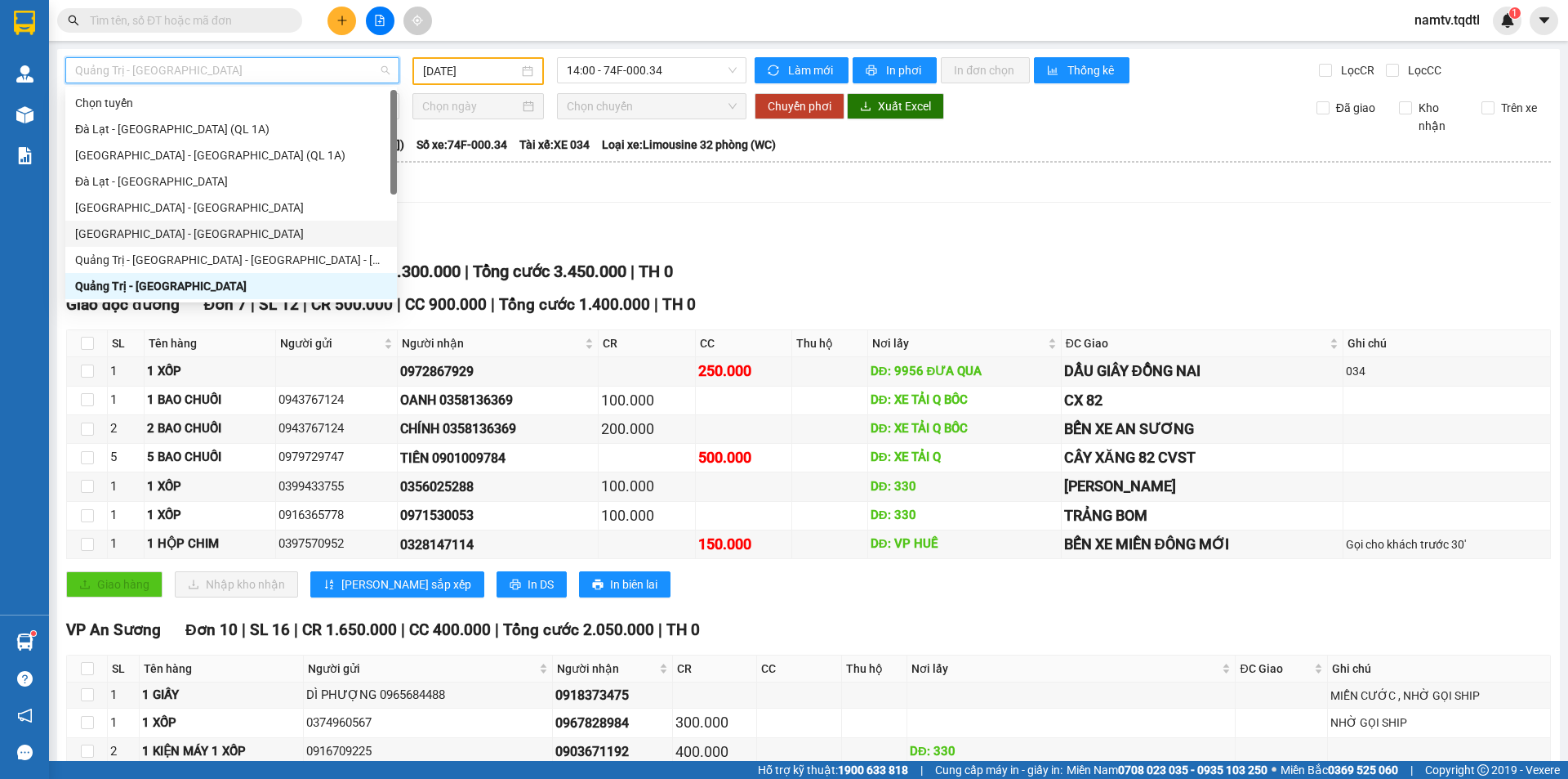
click at [149, 239] on div "[GEOGRAPHIC_DATA] - [GEOGRAPHIC_DATA]" at bounding box center [231, 234] width 312 height 18
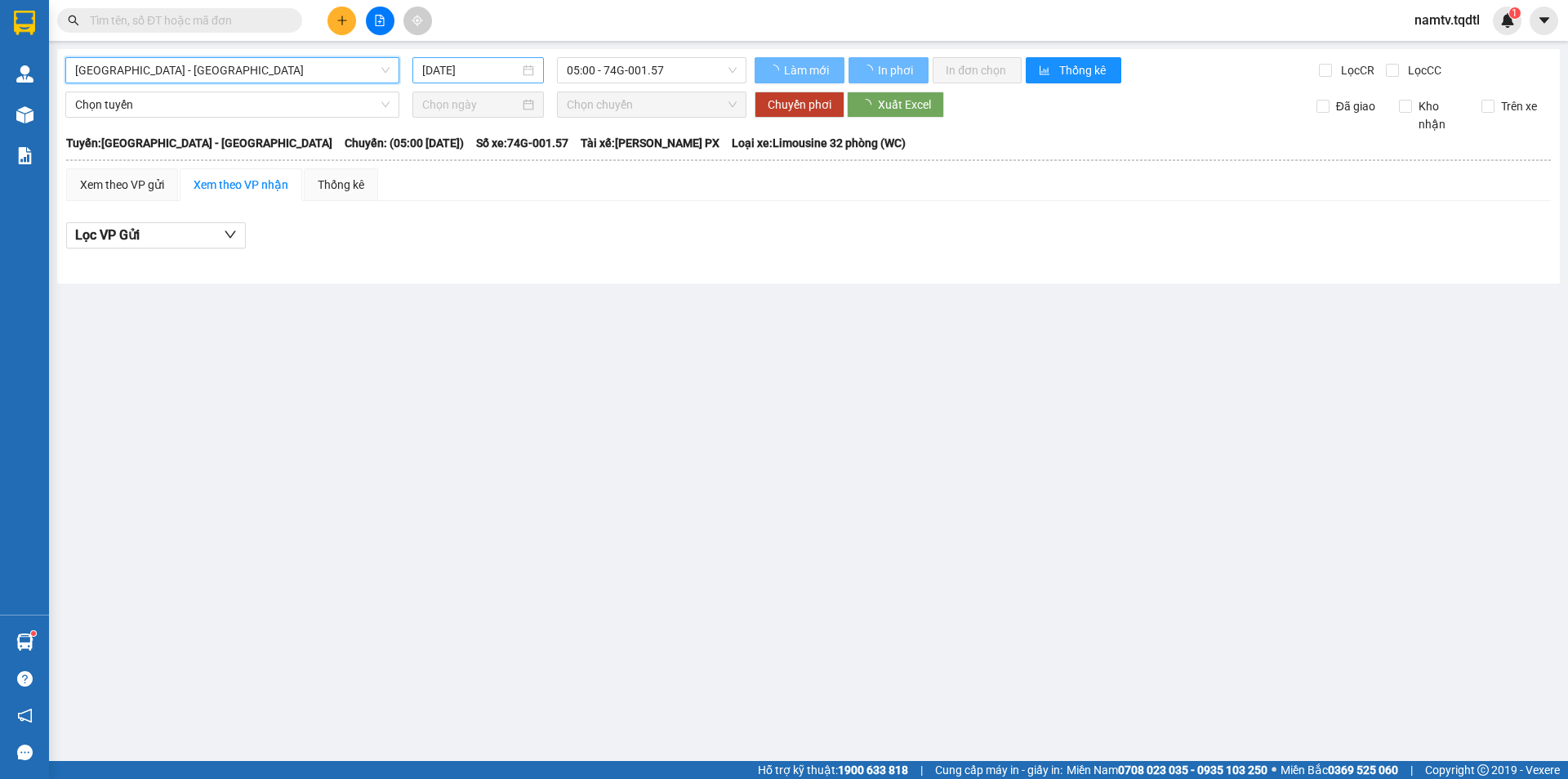
click at [463, 81] on div "[DATE]" at bounding box center [478, 71] width 131 height 26
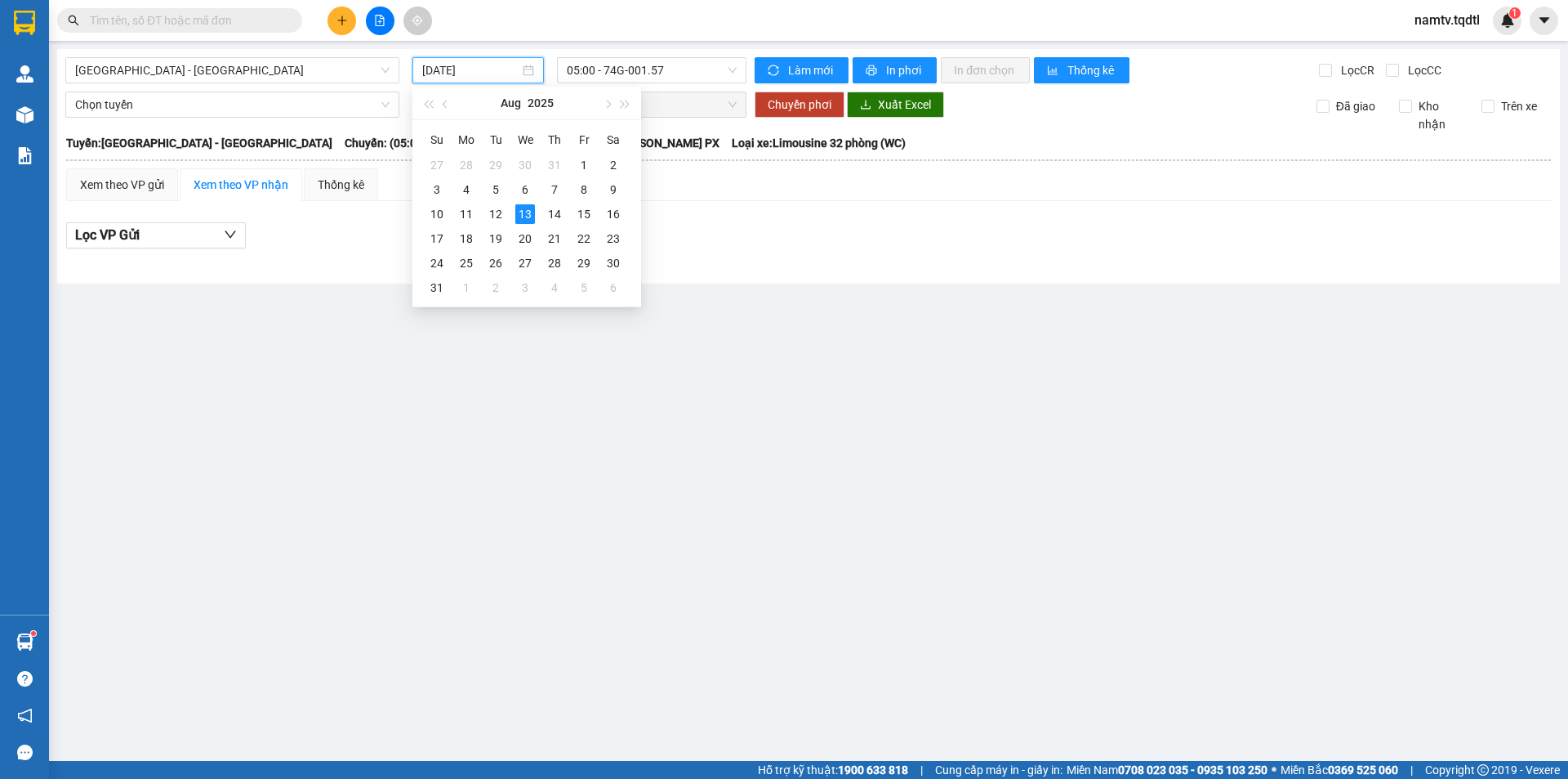
click at [462, 72] on input "[DATE]" at bounding box center [471, 71] width 97 height 18
type input "[DATE]"
click at [614, 68] on span "05:00 - 74G-001.57" at bounding box center [651, 70] width 170 height 25
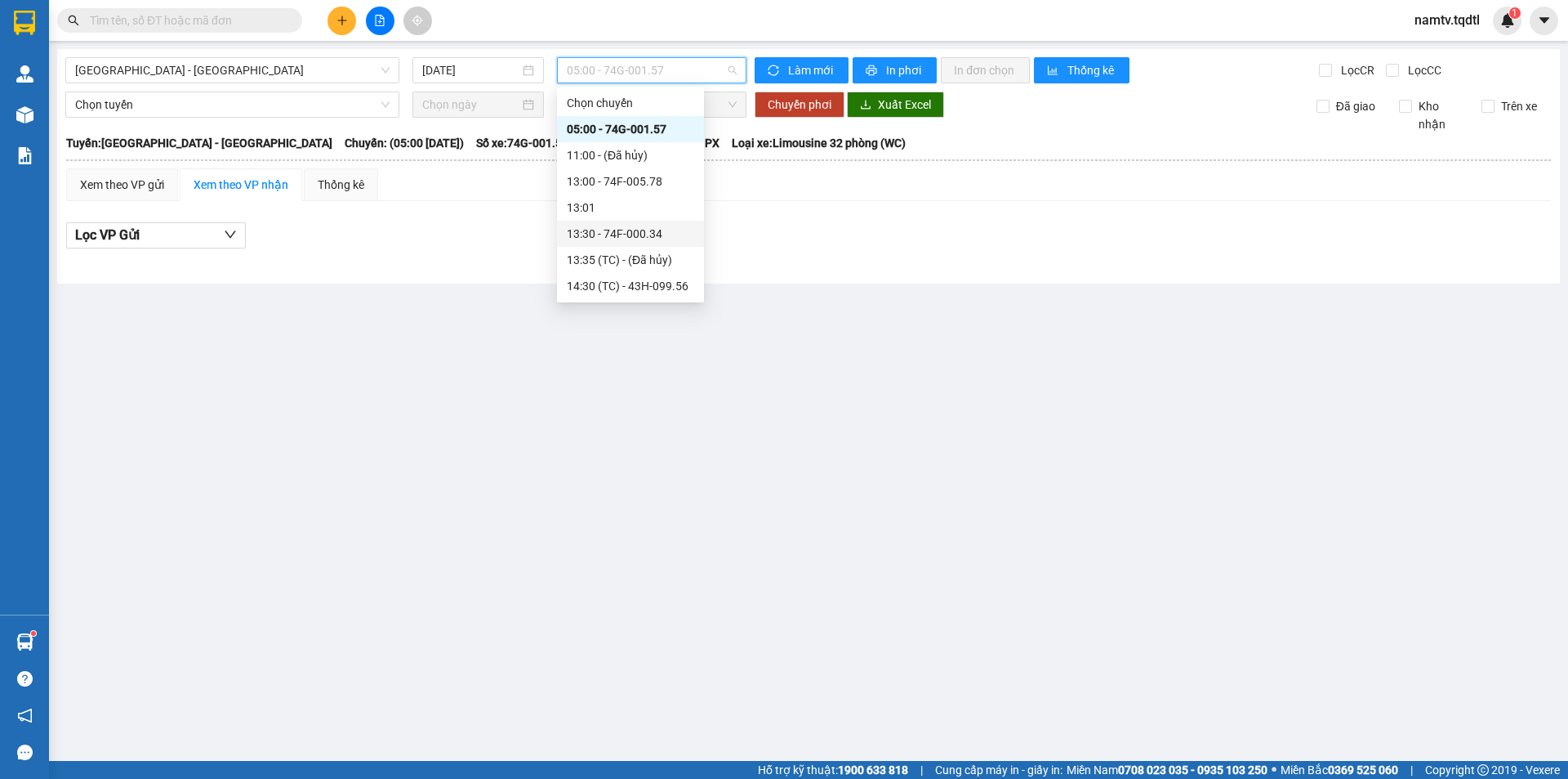
click at [635, 228] on div "13:30 - 74F-000.34" at bounding box center [631, 234] width 127 height 18
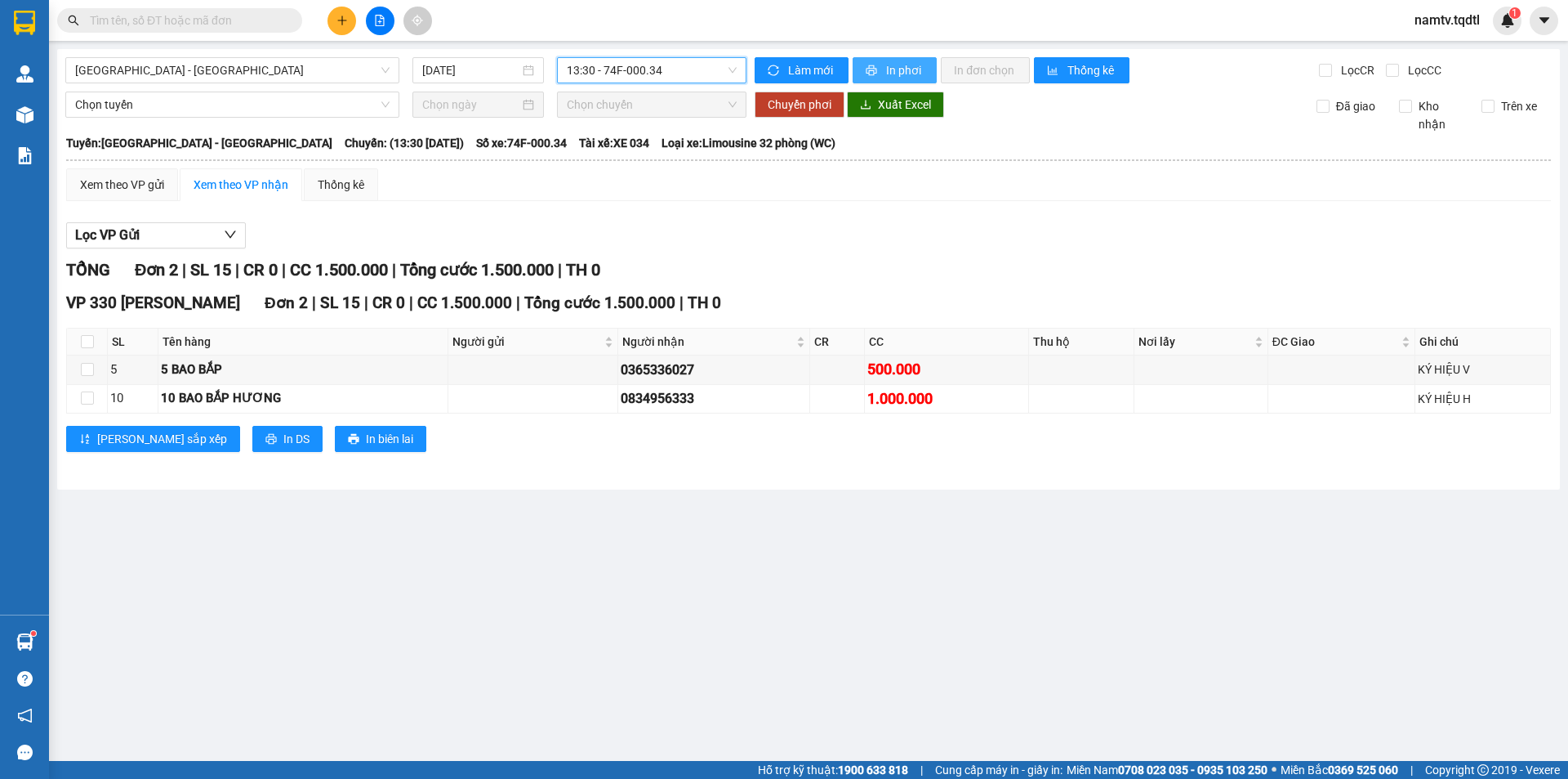
click at [871, 63] on button "In phơi" at bounding box center [895, 71] width 84 height 26
click at [867, 68] on icon "printer" at bounding box center [872, 71] width 11 height 11
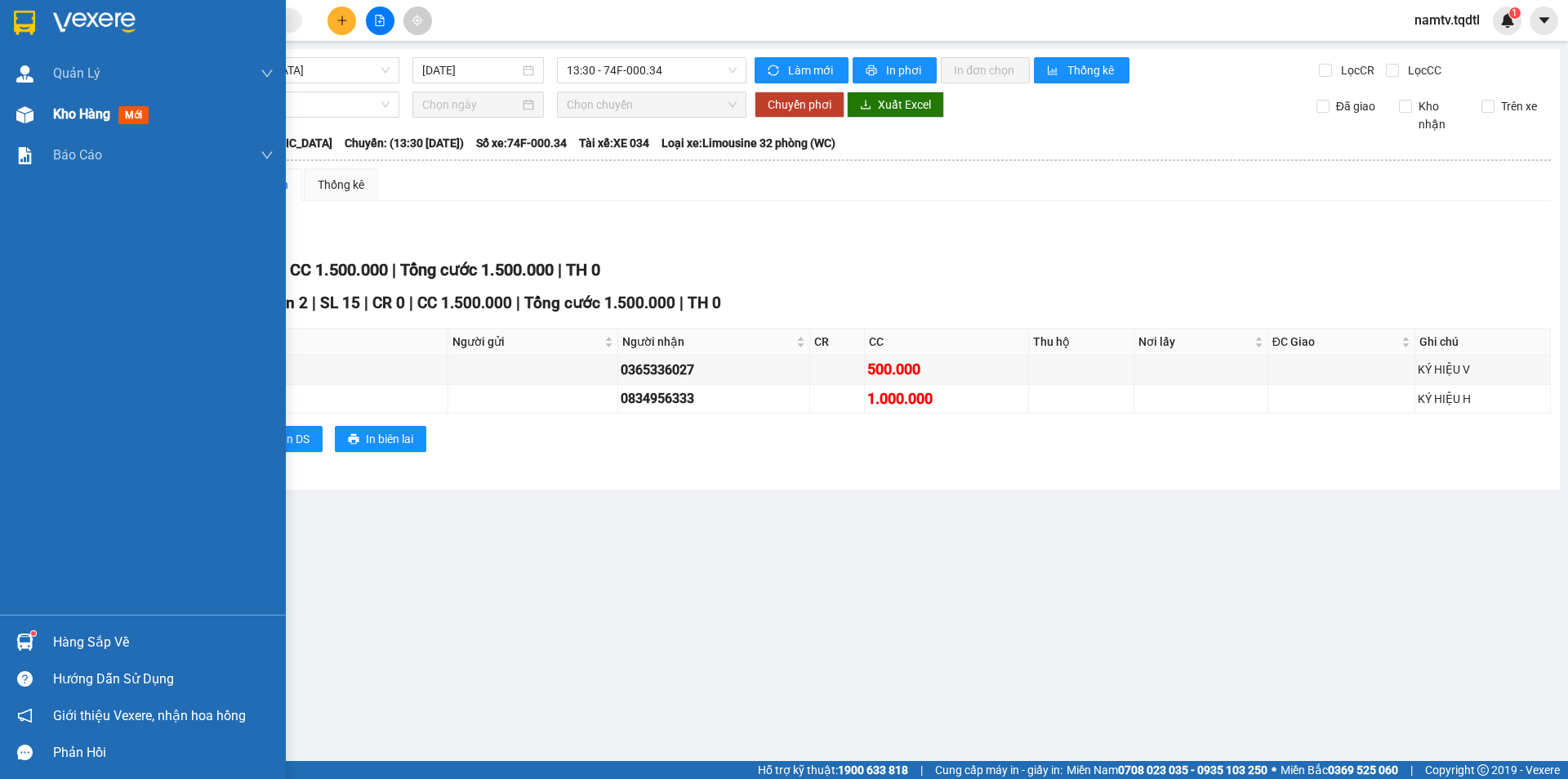
click at [75, 108] on span "Kho hàng" at bounding box center [81, 114] width 58 height 16
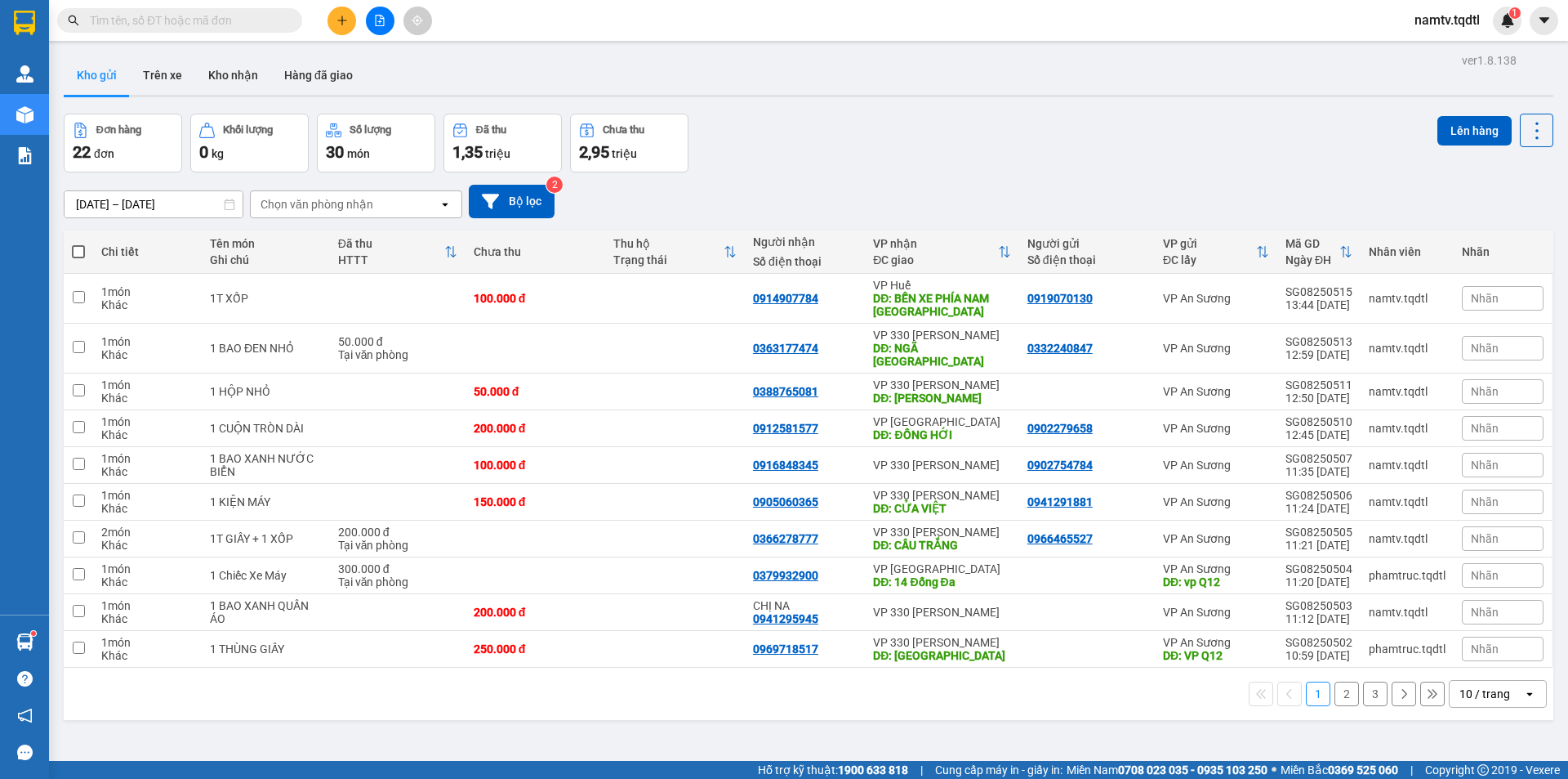
click at [1494, 686] on div "10 / trang" at bounding box center [1485, 694] width 51 height 16
click at [1492, 652] on span "100 / trang" at bounding box center [1479, 645] width 59 height 16
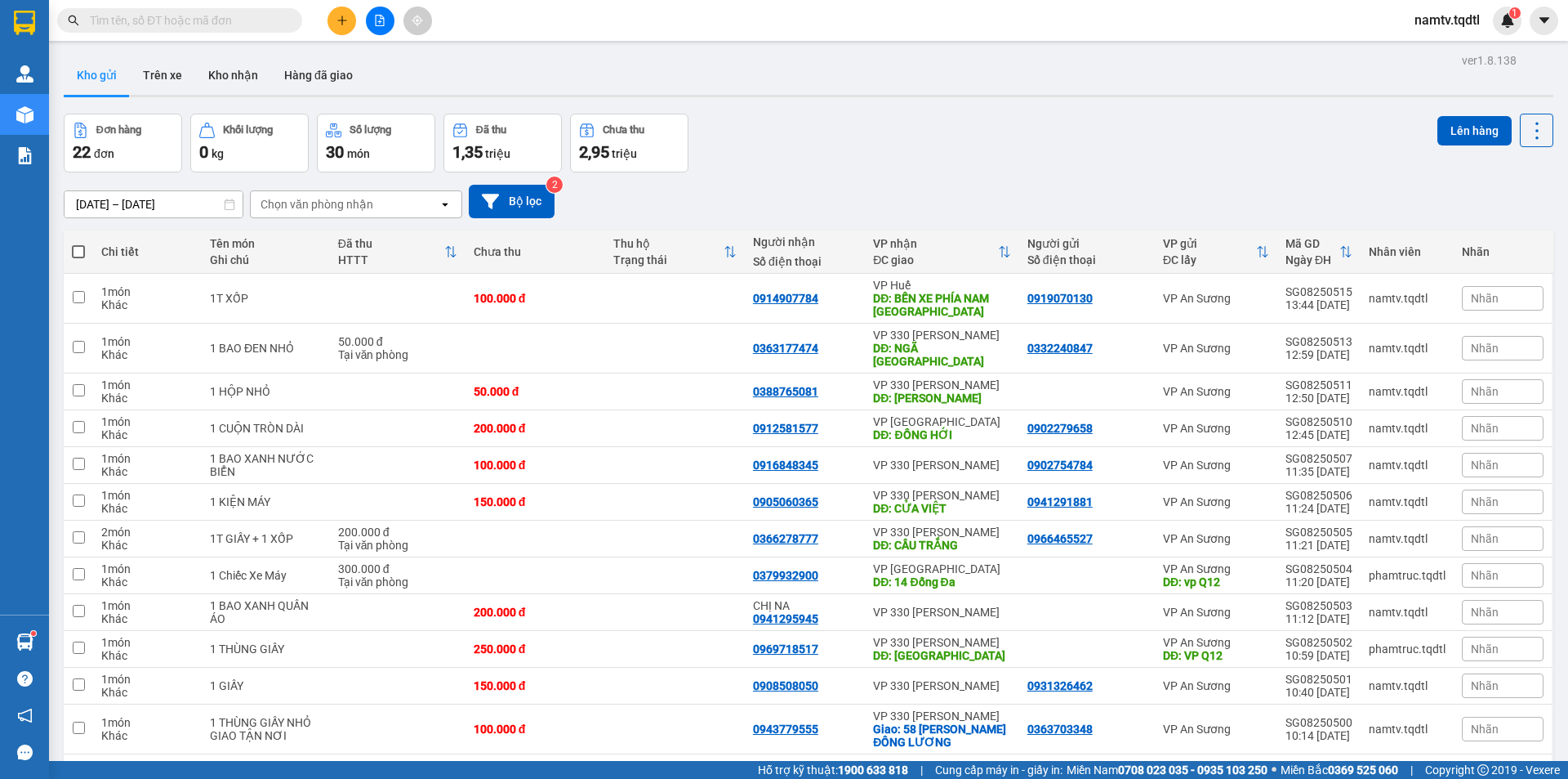
drag, startPoint x: 606, startPoint y: 679, endPoint x: 698, endPoint y: 675, distance: 92.1
checkbox input "true"
click at [1448, 146] on div "Lên hàng" at bounding box center [1495, 130] width 116 height 34
click at [1461, 126] on button "Lên hàng" at bounding box center [1474, 131] width 74 height 30
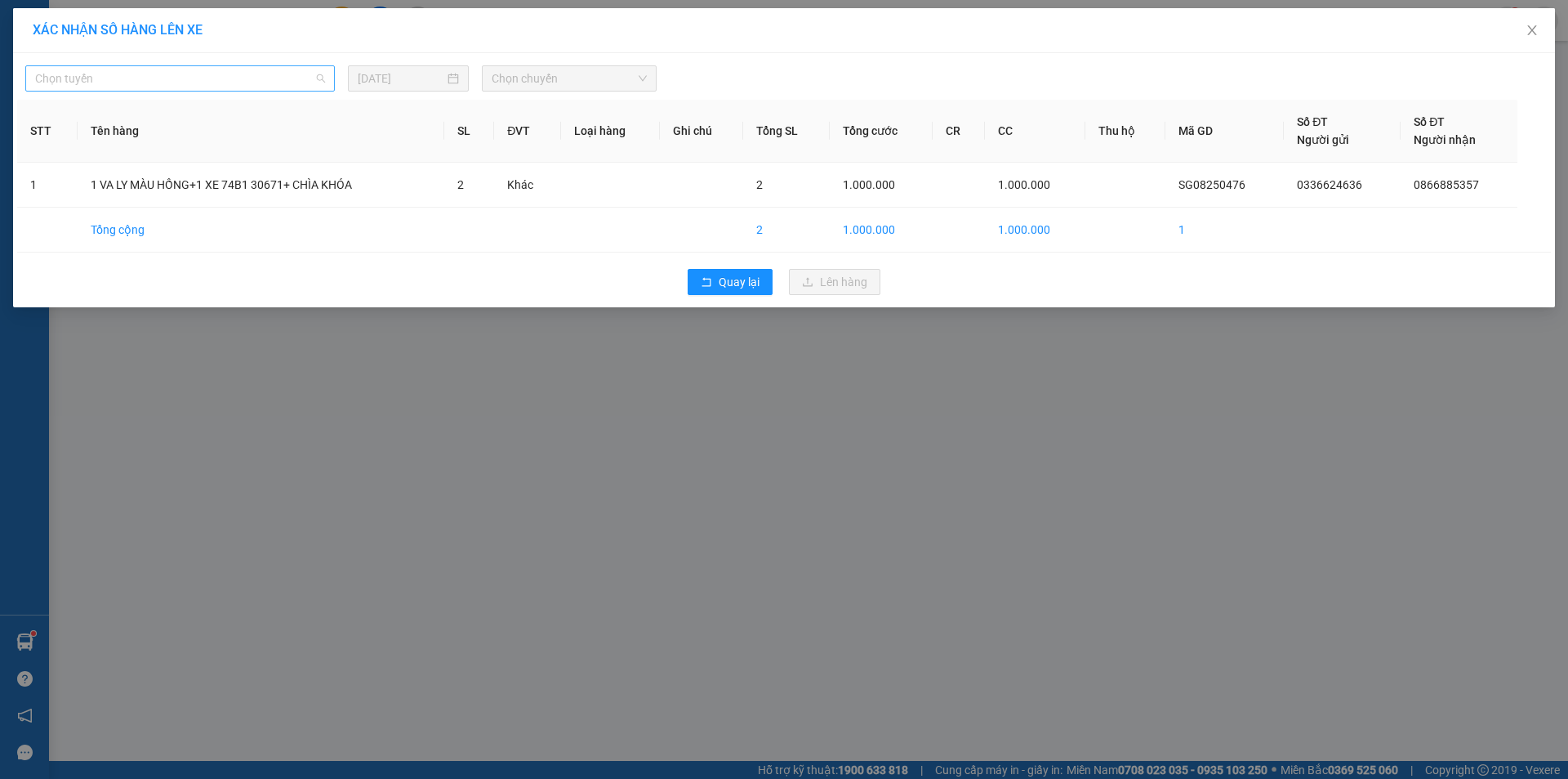
click at [251, 79] on span "Chọn tuyến" at bounding box center [180, 78] width 290 height 25
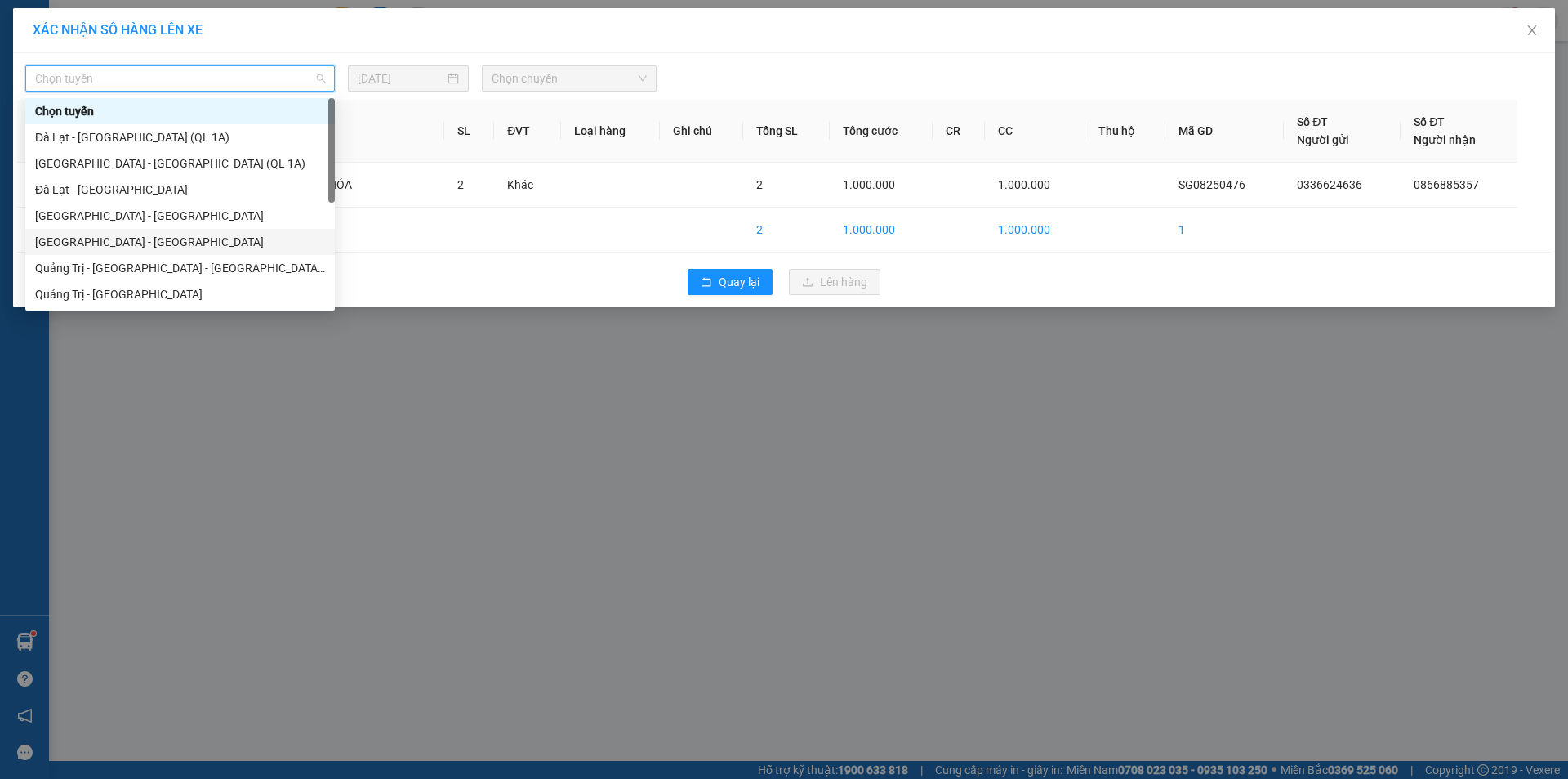
click at [161, 235] on div "[GEOGRAPHIC_DATA] - [GEOGRAPHIC_DATA]" at bounding box center [180, 241] width 290 height 18
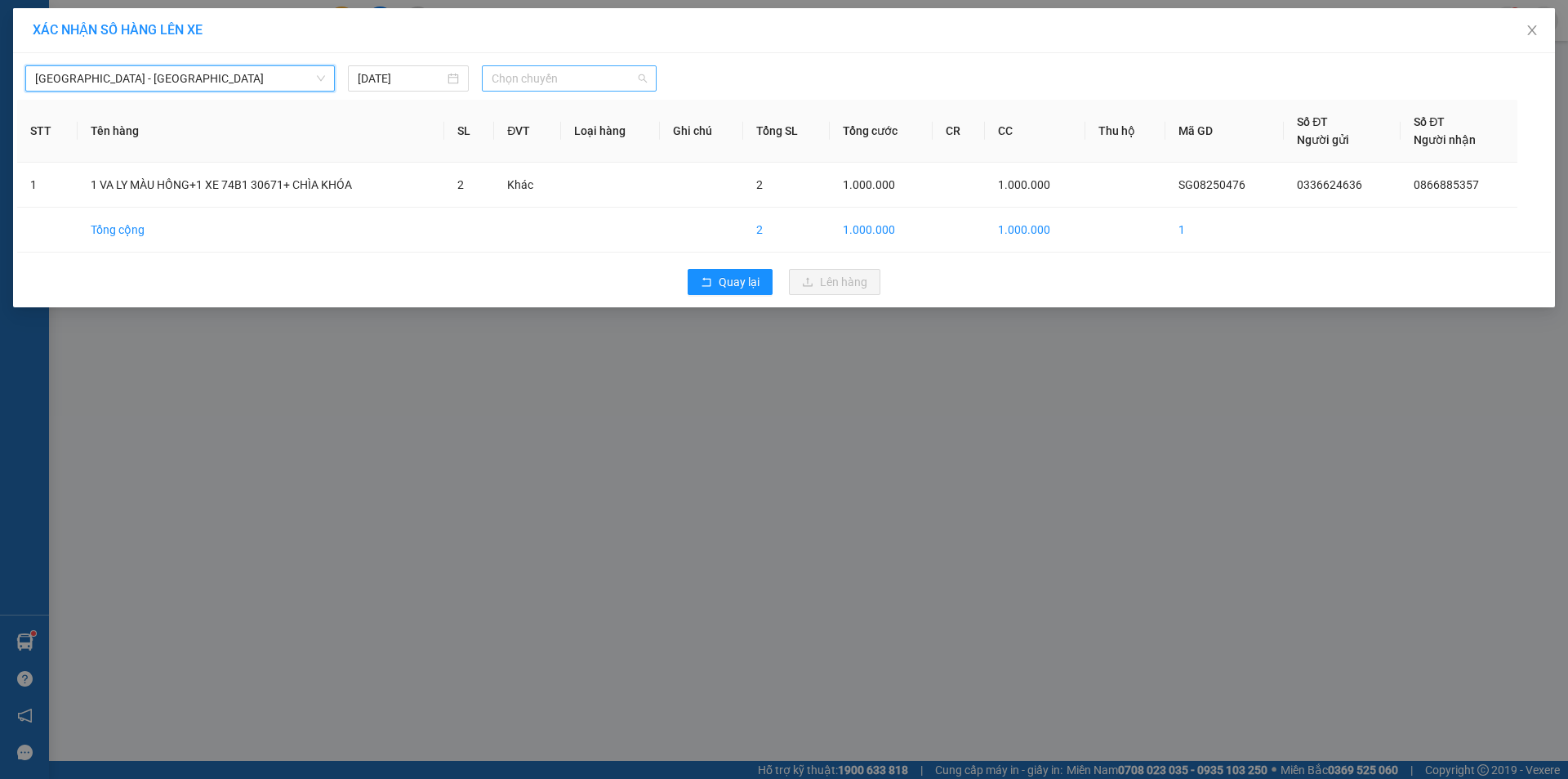
click at [554, 68] on span "Chọn chuyến" at bounding box center [569, 78] width 155 height 25
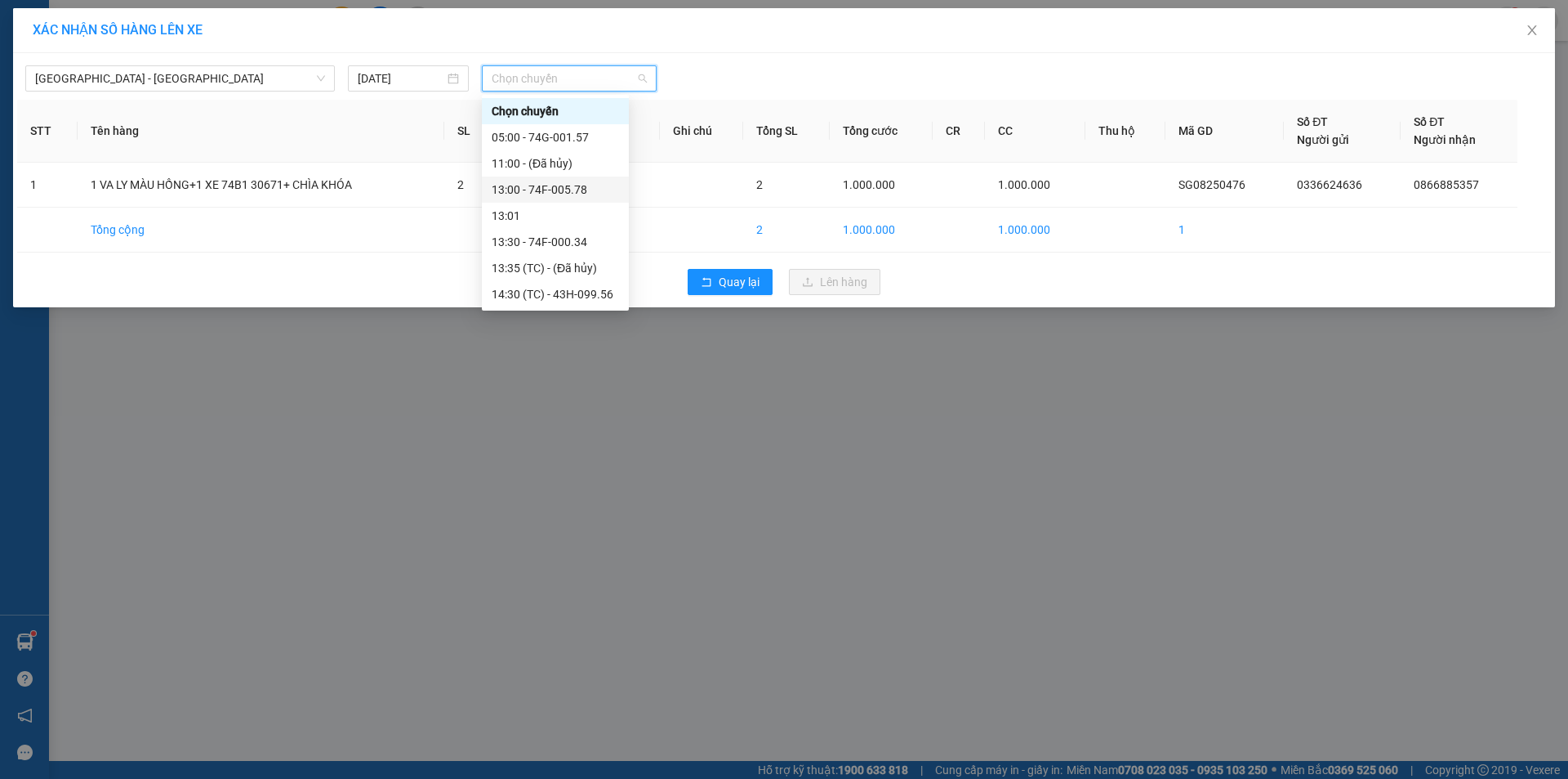
click at [578, 196] on div "13:00 - 74F-005.78" at bounding box center [555, 190] width 127 height 18
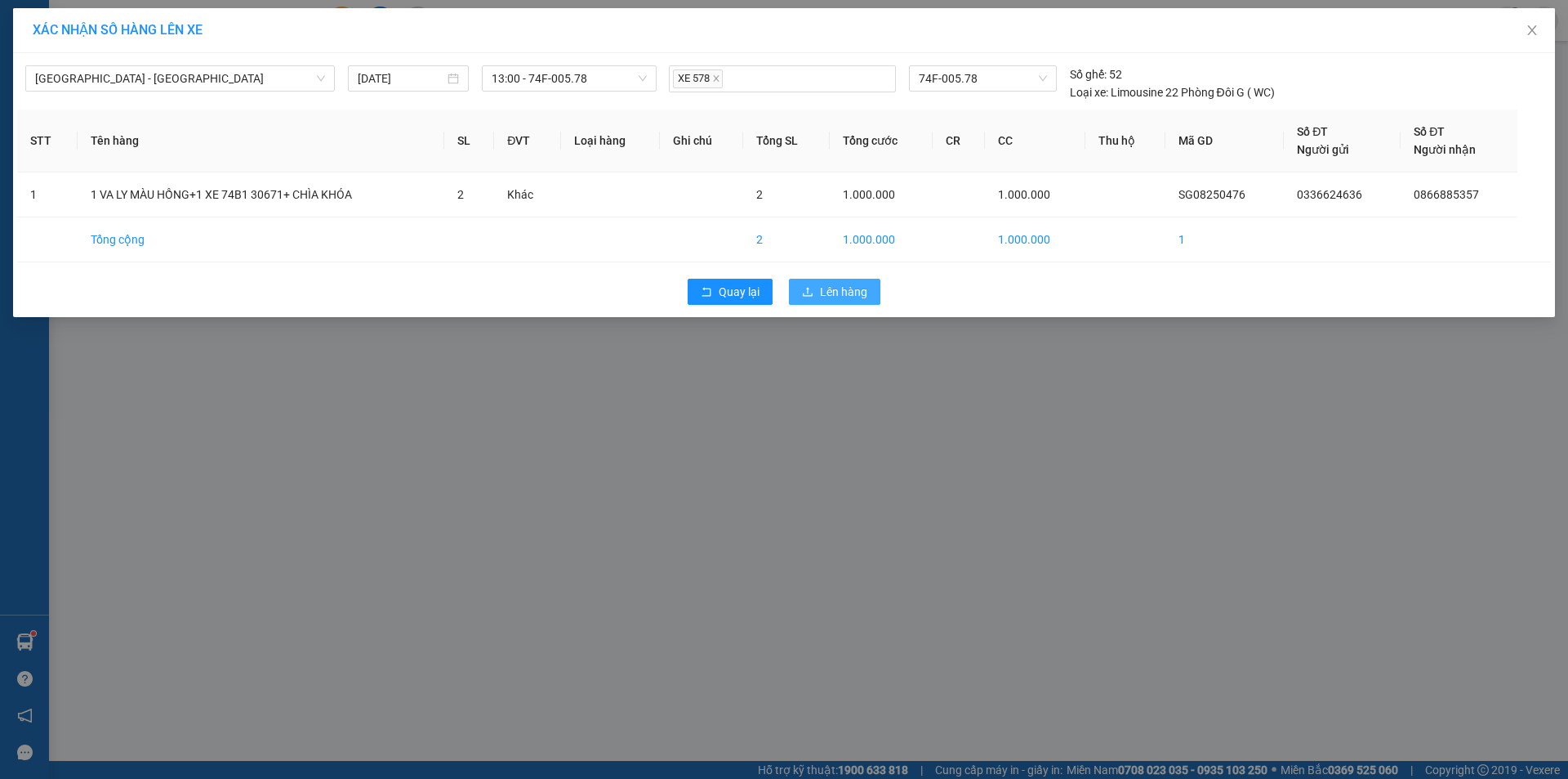
click at [811, 292] on icon "upload" at bounding box center [808, 292] width 12 height 12
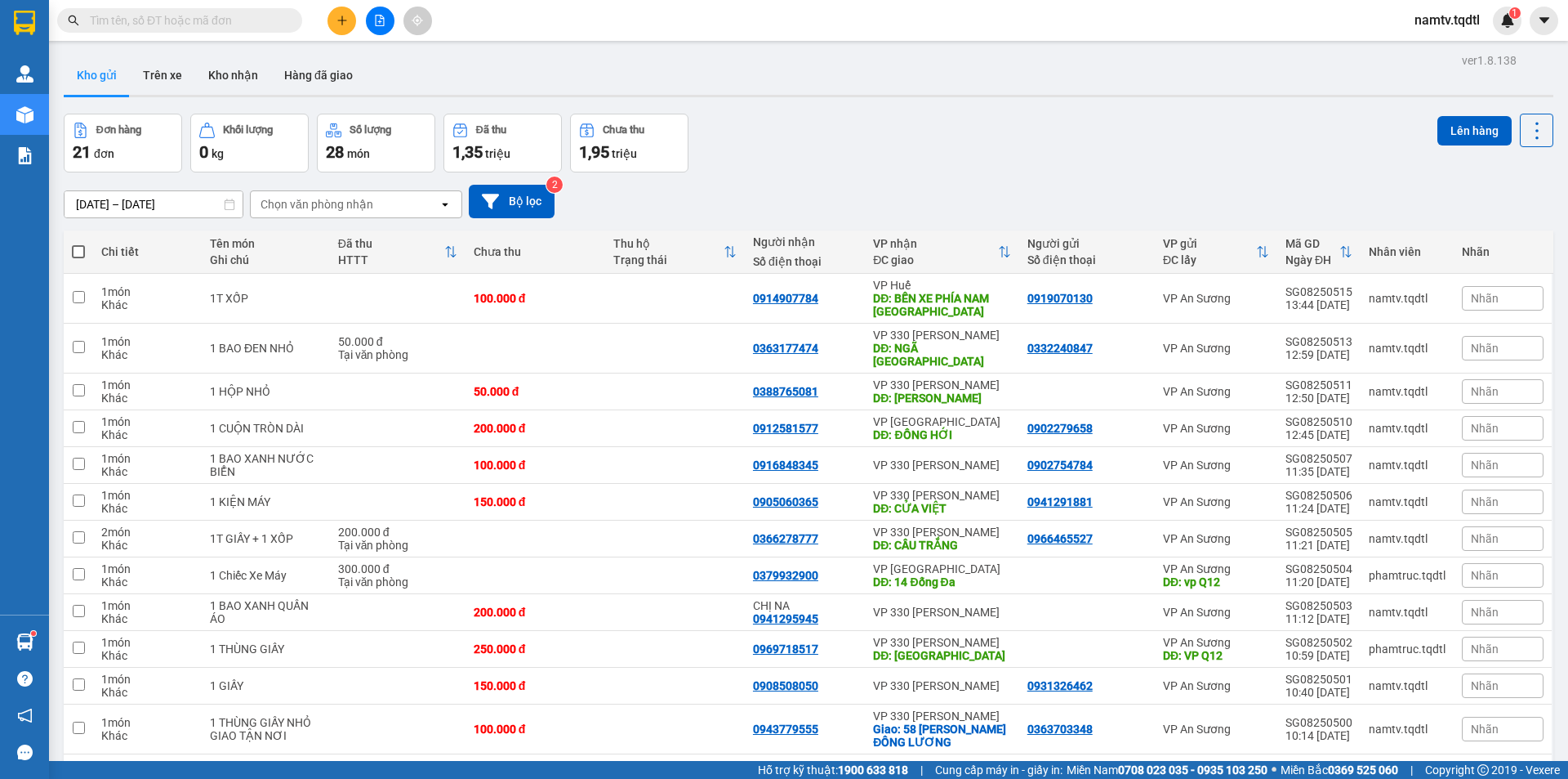
click at [385, 8] on button at bounding box center [379, 21] width 29 height 29
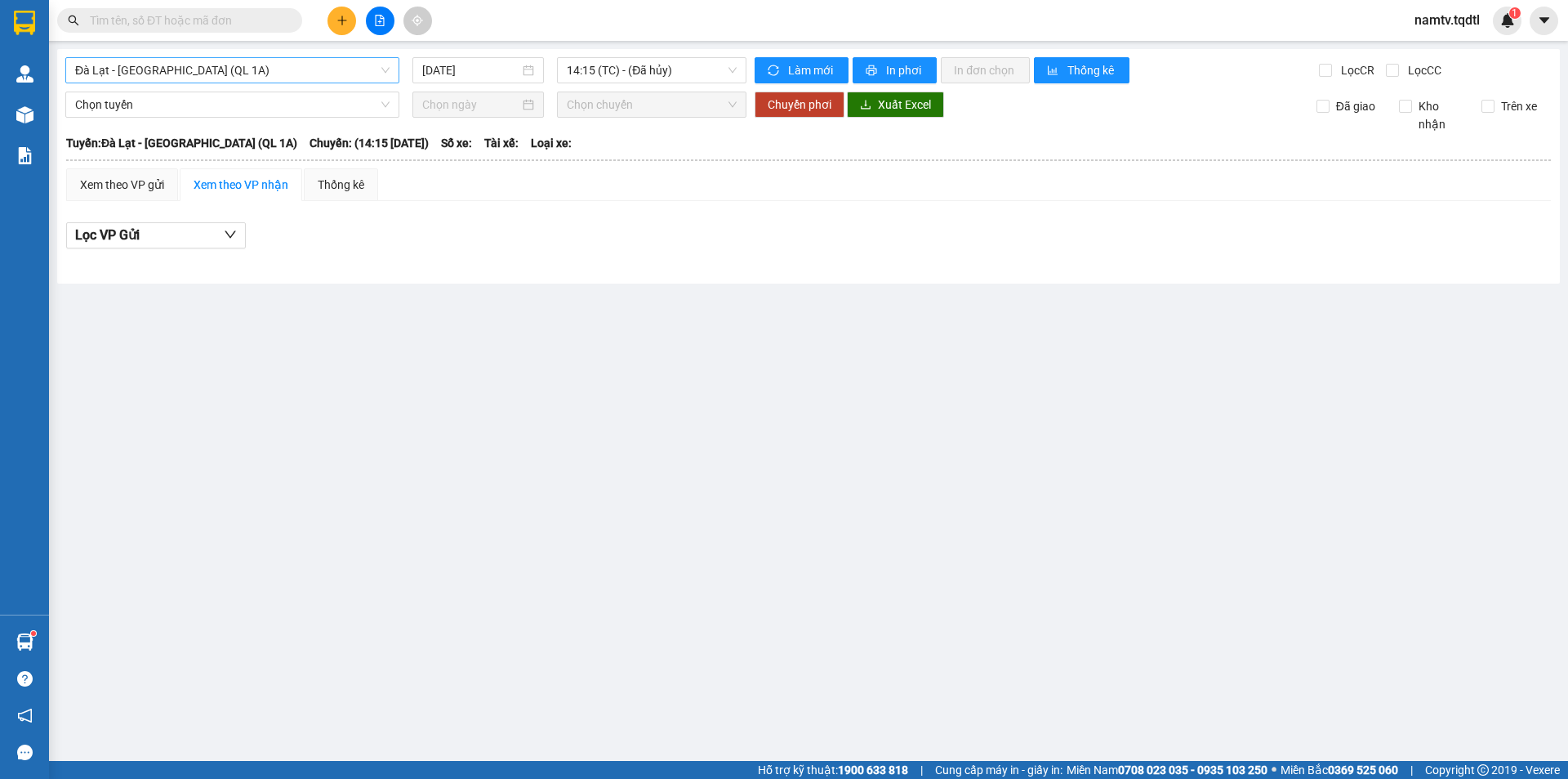
click at [269, 63] on span "Đà Lạt - [GEOGRAPHIC_DATA] (QL 1A)" at bounding box center [232, 70] width 315 height 25
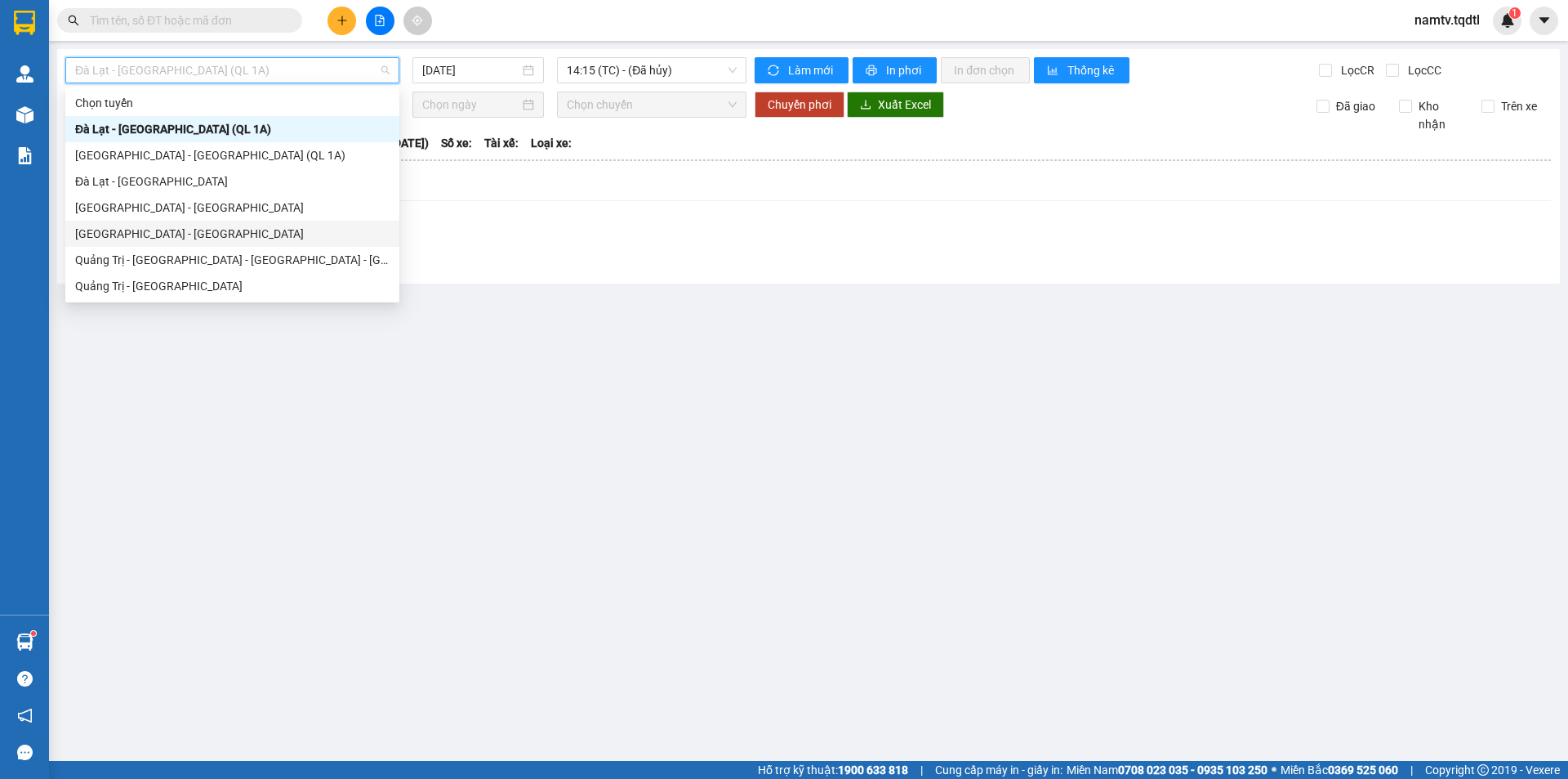
click at [266, 239] on div "[GEOGRAPHIC_DATA] - [GEOGRAPHIC_DATA]" at bounding box center [232, 234] width 315 height 18
type input "[DATE]"
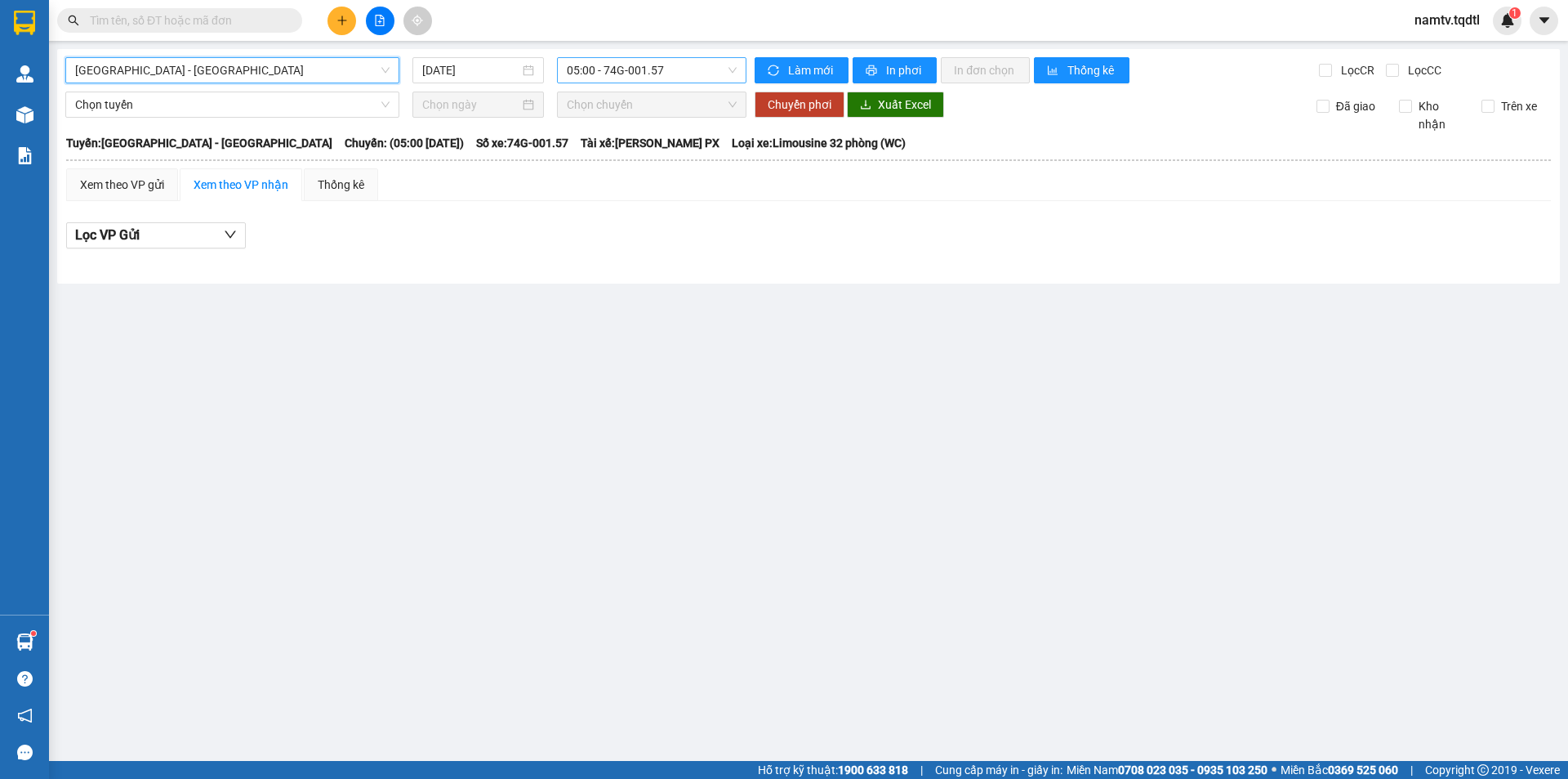
click at [619, 76] on span "05:00 - 74G-001.57" at bounding box center [651, 70] width 170 height 25
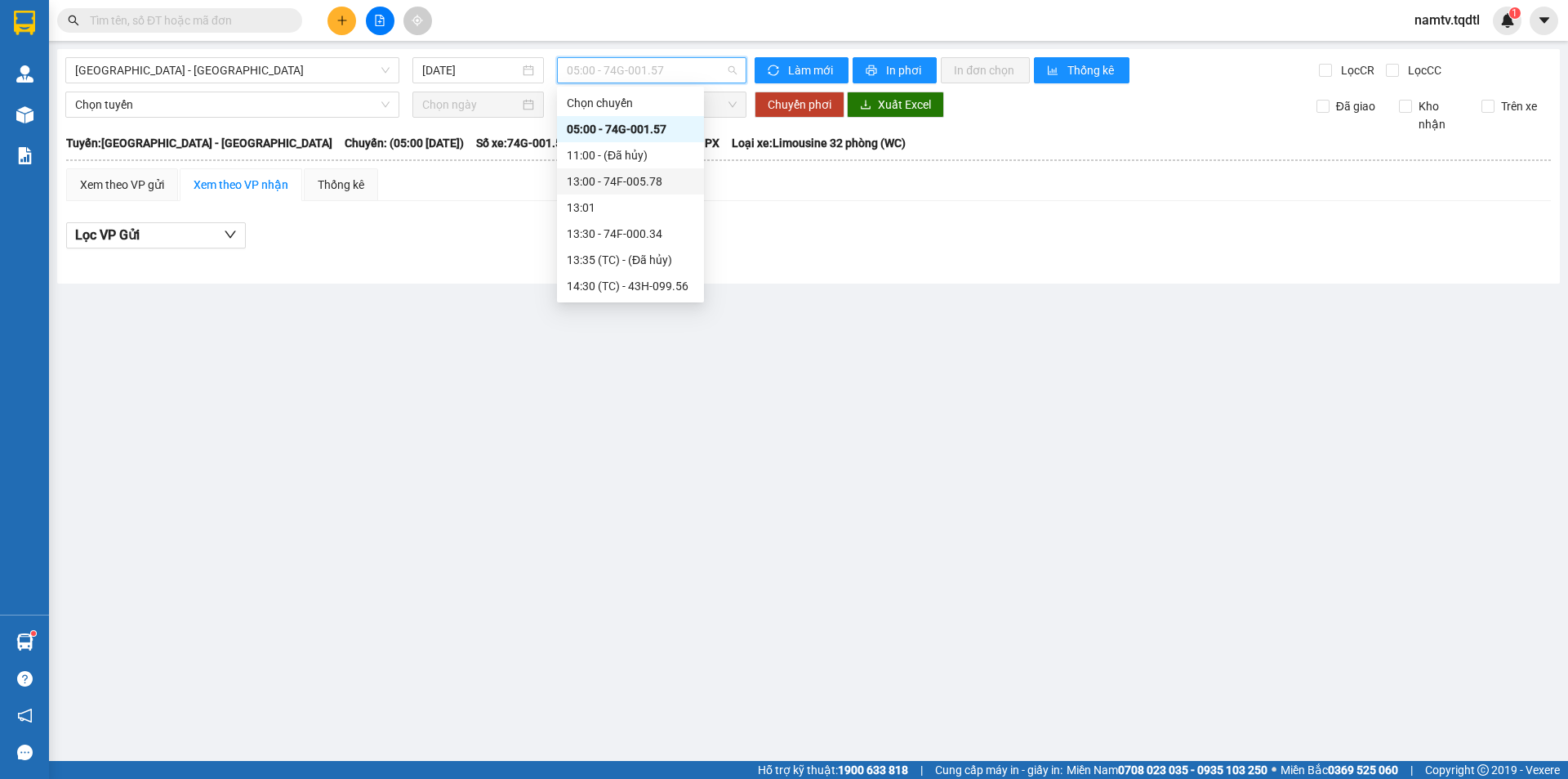
click at [637, 193] on div "13:00 - 74F-005.78" at bounding box center [631, 181] width 147 height 26
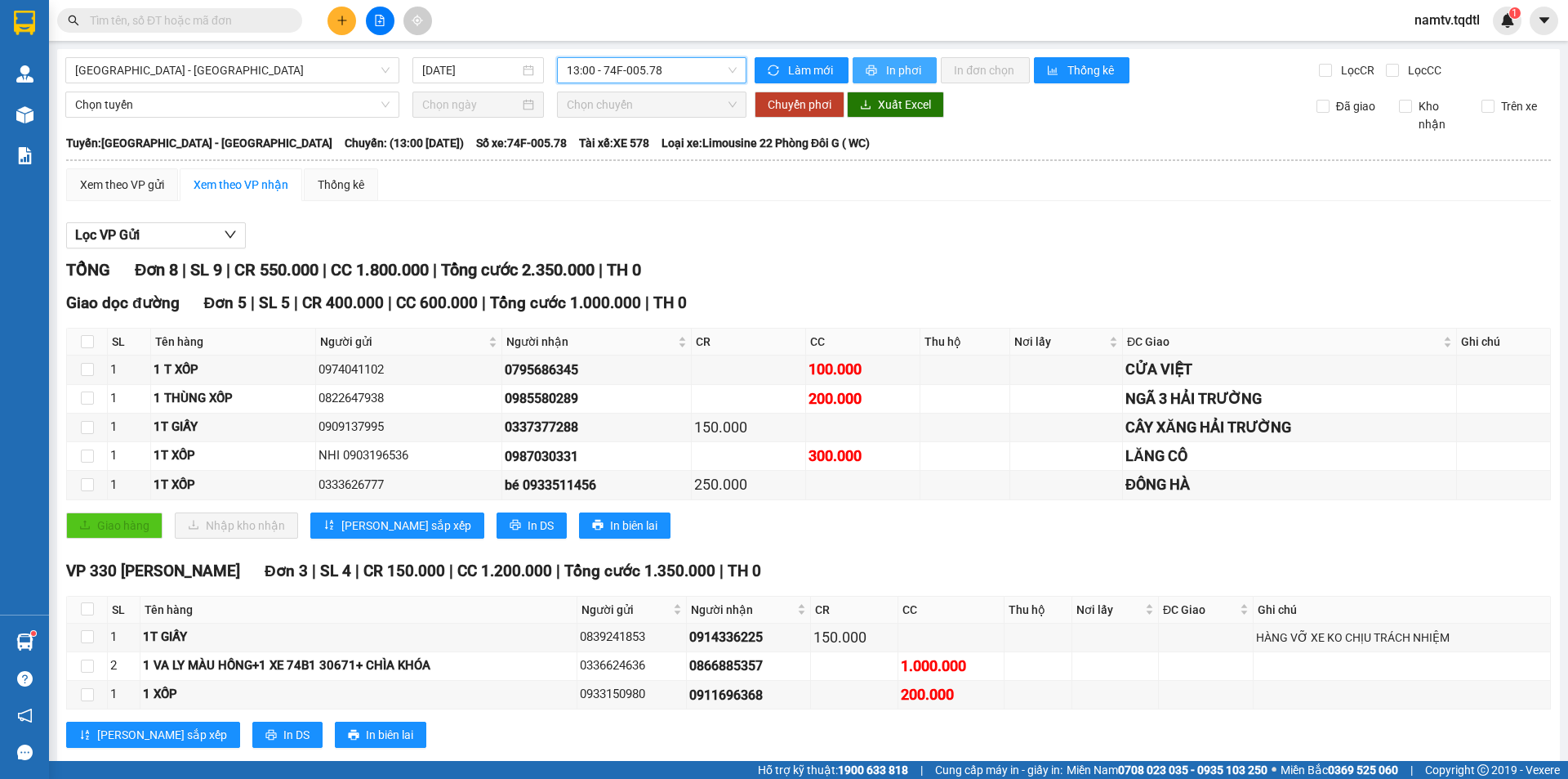
click at [917, 75] on span "In phơi" at bounding box center [905, 71] width 38 height 18
click at [792, 75] on span "Làm mới" at bounding box center [812, 71] width 48 height 18
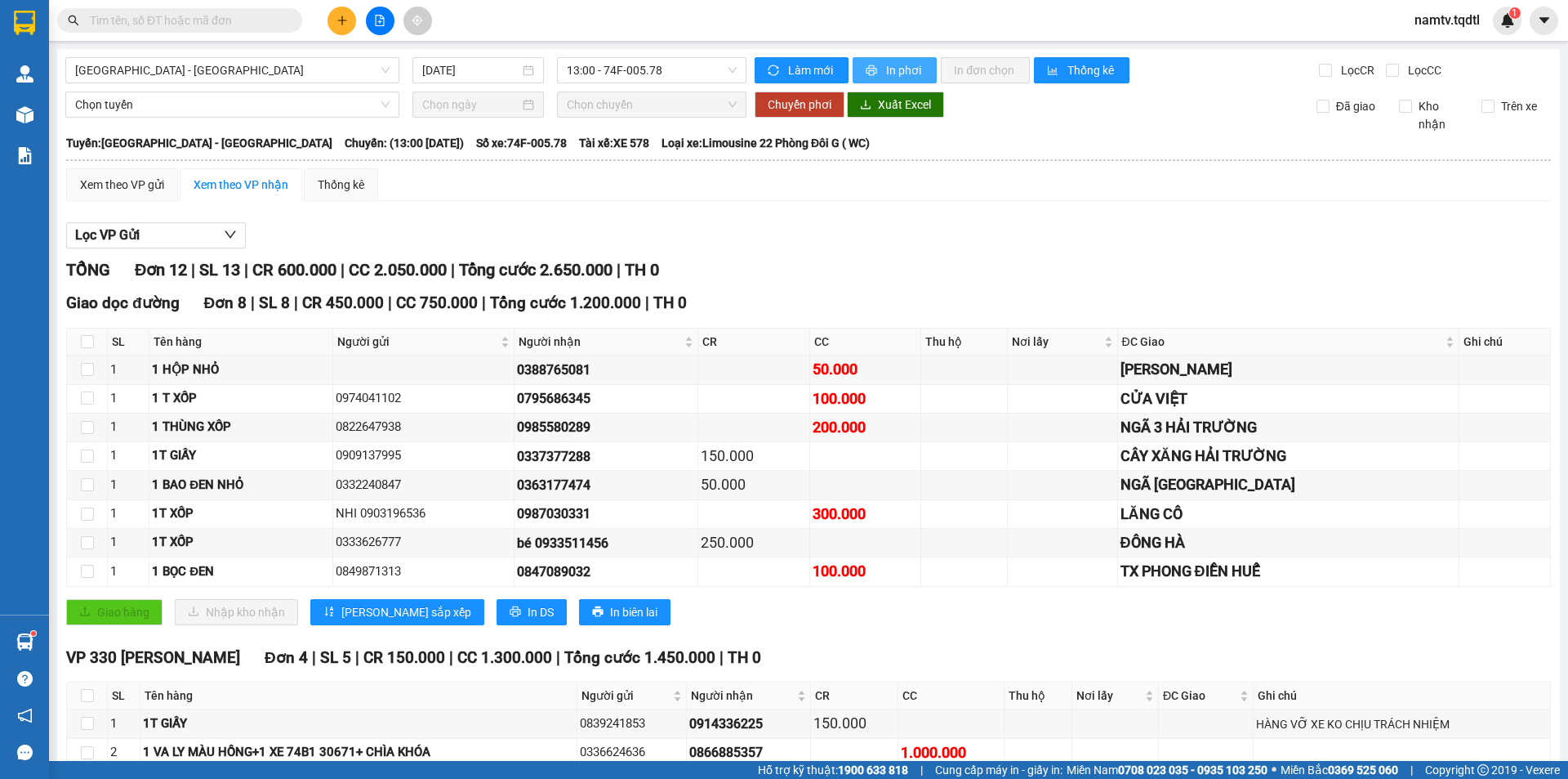
click at [886, 72] on span "In phơi" at bounding box center [905, 71] width 38 height 18
